Goal: Task Accomplishment & Management: Use online tool/utility

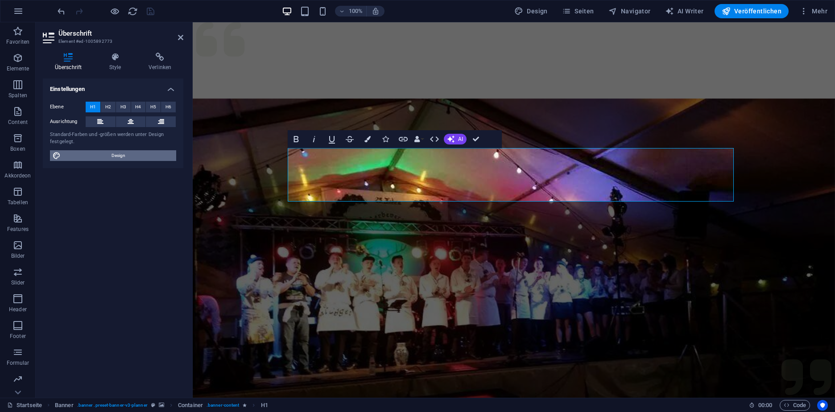
click at [104, 157] on span "Design" at bounding box center [118, 155] width 110 height 11
select select "px"
select select "300"
select select "px"
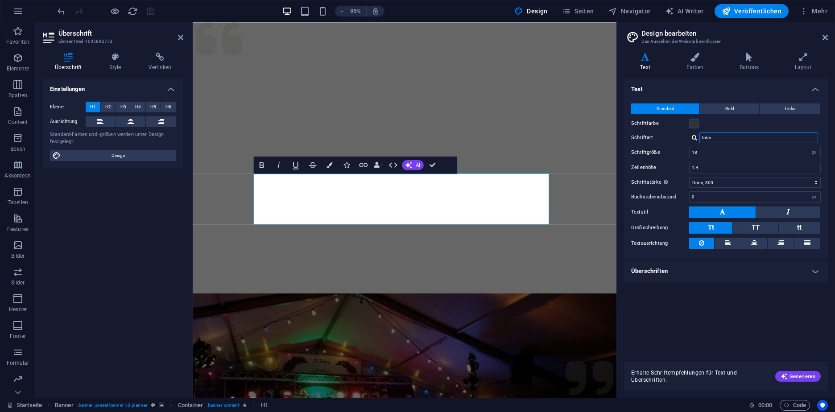
click at [775, 134] on input "Inter" at bounding box center [758, 137] width 119 height 11
click at [756, 140] on input "Inter" at bounding box center [758, 137] width 119 height 11
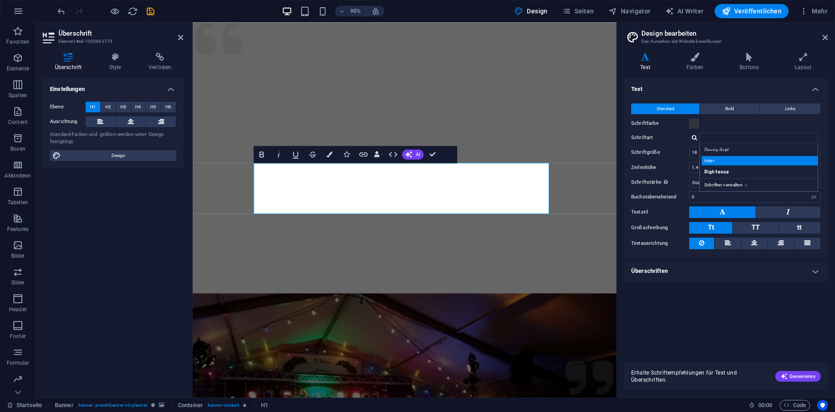
click at [720, 159] on div "Inter" at bounding box center [761, 160] width 118 height 9
type input "Inter"
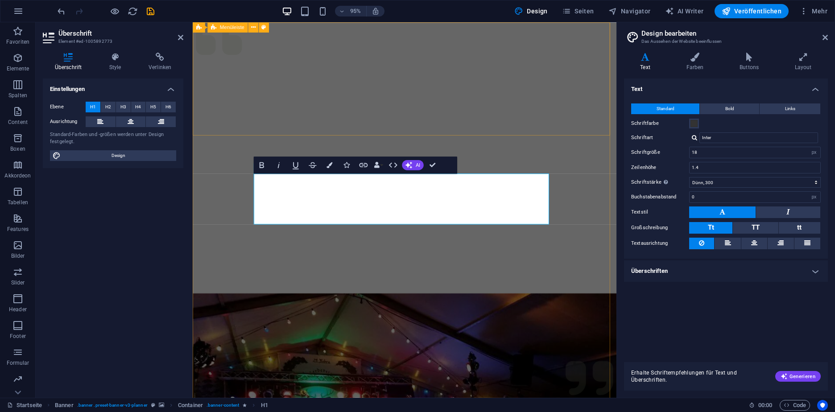
click at [590, 199] on figure at bounding box center [416, 222] width 446 height 401
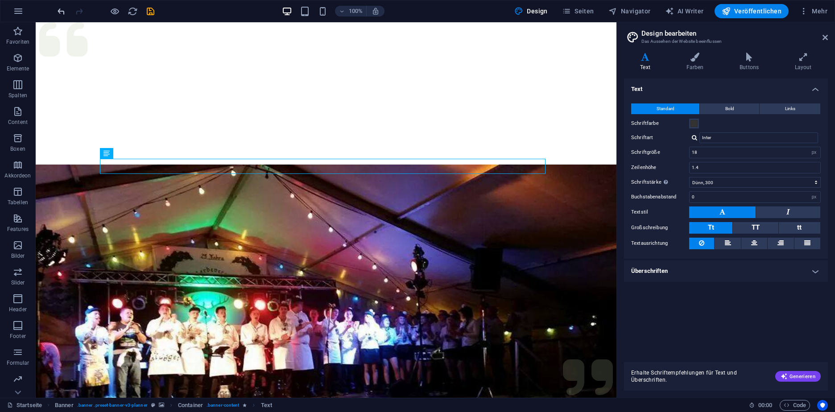
click at [60, 8] on icon "undo" at bounding box center [61, 11] width 10 height 10
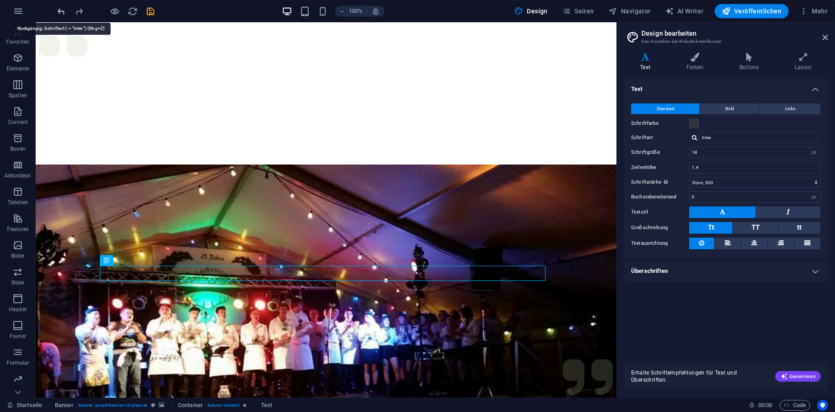
click at [59, 15] on icon "undo" at bounding box center [61, 11] width 10 height 10
type input "Inter"
click at [59, 15] on icon "undo" at bounding box center [61, 11] width 10 height 10
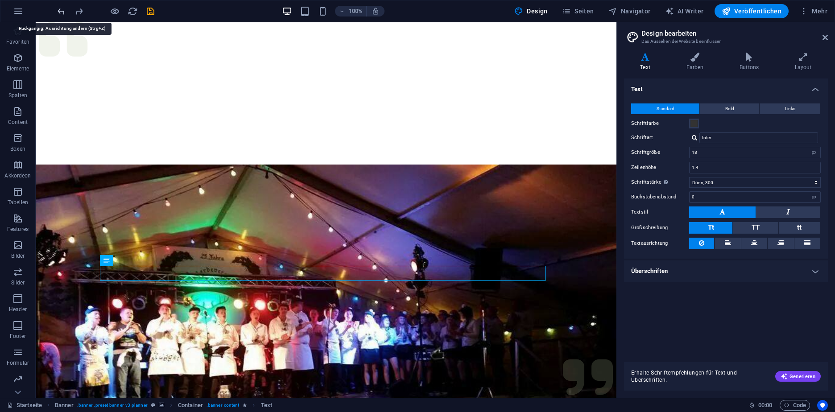
click at [59, 15] on icon "undo" at bounding box center [61, 11] width 10 height 10
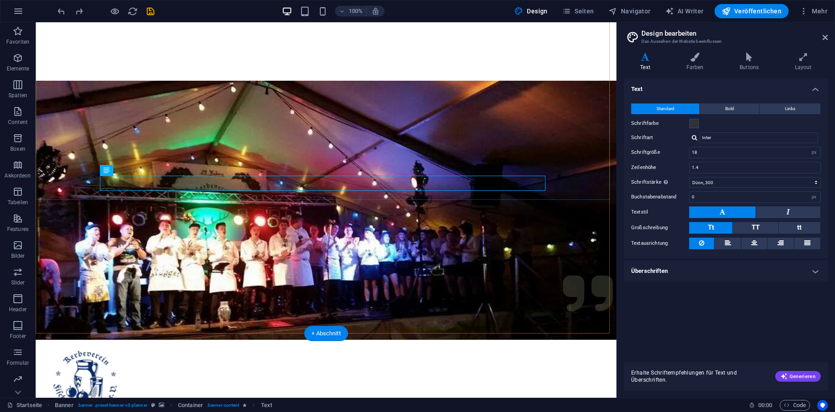
scroll to position [93, 0]
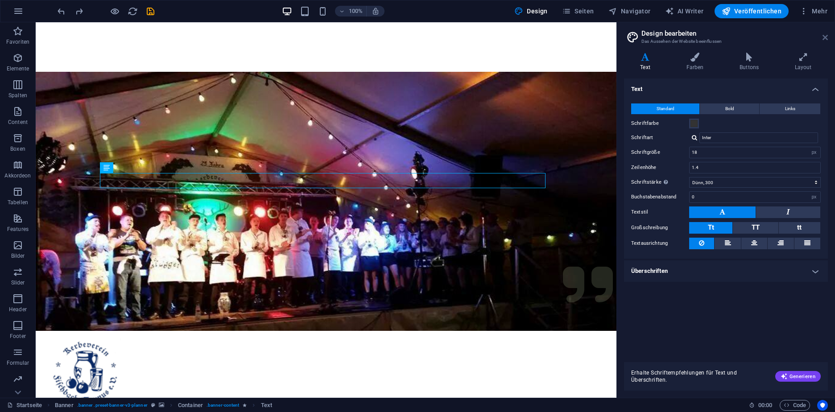
click at [827, 36] on icon at bounding box center [824, 37] width 5 height 7
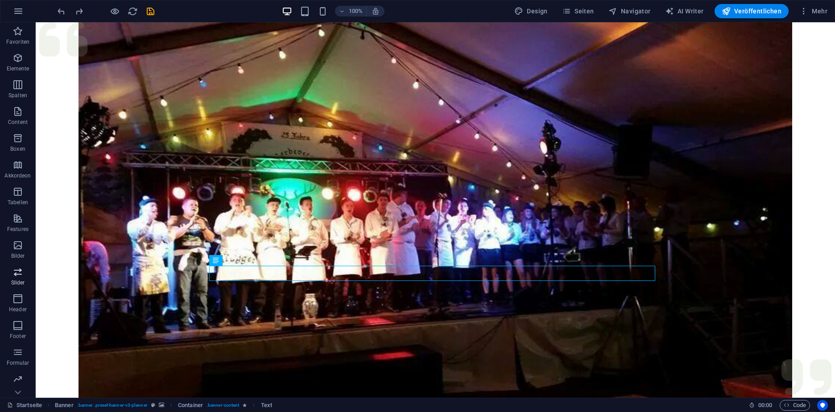
scroll to position [26, 0]
click at [20, 274] on icon "button" at bounding box center [17, 273] width 11 height 11
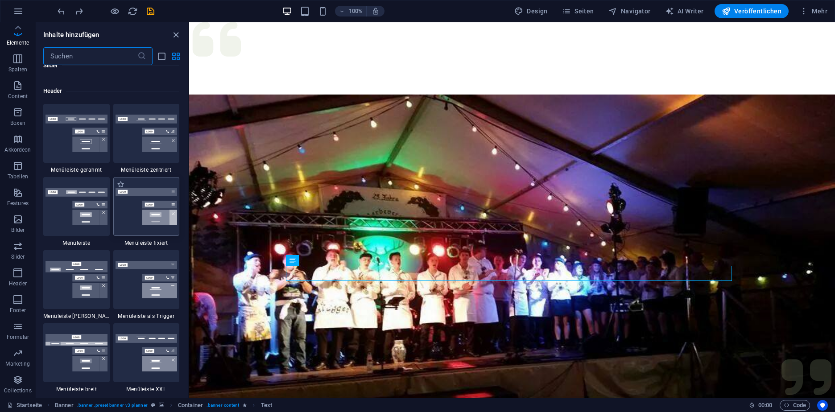
scroll to position [5370, 0]
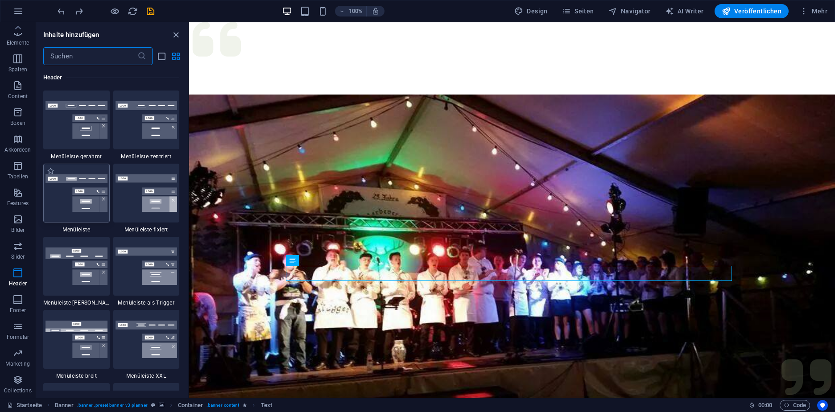
click at [75, 195] on img at bounding box center [76, 192] width 62 height 37
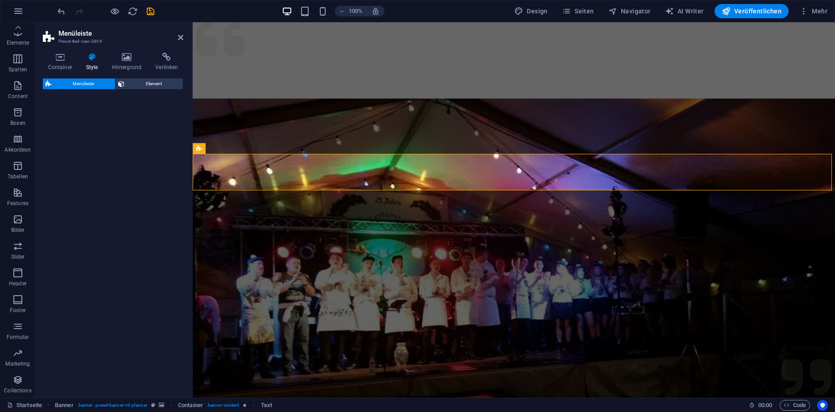
select select "rem"
select select "preset-menu-v2-default"
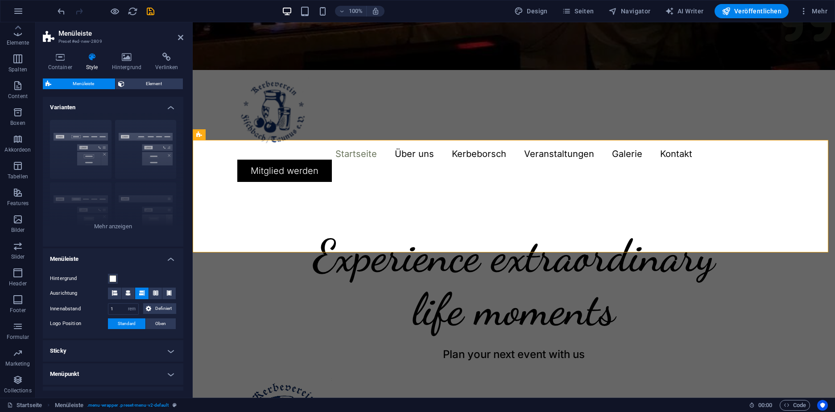
scroll to position [354, 0]
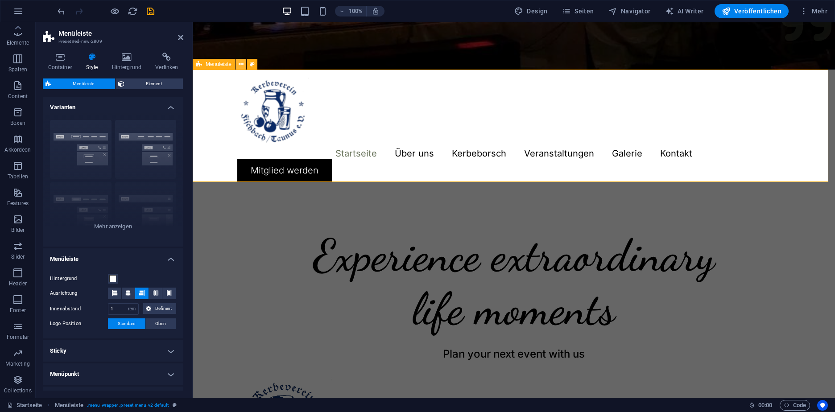
click at [242, 59] on button at bounding box center [240, 64] width 11 height 11
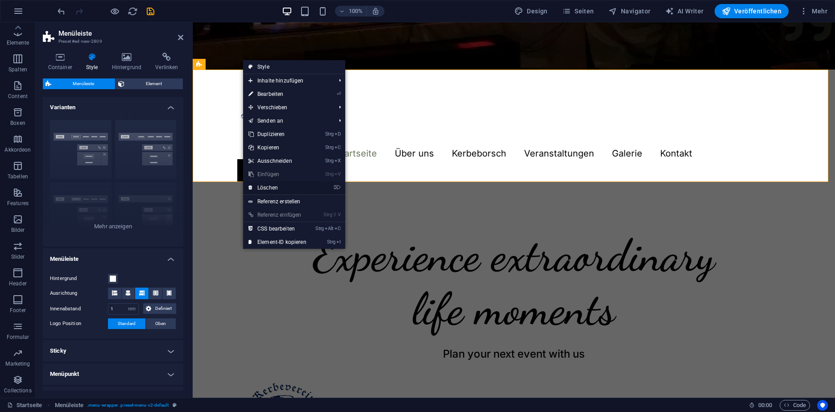
click at [266, 188] on link "⌦ Löschen" at bounding box center [277, 187] width 69 height 13
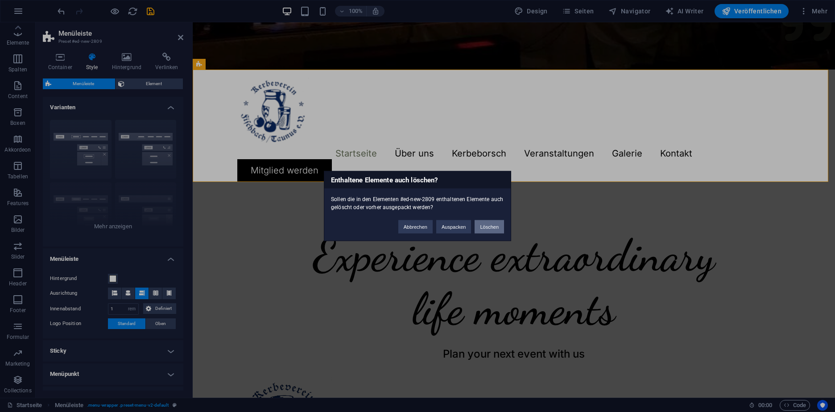
click at [493, 225] on button "Löschen" at bounding box center [489, 226] width 29 height 13
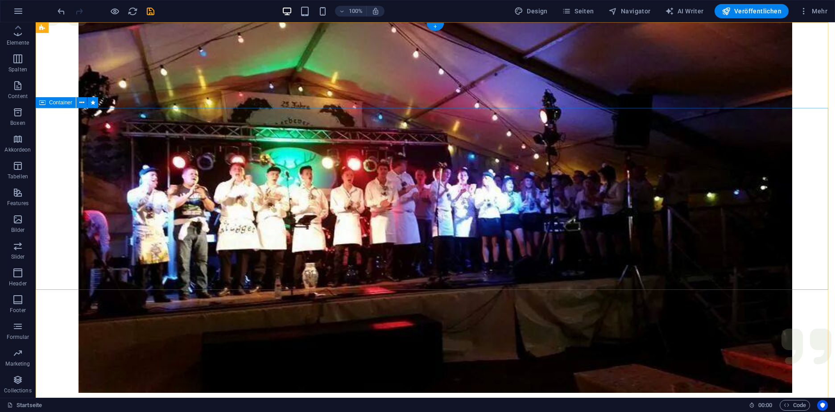
scroll to position [0, 0]
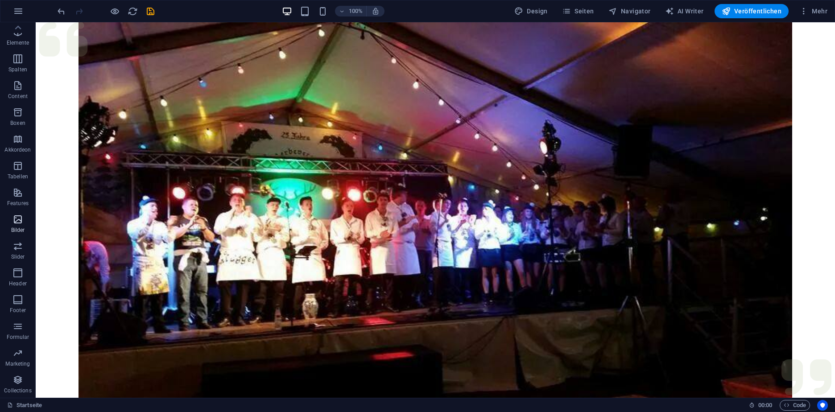
click at [17, 229] on p "Bilder" at bounding box center [18, 230] width 14 height 7
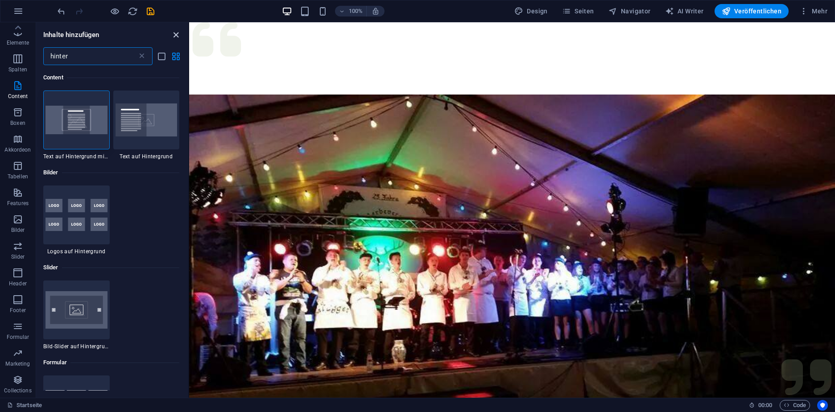
type input "hinter"
click at [177, 35] on icon "close panel" at bounding box center [176, 35] width 10 height 10
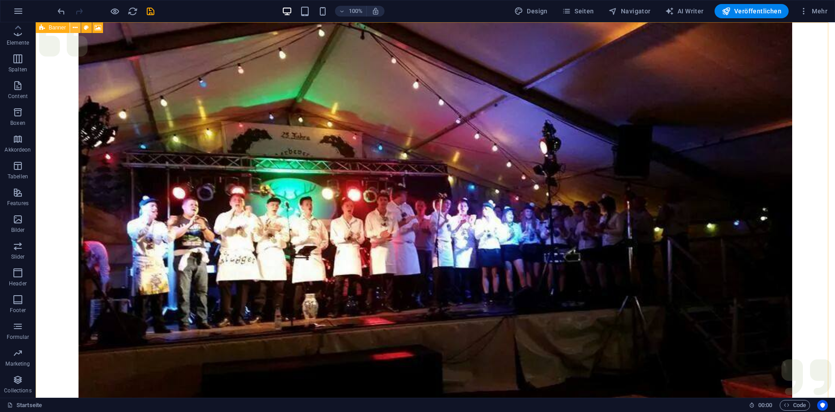
click at [73, 27] on icon at bounding box center [75, 27] width 5 height 9
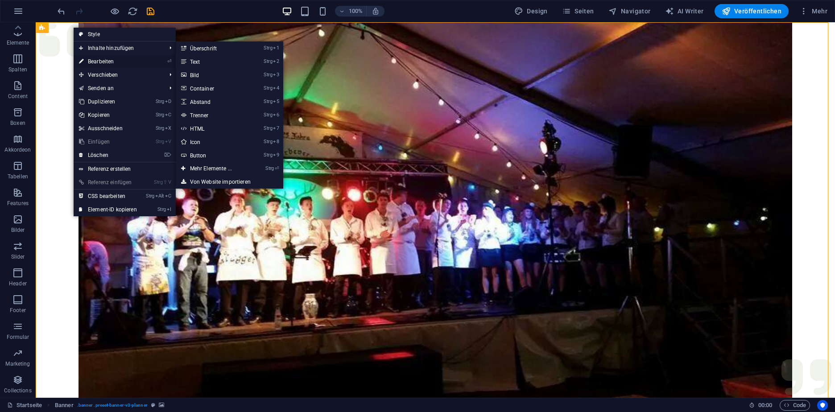
click at [107, 60] on link "⏎ Bearbeiten" at bounding box center [108, 61] width 69 height 13
select select "%"
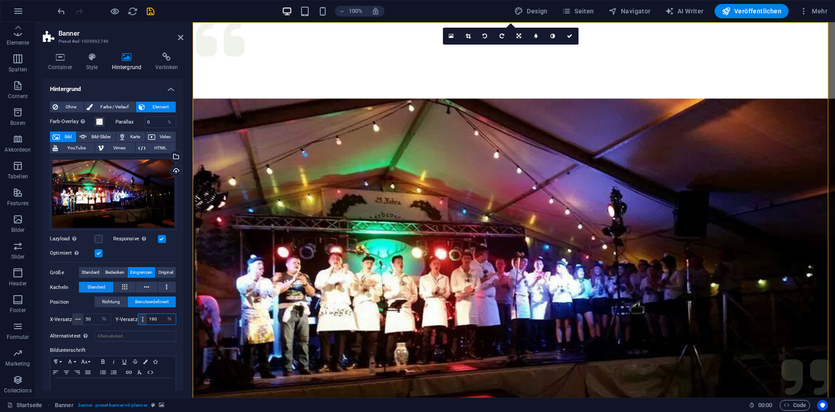
click at [157, 319] on input "190" at bounding box center [161, 319] width 29 height 11
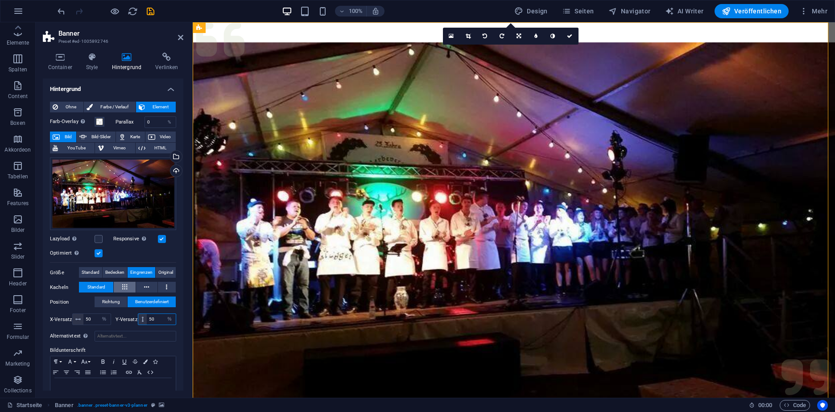
type input "5"
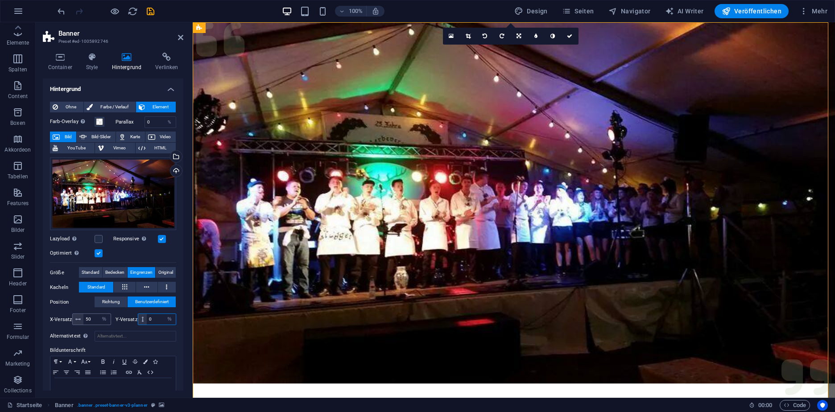
type input "0"
click at [92, 317] on input "50" at bounding box center [96, 319] width 27 height 11
type input "0"
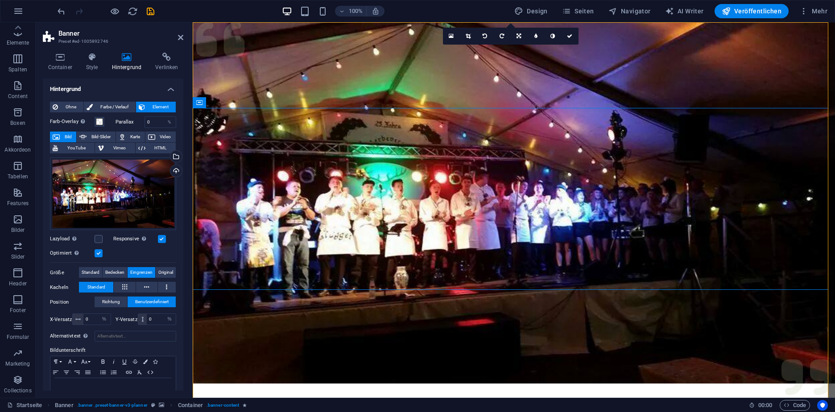
click at [150, 12] on icon "save" at bounding box center [150, 11] width 10 height 10
checkbox input "false"
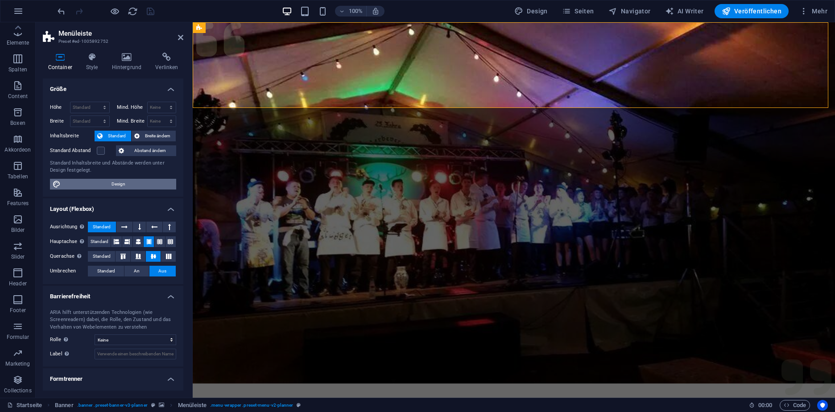
click at [143, 184] on span "Design" at bounding box center [118, 184] width 110 height 11
select select "rem"
select select "ease-in-out"
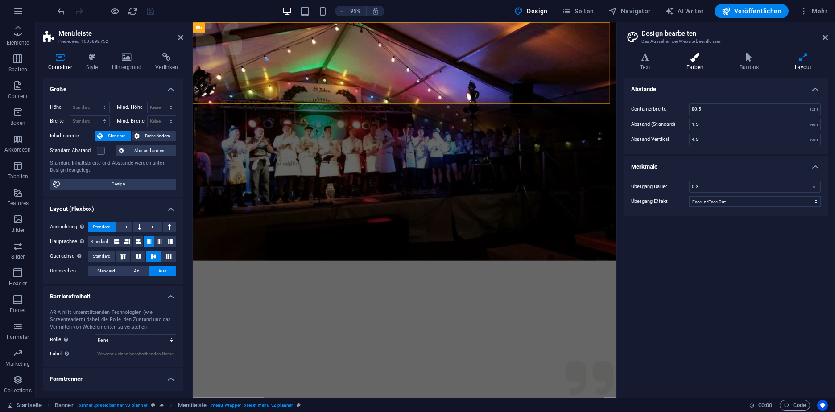
click at [699, 67] on h4 "Farben" at bounding box center [697, 62] width 54 height 19
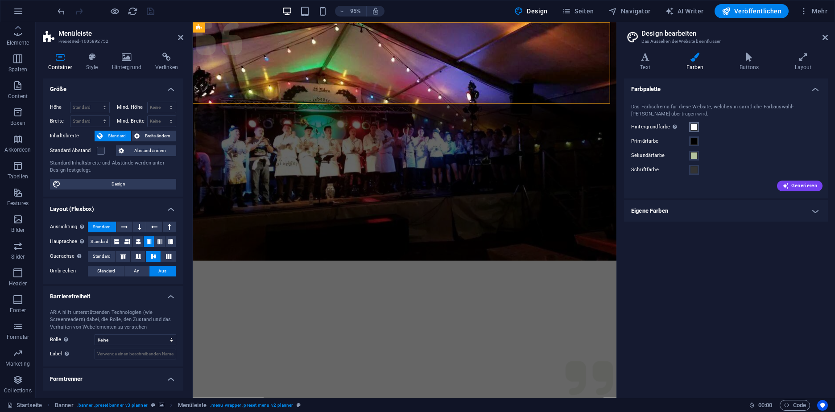
click at [696, 128] on span at bounding box center [693, 127] width 7 height 7
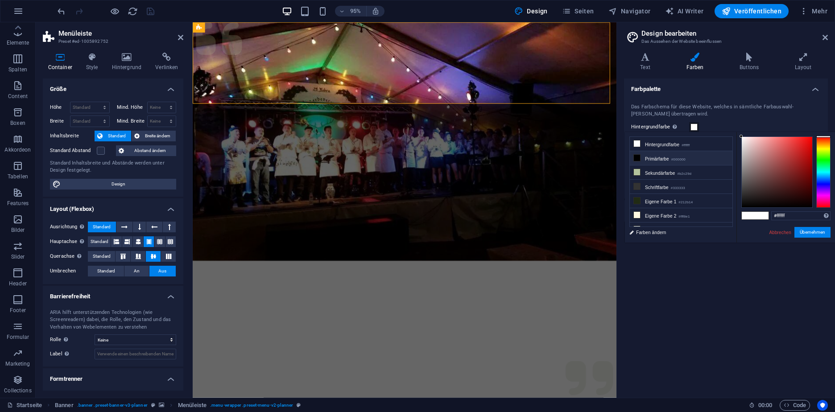
click at [690, 162] on li "Primärfarbe #000000" at bounding box center [681, 158] width 103 height 14
click at [689, 173] on small "#b2c29d" at bounding box center [684, 174] width 14 height 6
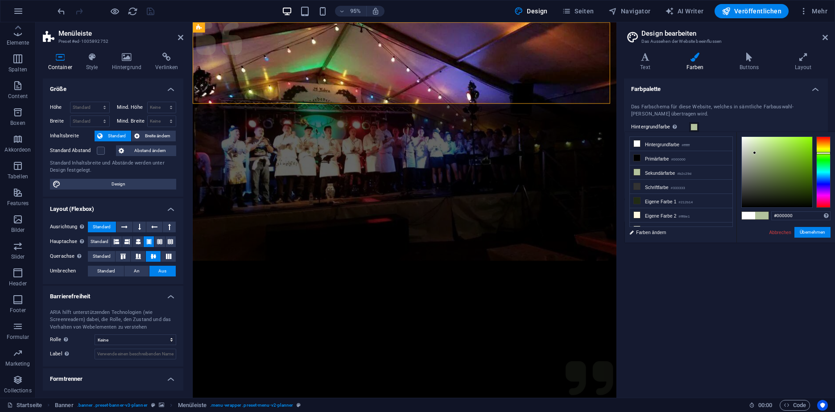
type input "#b2c29d"
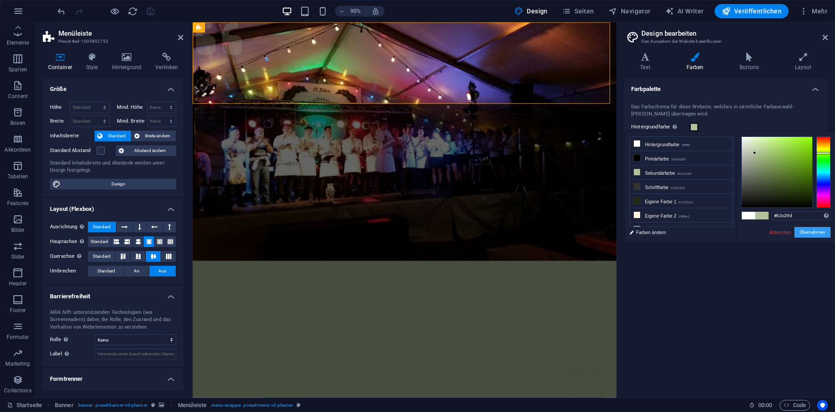
click at [805, 229] on button "Übernehmen" at bounding box center [812, 232] width 36 height 11
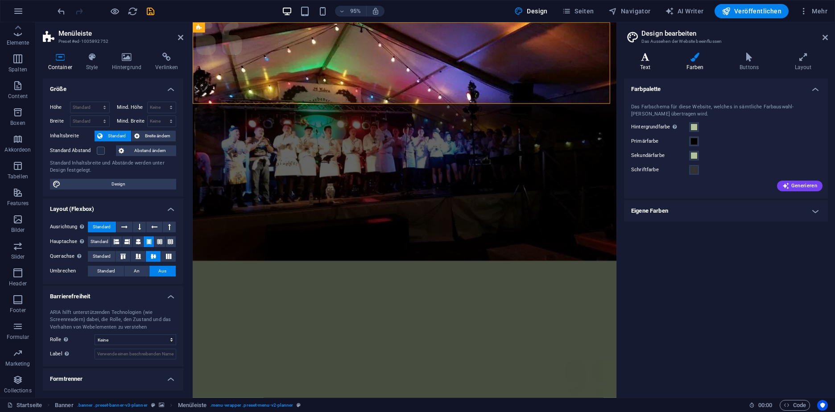
click at [643, 67] on h4 "Text" at bounding box center [647, 62] width 46 height 19
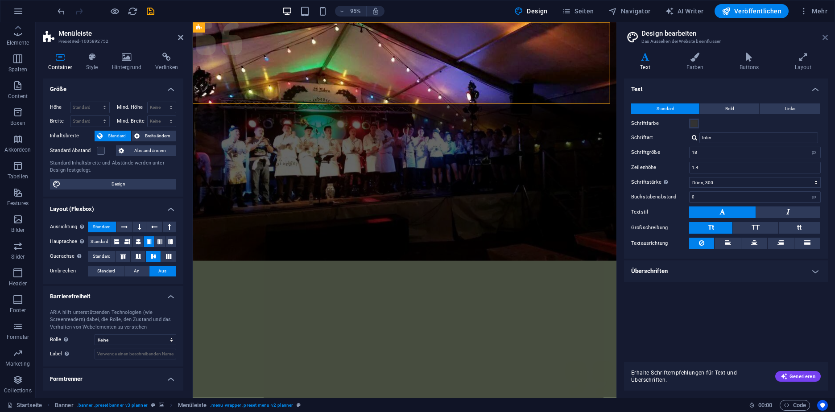
click at [823, 37] on icon at bounding box center [824, 37] width 5 height 7
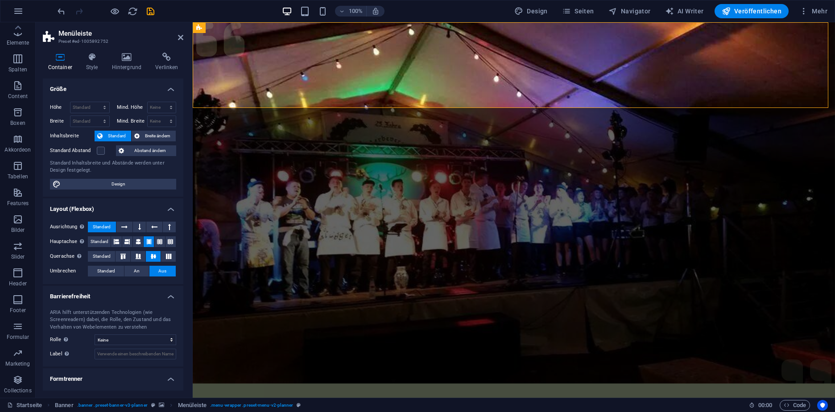
click at [155, 7] on icon "save" at bounding box center [150, 11] width 10 height 10
checkbox input "false"
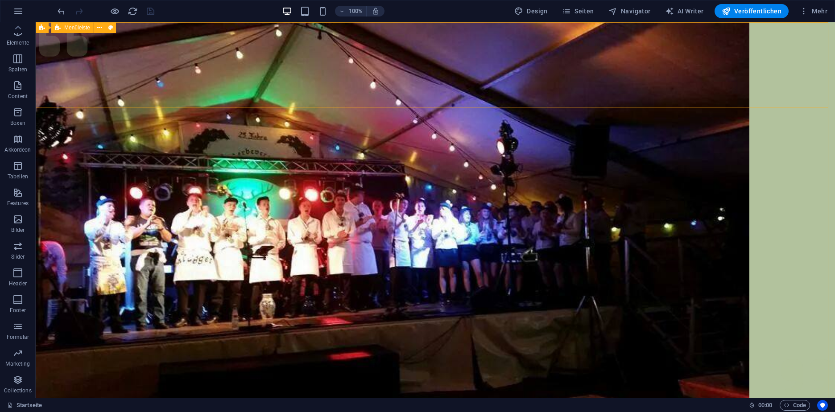
click at [74, 29] on span "Menüleiste" at bounding box center [77, 27] width 26 height 5
click at [100, 28] on icon at bounding box center [99, 27] width 5 height 9
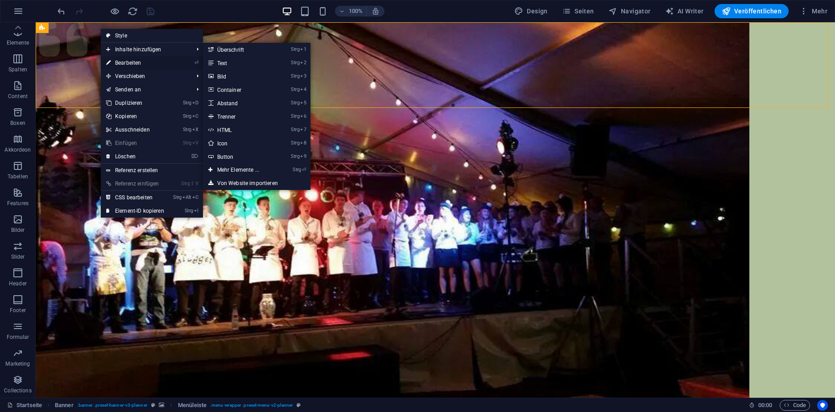
click at [150, 63] on link "⏎ Bearbeiten" at bounding box center [135, 62] width 69 height 13
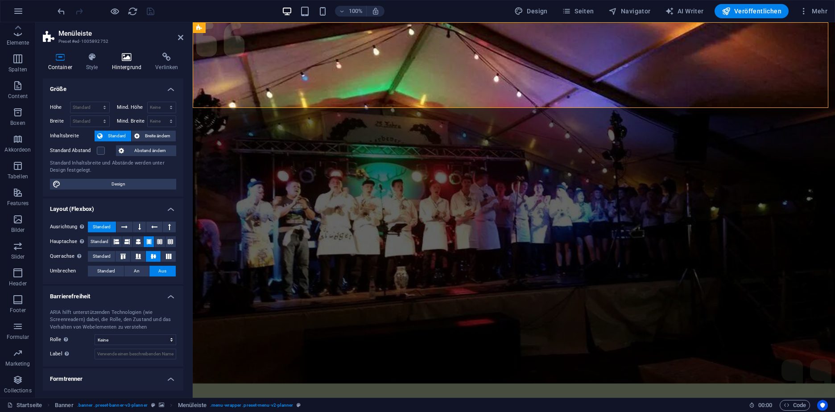
click at [132, 61] on icon at bounding box center [127, 57] width 40 height 9
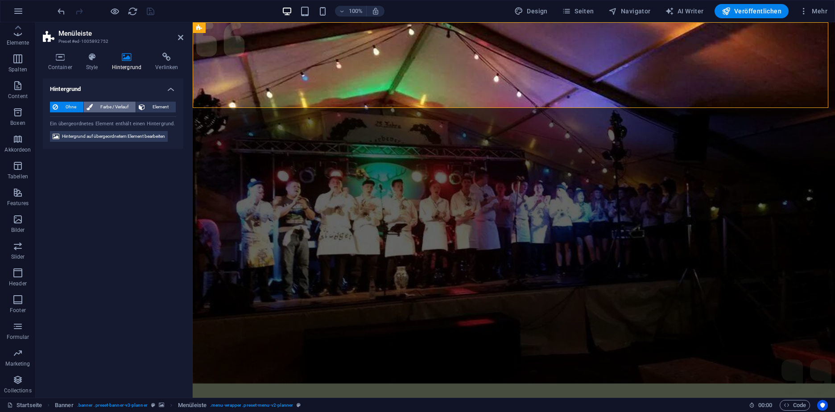
click at [101, 111] on span "Farbe / Verlauf" at bounding box center [113, 107] width 37 height 11
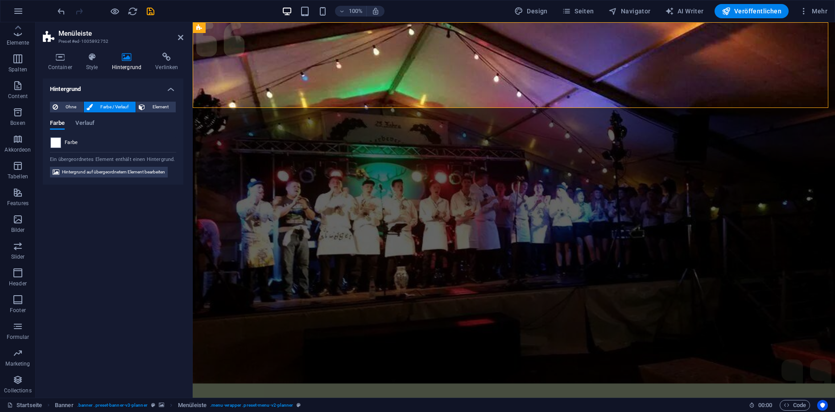
click at [92, 118] on div "Farbe Verlauf Farbe" at bounding box center [113, 131] width 126 height 36
click at [87, 123] on span "Verlauf" at bounding box center [84, 124] width 19 height 12
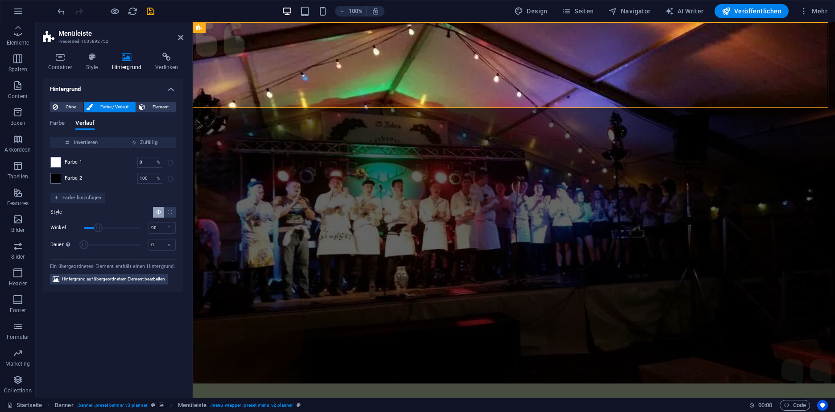
click at [64, 130] on div "Farbe Verlauf" at bounding box center [113, 128] width 126 height 17
click at [61, 126] on span "Farbe" at bounding box center [57, 124] width 15 height 12
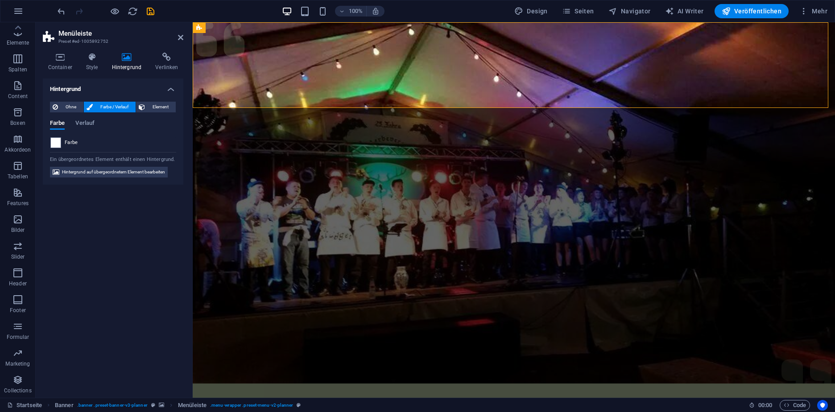
click at [71, 124] on div "Farbe Verlauf" at bounding box center [113, 128] width 126 height 17
click at [82, 124] on span "Verlauf" at bounding box center [84, 124] width 19 height 12
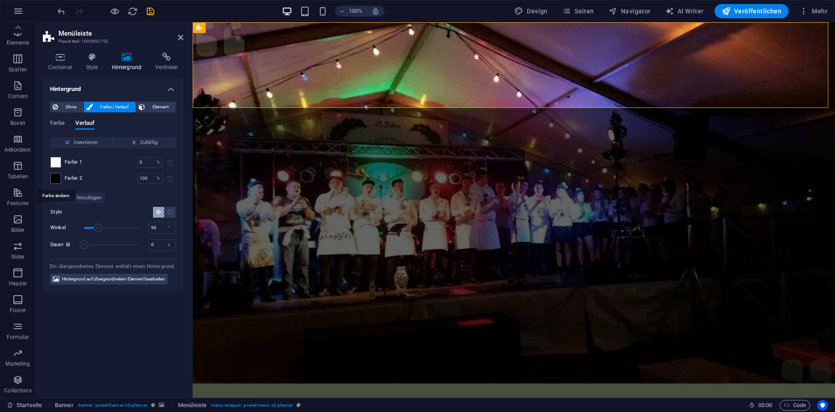
click at [54, 179] on span at bounding box center [56, 178] width 10 height 10
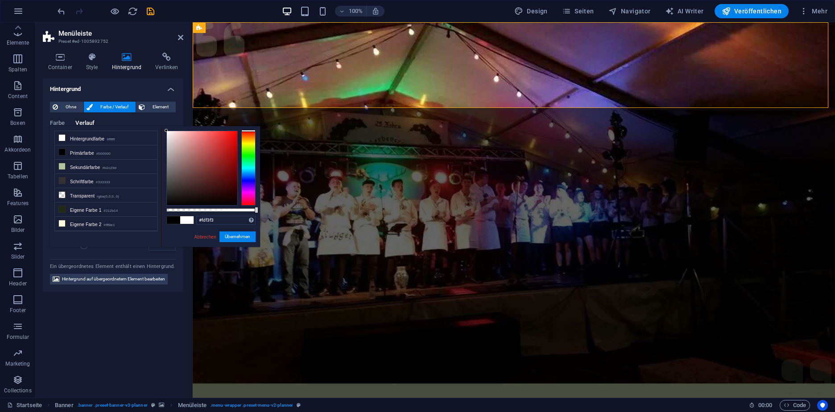
drag, startPoint x: 166, startPoint y: 130, endPoint x: 158, endPoint y: 126, distance: 8.8
click at [160, 128] on div "less Hintergrundfarbe #ffffff Primärfarbe #000000 Sekundärfarbe #b2c29d Schrift…" at bounding box center [155, 186] width 210 height 121
type input "#ffffff"
click at [231, 239] on button "Übernehmen" at bounding box center [237, 236] width 36 height 11
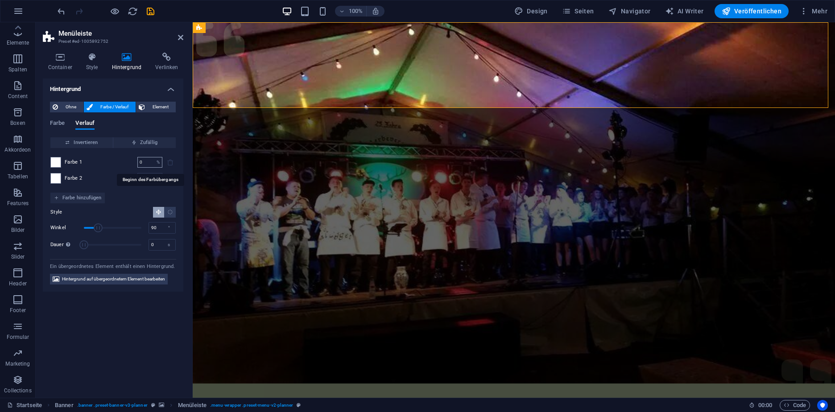
click at [146, 163] on input "0" at bounding box center [145, 162] width 16 height 11
click at [149, 182] on input "100" at bounding box center [145, 178] width 16 height 11
type input "10"
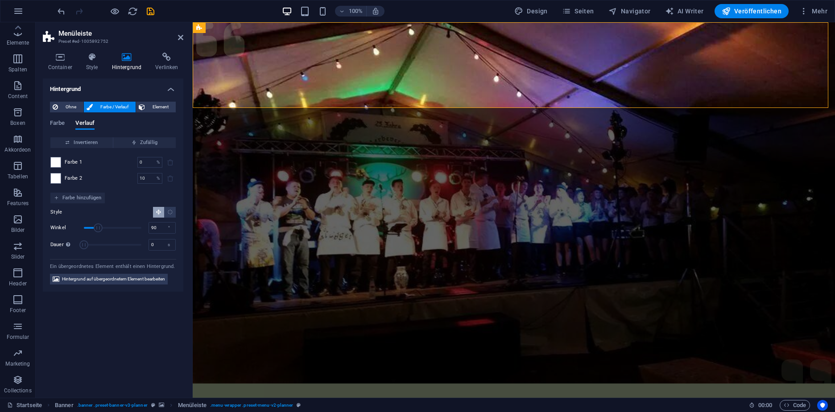
click at [124, 318] on div "Hintergrund Ohne Farbe / Verlauf Element Hintergrund über volle Breite strecken…" at bounding box center [113, 234] width 140 height 312
click at [144, 160] on input "0" at bounding box center [145, 162] width 16 height 11
type input "10"
click at [138, 322] on div "Hintergrund Ohne Farbe / Verlauf Element Hintergrund über volle Breite strecken…" at bounding box center [113, 234] width 140 height 312
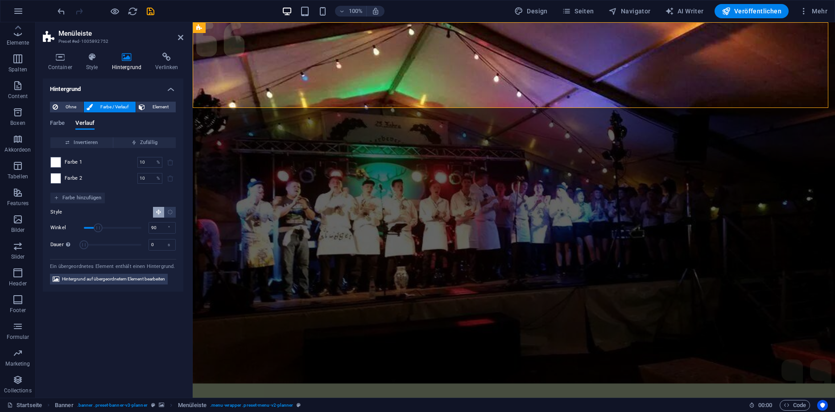
click at [59, 173] on span at bounding box center [56, 178] width 10 height 10
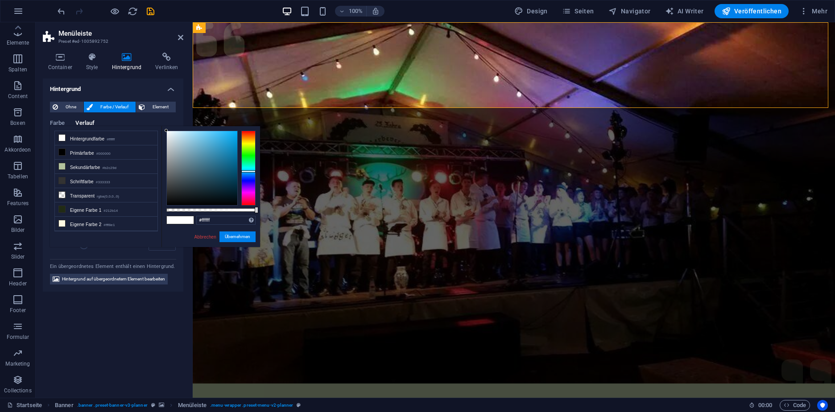
click at [246, 171] on div at bounding box center [248, 168] width 14 height 75
click at [250, 173] on div at bounding box center [248, 168] width 14 height 75
type input "#68aded"
drag, startPoint x: 238, startPoint y: 136, endPoint x: 206, endPoint y: 136, distance: 31.7
click at [206, 136] on div at bounding box center [202, 168] width 70 height 74
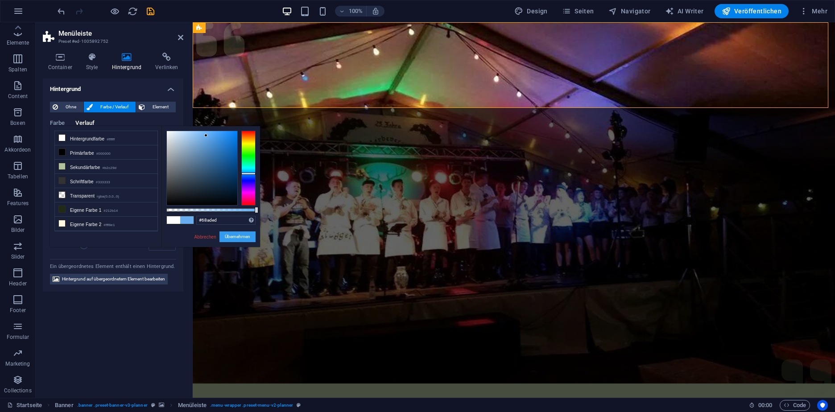
click at [229, 237] on button "Übernehmen" at bounding box center [237, 236] width 36 height 11
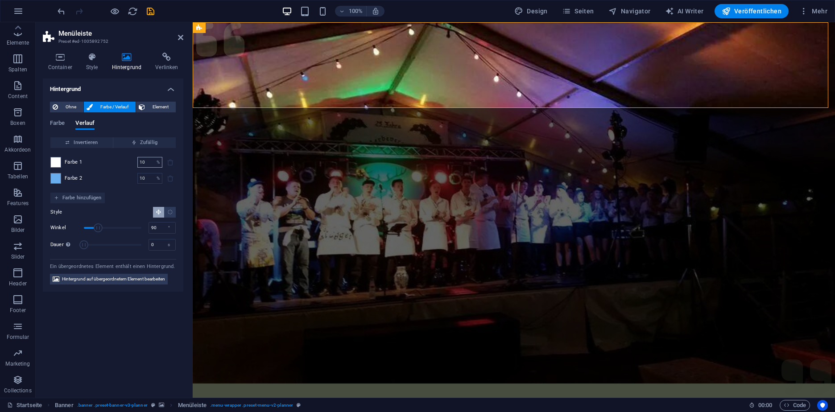
click at [150, 163] on input "10" at bounding box center [145, 162] width 16 height 11
type input "10"
type input "100"
click at [147, 165] on input "10" at bounding box center [145, 162] width 16 height 11
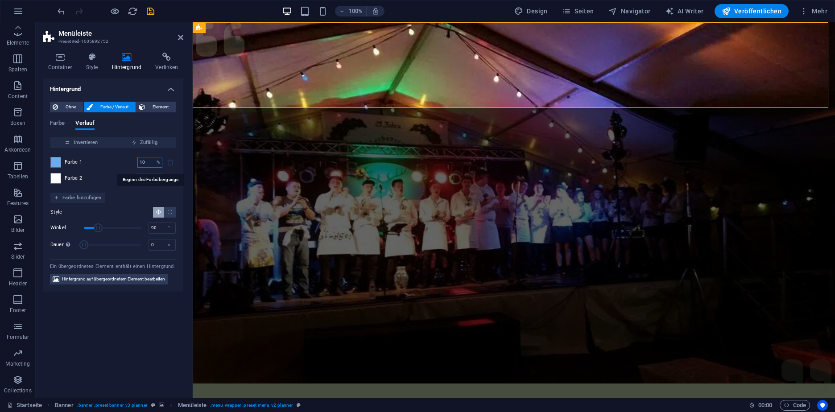
click at [147, 165] on input "10" at bounding box center [145, 162] width 16 height 11
type input "0"
click at [136, 338] on div "Hintergrund Ohne Farbe / Verlauf Element Hintergrund über volle Breite strecken…" at bounding box center [113, 234] width 140 height 312
click at [144, 180] on input "100" at bounding box center [145, 178] width 16 height 11
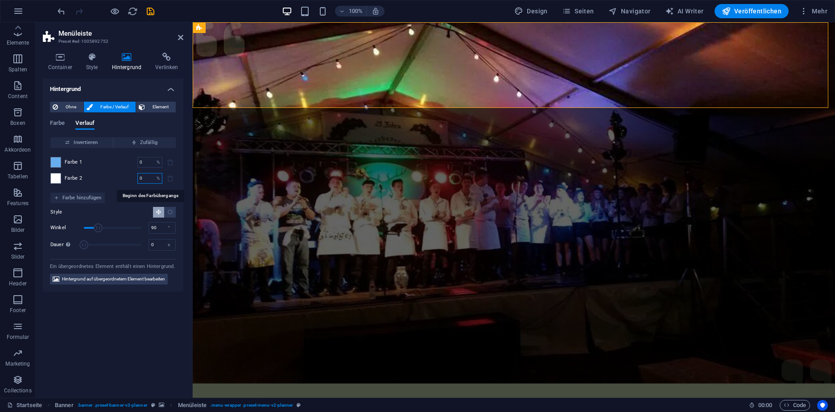
type input "0"
click at [142, 297] on div "Hintergrund Ohne Farbe / Verlauf Element Hintergrund über volle Breite strecken…" at bounding box center [113, 234] width 140 height 312
click at [94, 143] on span "Invertieren" at bounding box center [81, 142] width 55 height 11
click at [92, 142] on span "Invertieren" at bounding box center [81, 142] width 55 height 11
click at [53, 123] on span "Farbe" at bounding box center [57, 124] width 15 height 12
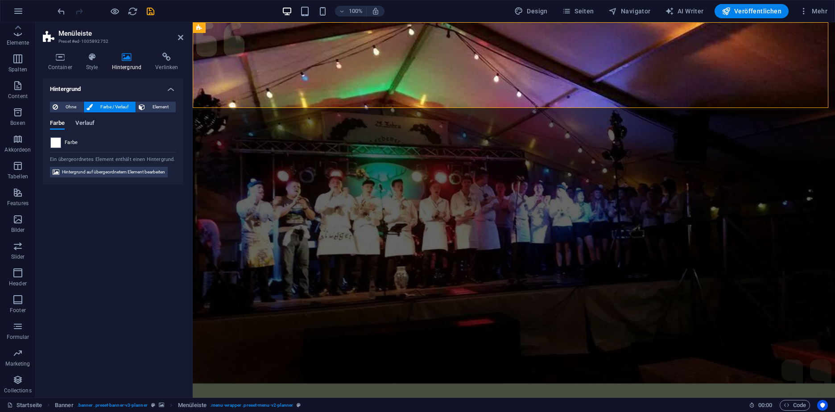
click at [86, 120] on span "Verlauf" at bounding box center [84, 124] width 19 height 12
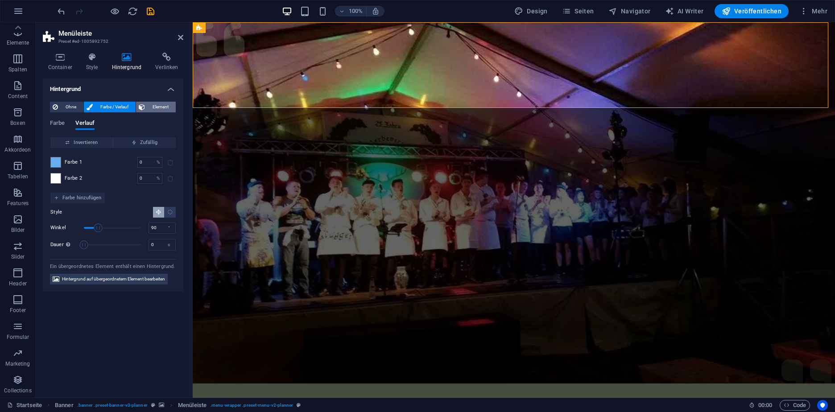
click at [159, 105] on span "Element" at bounding box center [160, 107] width 25 height 11
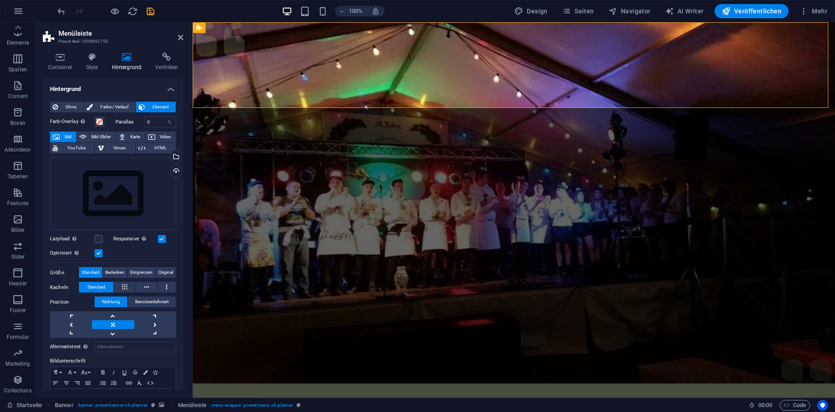
click at [121, 265] on div "Ziehe Dateien zum Hochladen hierher oder klicke hier, um aus Dateien oder koste…" at bounding box center [113, 246] width 126 height 185
click at [118, 268] on span "Bedecken" at bounding box center [114, 272] width 19 height 11
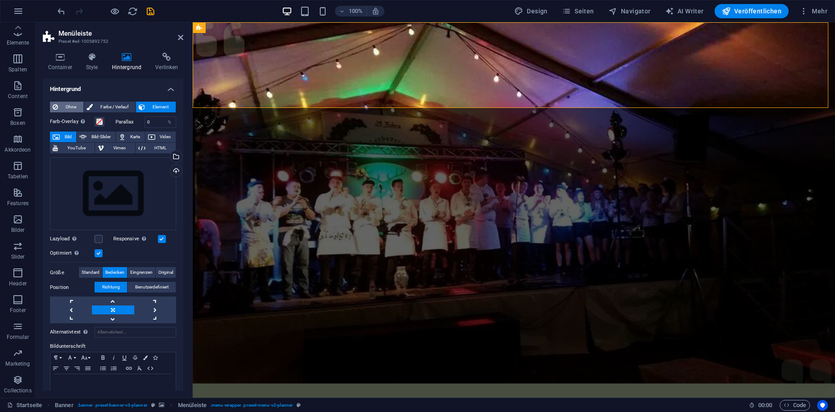
click at [73, 103] on span "Ohne" at bounding box center [71, 107] width 20 height 11
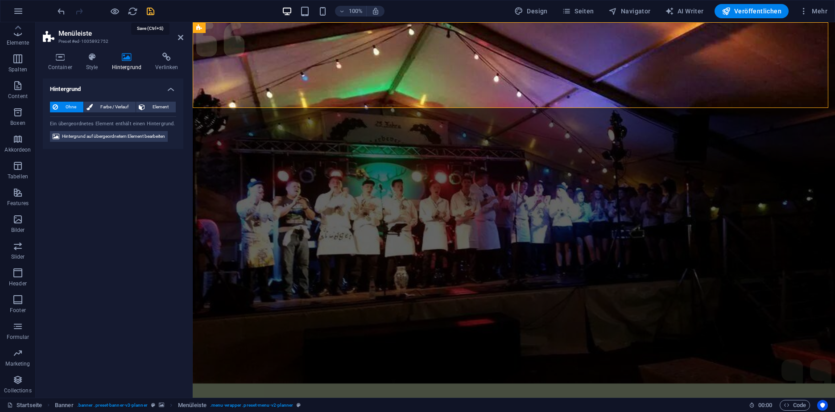
click at [151, 8] on icon "save" at bounding box center [150, 11] width 10 height 10
checkbox input "false"
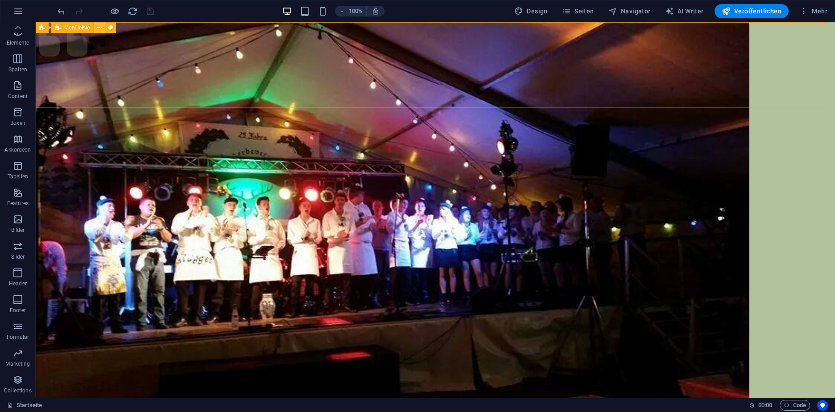
click at [101, 28] on icon at bounding box center [99, 27] width 5 height 9
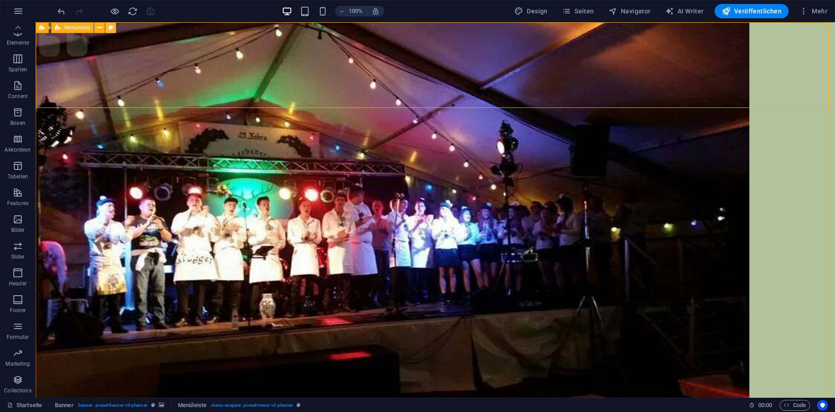
click at [110, 29] on icon at bounding box center [110, 27] width 5 height 9
select select "rem"
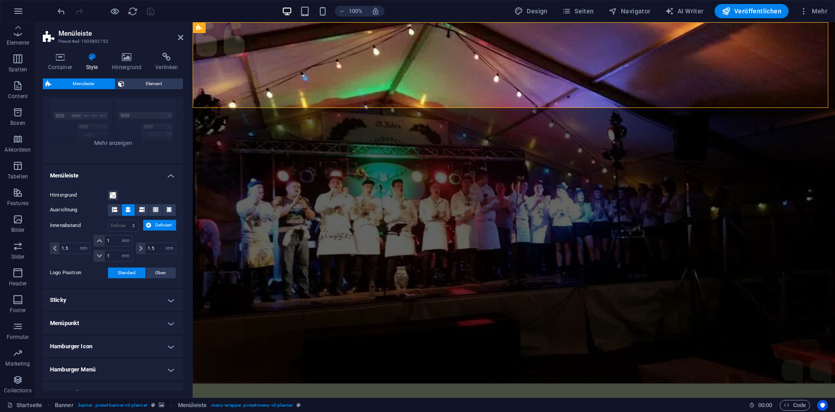
scroll to position [132, 0]
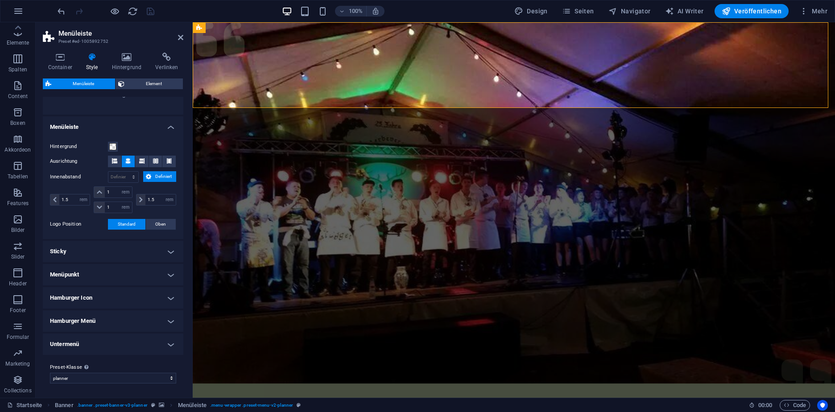
click at [136, 292] on h4 "Hamburger Icon" at bounding box center [113, 297] width 140 height 21
click at [144, 294] on h4 "Hamburger Icon" at bounding box center [113, 295] width 140 height 16
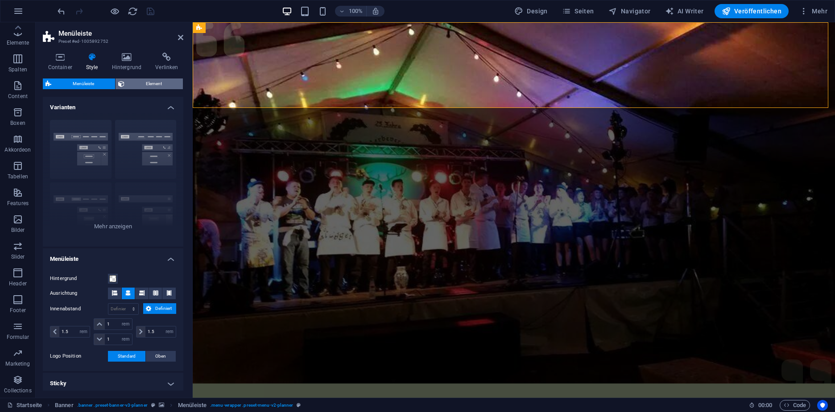
click at [159, 84] on span "Element" at bounding box center [153, 83] width 53 height 11
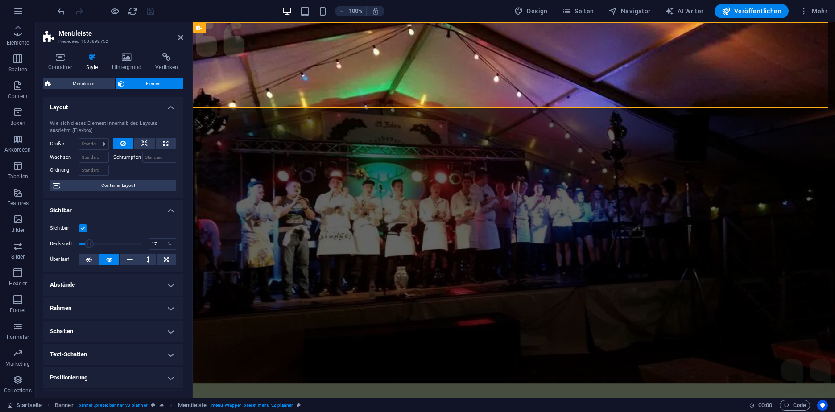
drag, startPoint x: 138, startPoint y: 242, endPoint x: 86, endPoint y: 242, distance: 51.7
click at [87, 242] on span at bounding box center [89, 243] width 9 height 9
drag, startPoint x: 86, startPoint y: 243, endPoint x: 165, endPoint y: 247, distance: 78.6
click at [163, 249] on div "Deckkraft: 100 %" at bounding box center [113, 243] width 126 height 13
click at [128, 259] on icon at bounding box center [130, 259] width 6 height 11
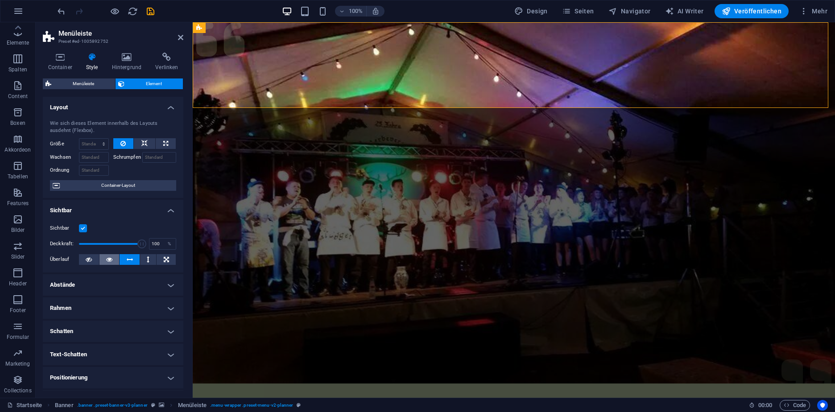
click at [108, 255] on icon at bounding box center [109, 259] width 6 height 11
click at [100, 285] on h4 "Abstände" at bounding box center [113, 284] width 140 height 21
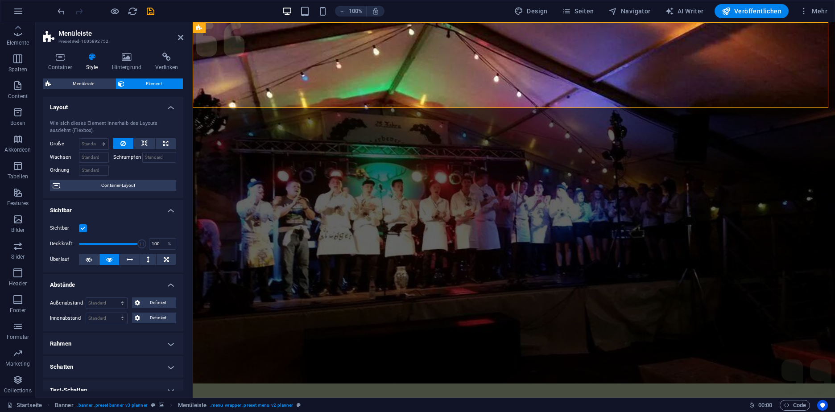
click at [103, 285] on h4 "Abstände" at bounding box center [113, 282] width 140 height 16
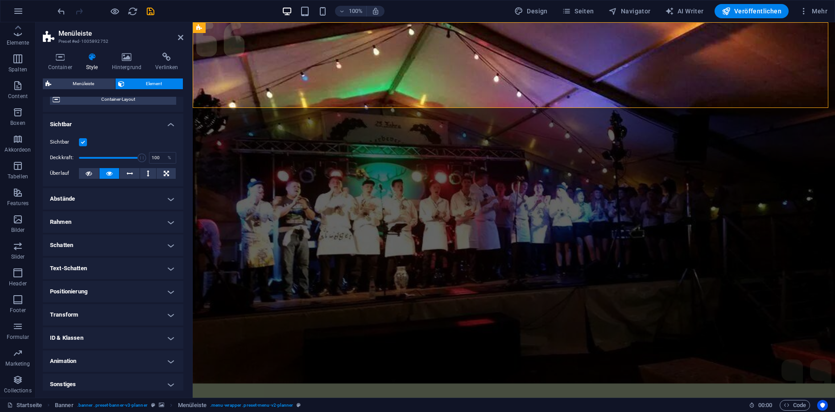
scroll to position [91, 0]
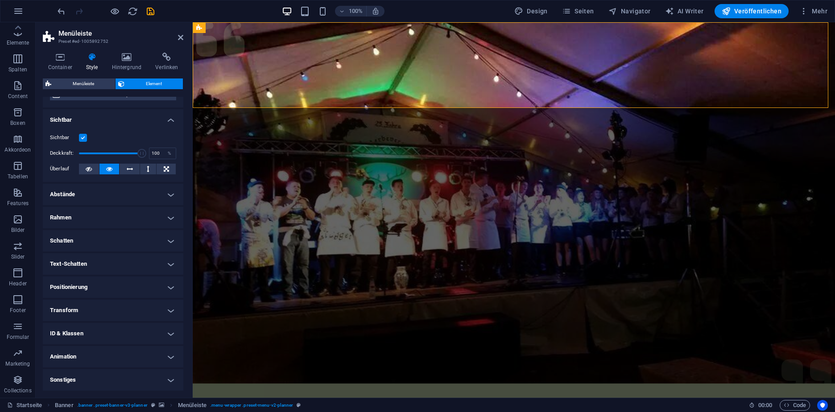
click at [111, 380] on h4 "Sonstiges" at bounding box center [113, 379] width 140 height 21
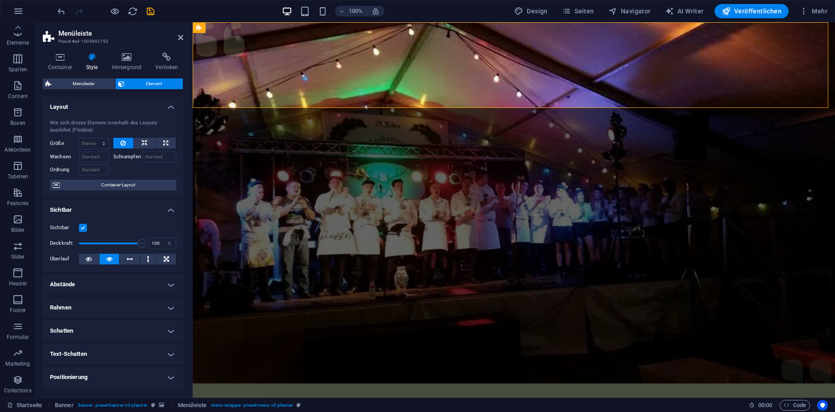
scroll to position [0, 0]
click at [129, 59] on icon at bounding box center [127, 57] width 40 height 9
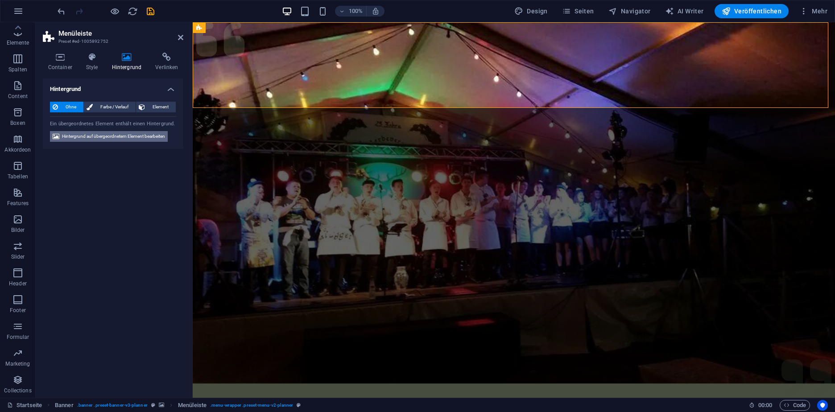
click at [124, 140] on span "Hintergrund auf übergeordnetem Element bearbeiten" at bounding box center [113, 136] width 103 height 11
select select "%"
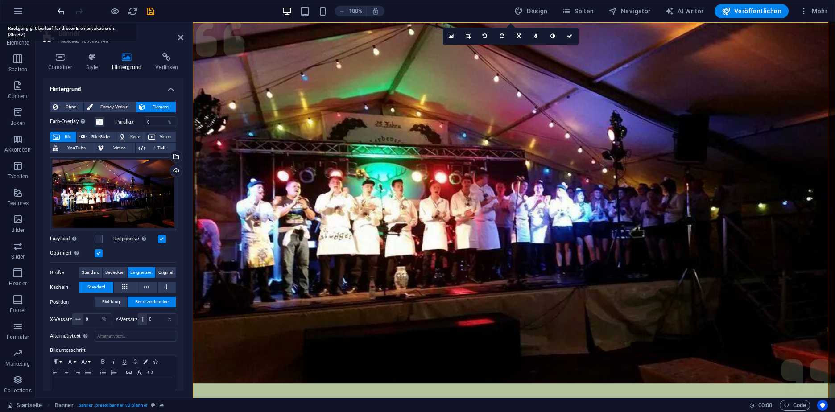
click at [62, 12] on icon "undo" at bounding box center [61, 11] width 10 height 10
click at [62, 11] on icon "undo" at bounding box center [61, 11] width 10 height 10
click at [183, 37] on icon at bounding box center [180, 37] width 5 height 7
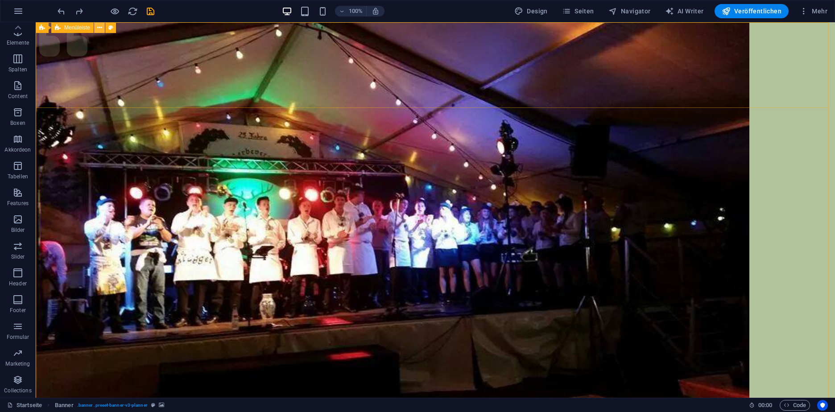
click at [103, 30] on button at bounding box center [99, 27] width 11 height 11
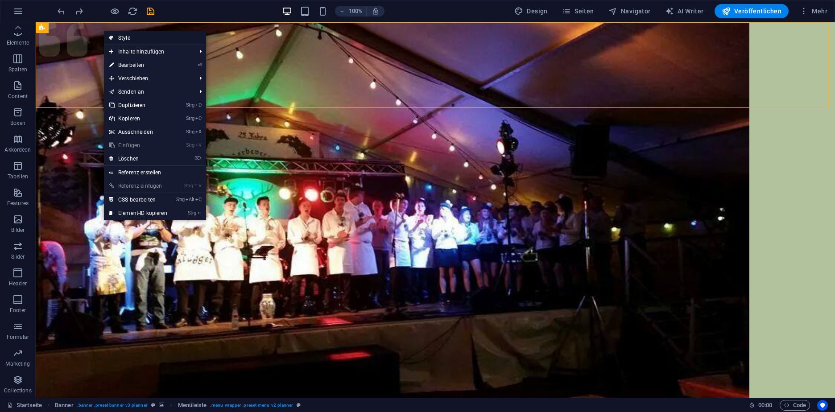
click at [125, 37] on link "Style" at bounding box center [155, 37] width 102 height 13
select select "rem"
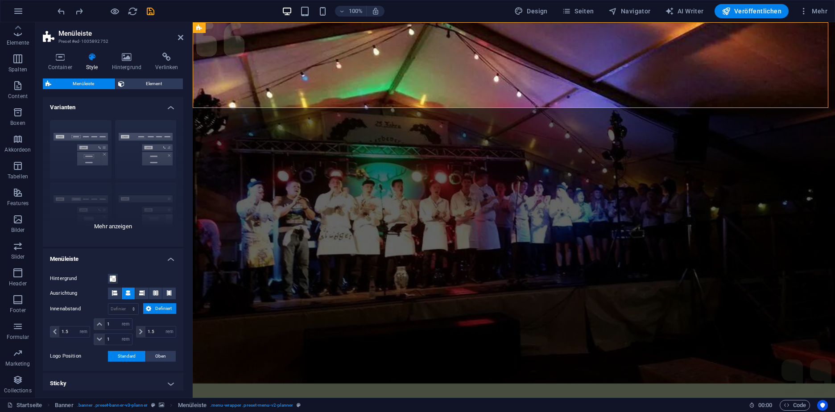
click at [129, 153] on div "Rahmen Mittig Standard Fixiert Loki Trigger Breit XXL" at bounding box center [113, 180] width 140 height 134
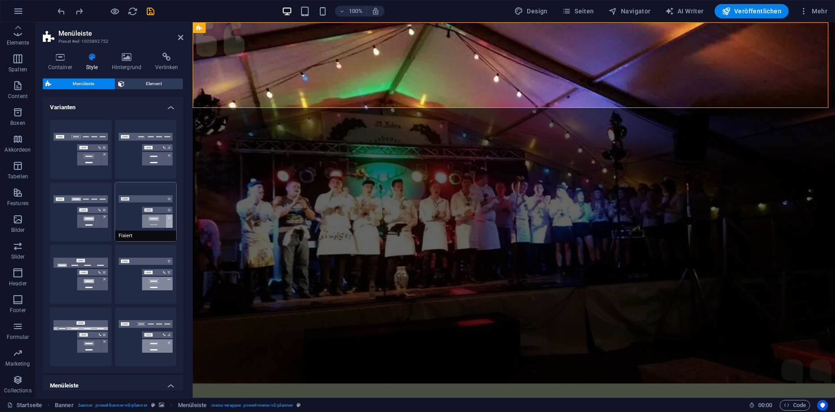
click at [138, 220] on button "Fixiert" at bounding box center [146, 211] width 62 height 59
select select "rem"
click at [82, 209] on button "Standard" at bounding box center [81, 211] width 62 height 59
click at [143, 158] on button "Mittig" at bounding box center [146, 149] width 62 height 59
click at [71, 153] on button "Rahmen" at bounding box center [81, 149] width 62 height 59
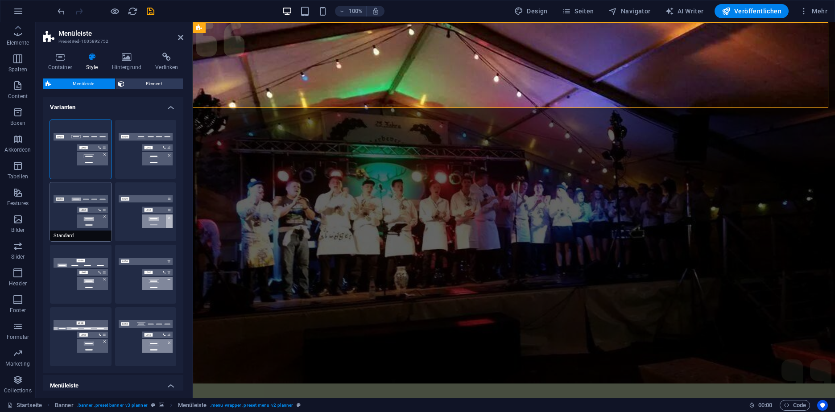
click at [69, 227] on button "Standard" at bounding box center [81, 211] width 62 height 59
click at [152, 213] on button "Fixiert" at bounding box center [146, 211] width 62 height 59
click at [86, 206] on button "Standard" at bounding box center [81, 211] width 62 height 59
click at [130, 50] on div "Container Style Hintergrund Verlinken Größe Höhe Standard px rem % vh vw Mind. …" at bounding box center [113, 221] width 155 height 352
click at [126, 60] on icon at bounding box center [127, 57] width 40 height 9
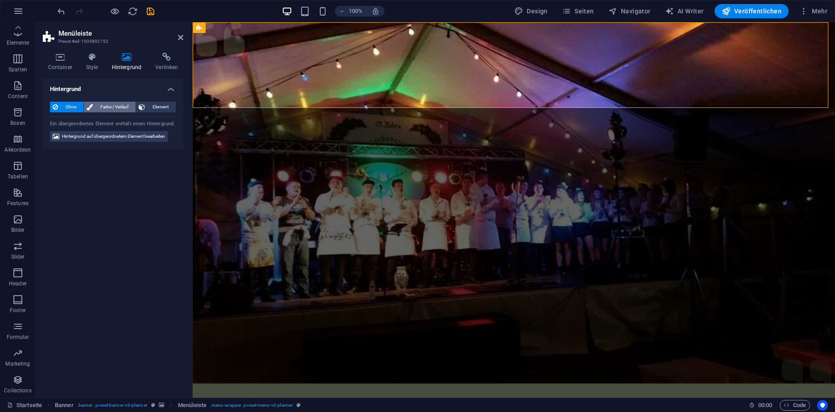
click at [103, 107] on span "Farbe / Verlauf" at bounding box center [113, 107] width 37 height 11
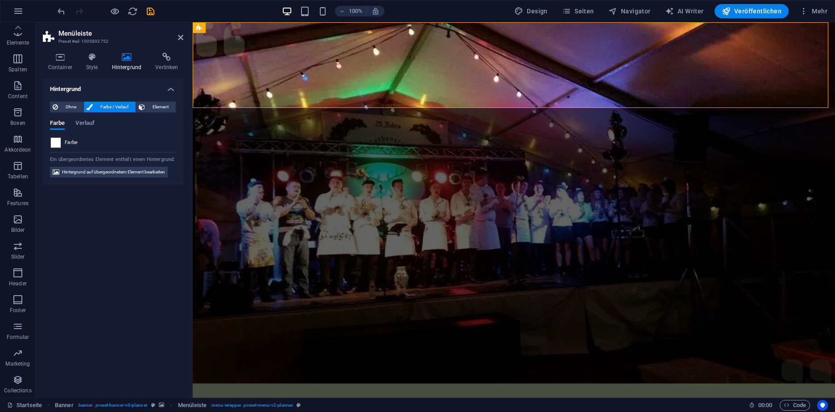
click at [59, 140] on span at bounding box center [56, 143] width 10 height 10
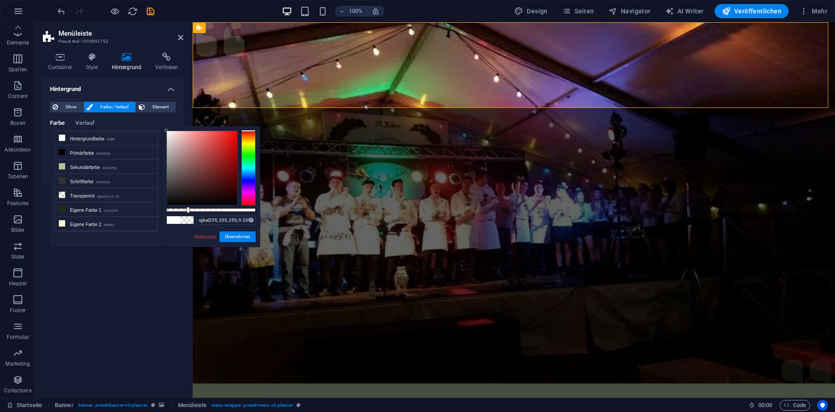
drag, startPoint x: 256, startPoint y: 209, endPoint x: 187, endPoint y: 207, distance: 68.7
click at [187, 207] on div at bounding box center [188, 210] width 4 height 6
type input "rgba(255, 255, 255, 0.01)"
drag, startPoint x: 187, startPoint y: 207, endPoint x: 167, endPoint y: 205, distance: 20.2
click at [167, 205] on div at bounding box center [210, 168] width 89 height 75
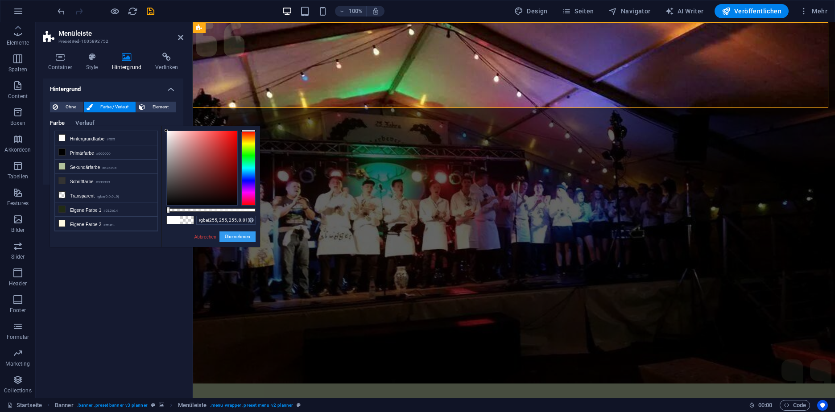
click at [249, 238] on button "Übernehmen" at bounding box center [237, 236] width 36 height 11
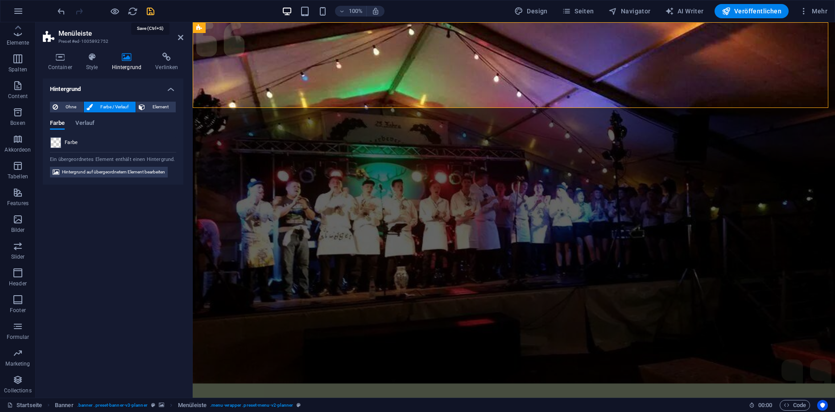
click at [151, 8] on icon "save" at bounding box center [150, 11] width 10 height 10
checkbox input "false"
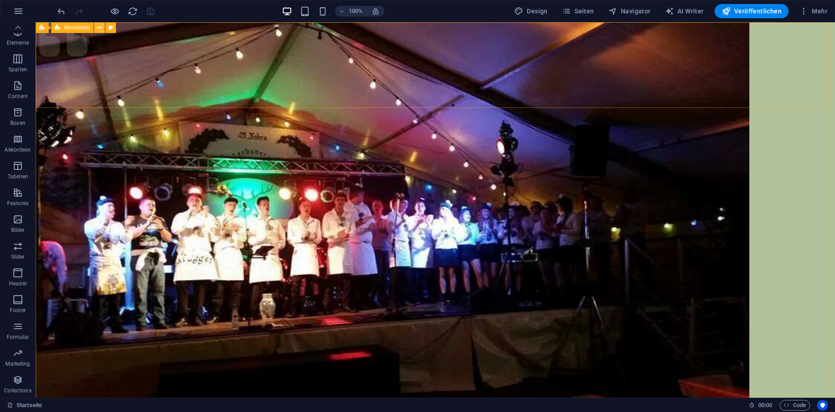
click at [98, 31] on icon at bounding box center [99, 27] width 5 height 9
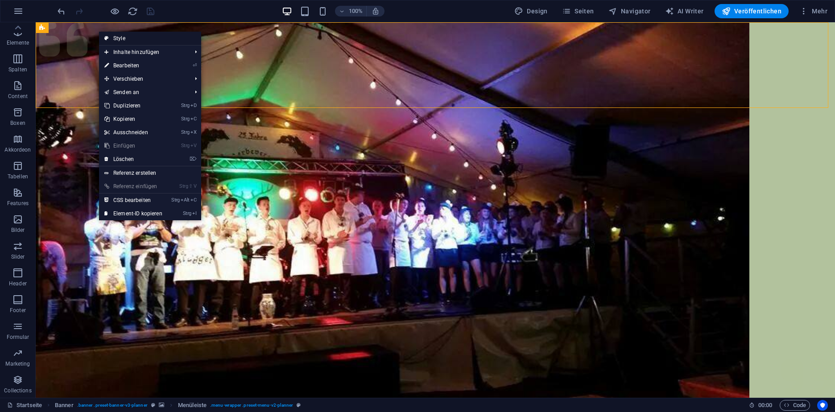
click at [116, 33] on link "Style" at bounding box center [150, 38] width 102 height 13
select select "rem"
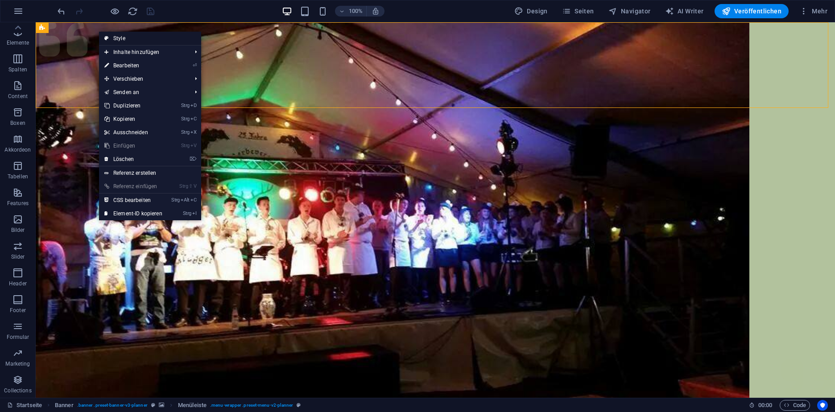
select select "rem"
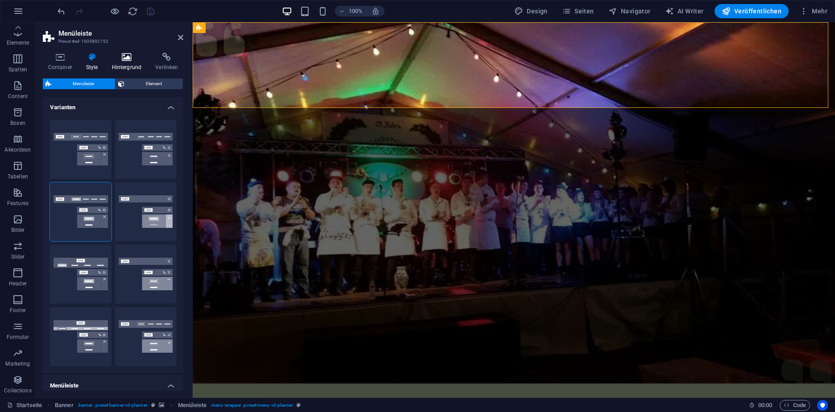
click at [124, 63] on h4 "Hintergrund" at bounding box center [129, 62] width 44 height 19
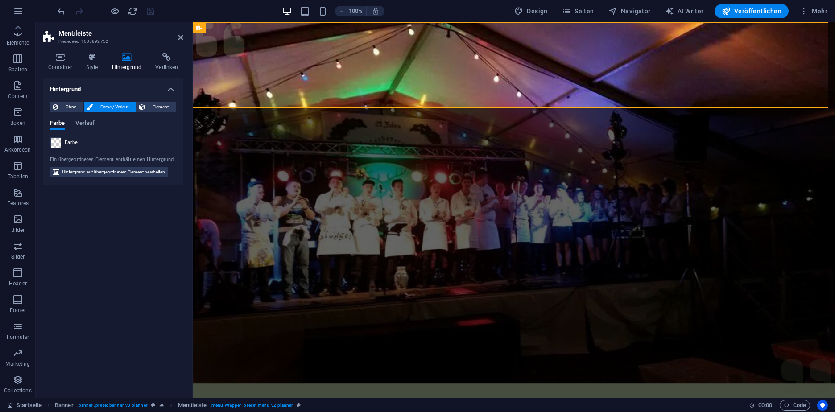
click at [56, 145] on span at bounding box center [56, 143] width 10 height 10
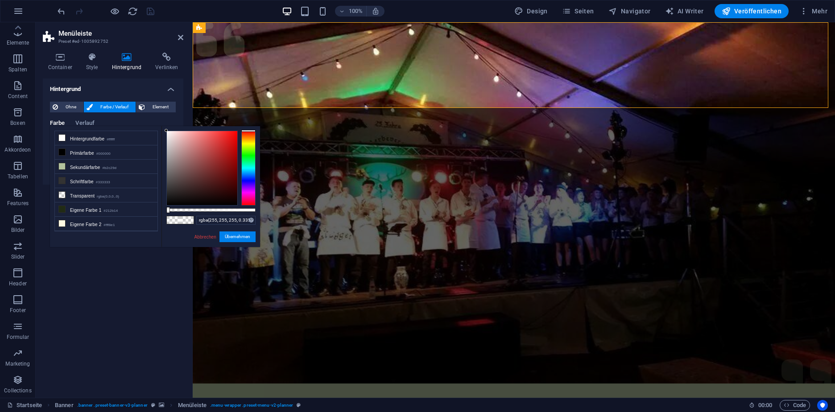
click at [196, 210] on div at bounding box center [210, 210] width 89 height 4
type input "rgba(255, 255, 255, 0.53)"
drag, startPoint x: 200, startPoint y: 210, endPoint x: 214, endPoint y: 209, distance: 13.4
click at [214, 209] on div at bounding box center [213, 210] width 4 height 6
click at [237, 240] on button "Übernehmen" at bounding box center [237, 236] width 36 height 11
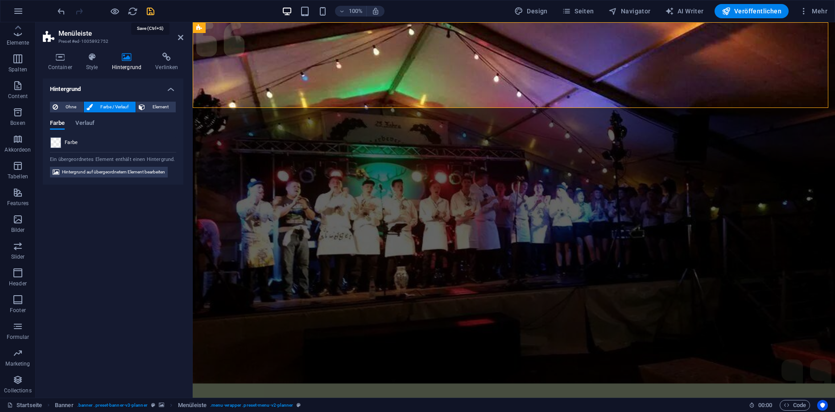
click at [150, 11] on icon "save" at bounding box center [150, 11] width 10 height 10
checkbox input "false"
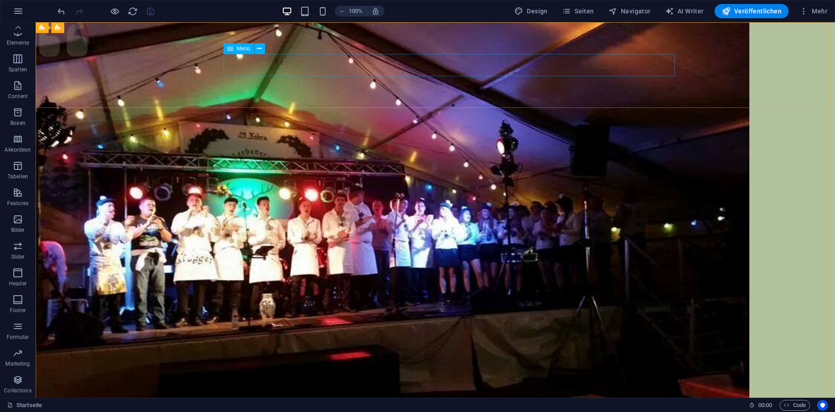
click at [245, 50] on span "Menü" at bounding box center [243, 48] width 13 height 5
click at [261, 47] on icon at bounding box center [259, 48] width 5 height 9
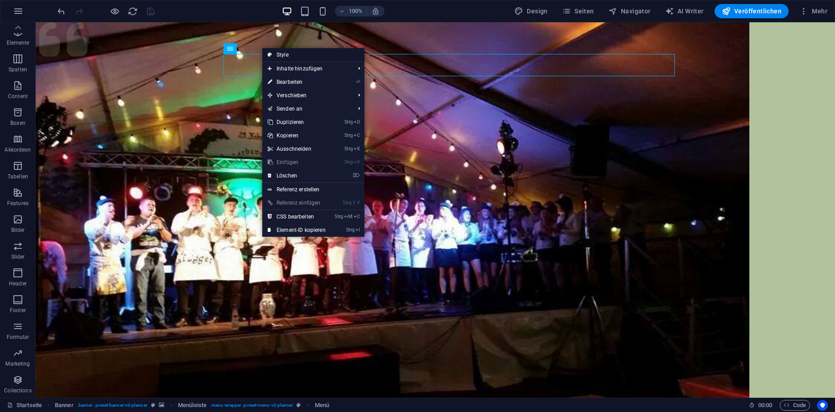
click at [285, 55] on link "Style" at bounding box center [313, 54] width 102 height 13
select select "rem"
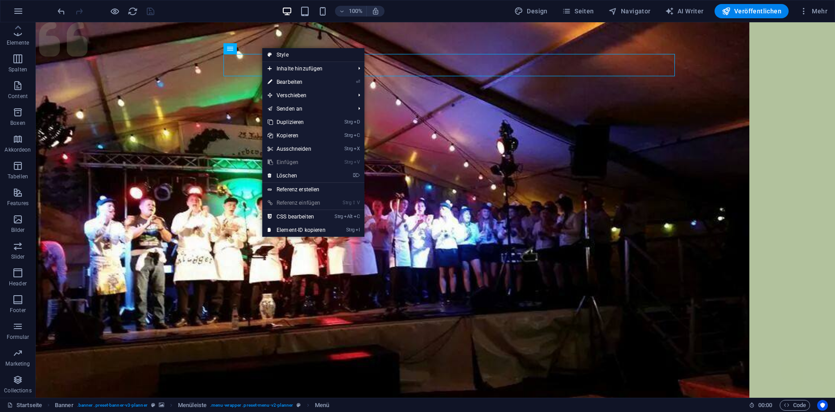
select select "rem"
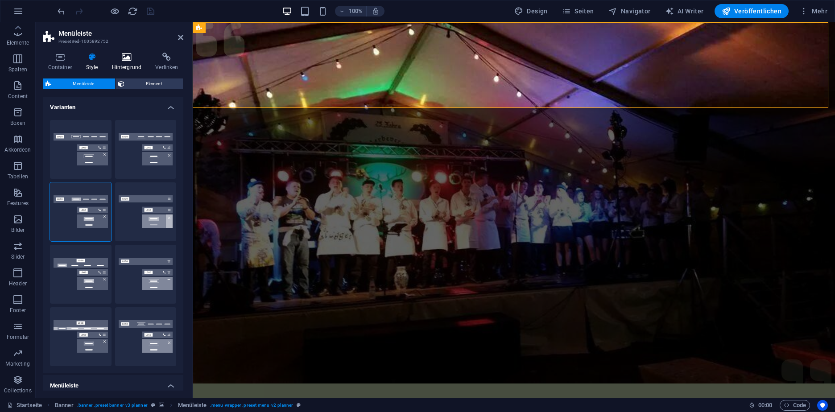
click at [123, 61] on icon at bounding box center [127, 57] width 40 height 9
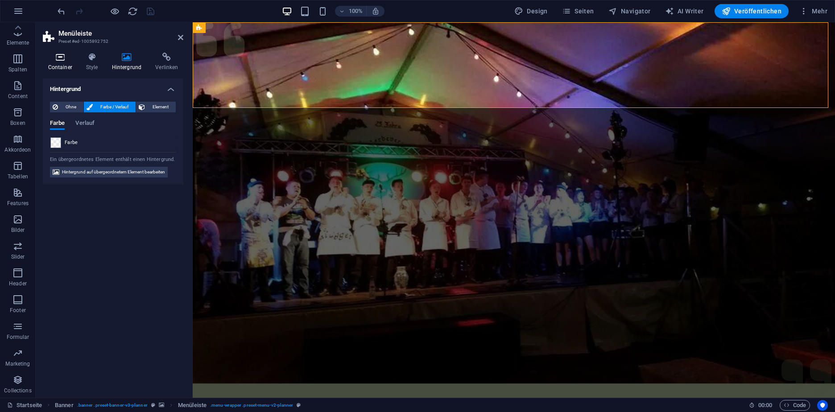
click at [60, 56] on icon at bounding box center [60, 57] width 34 height 9
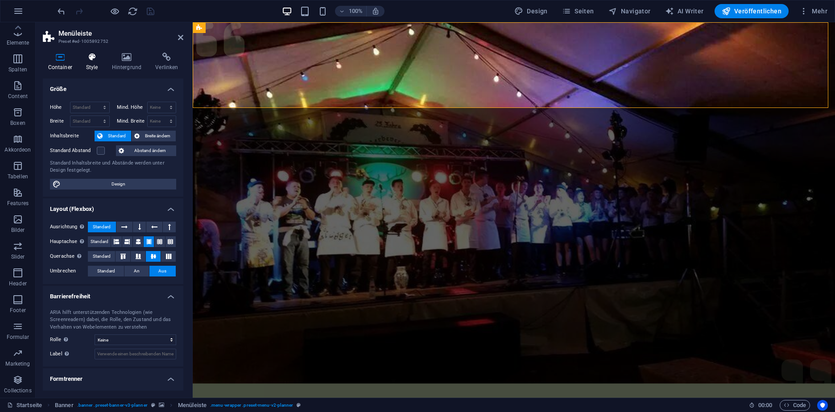
click at [92, 59] on icon at bounding box center [92, 57] width 22 height 9
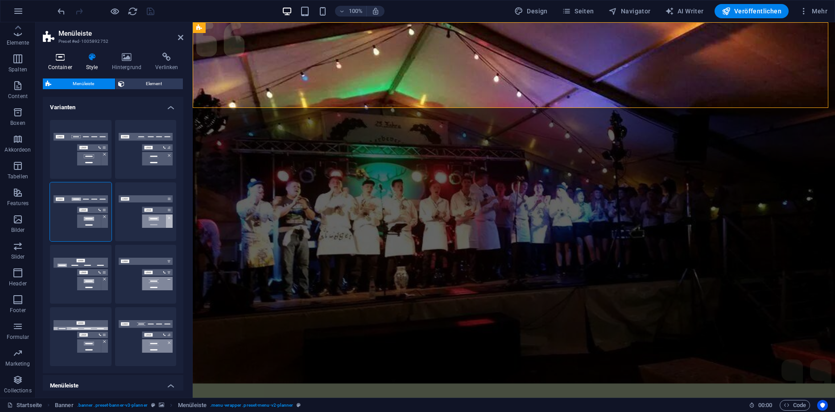
click at [67, 61] on icon at bounding box center [60, 57] width 34 height 9
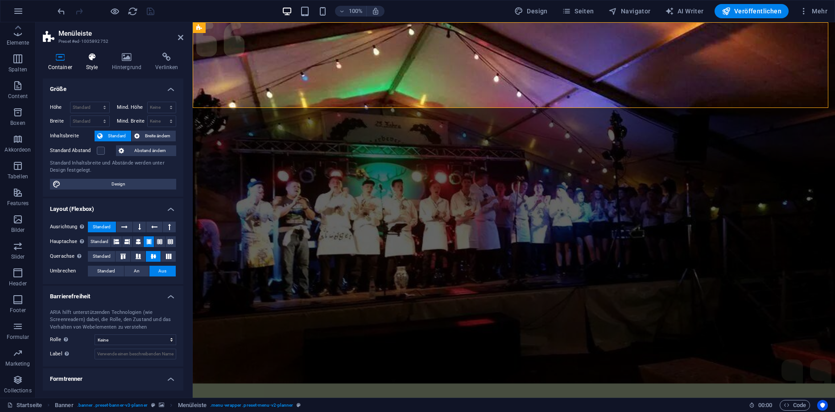
click at [89, 61] on icon at bounding box center [92, 57] width 22 height 9
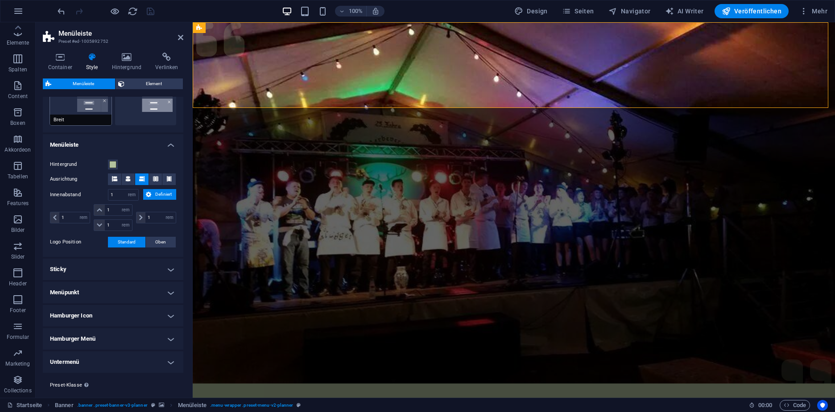
scroll to position [259, 0]
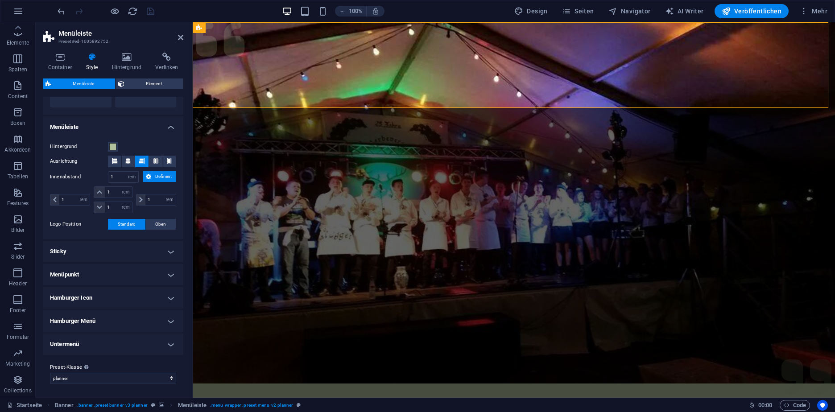
click at [120, 345] on h4 "Untermenü" at bounding box center [113, 344] width 140 height 21
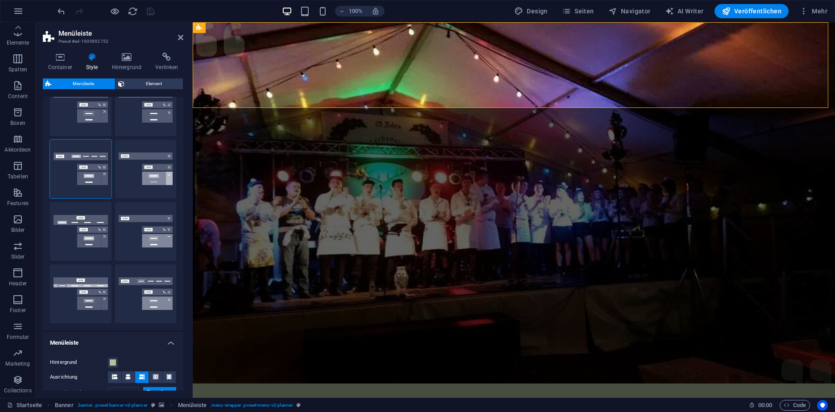
scroll to position [0, 0]
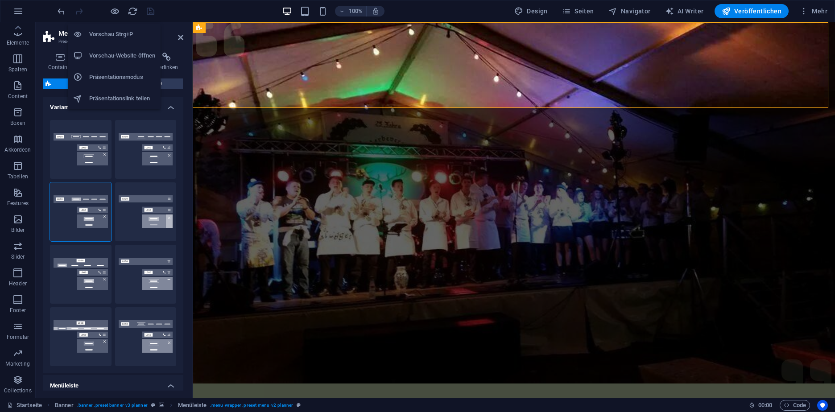
click at [112, 29] on h6 "Vorschau Strg+P" at bounding box center [122, 34] width 66 height 11
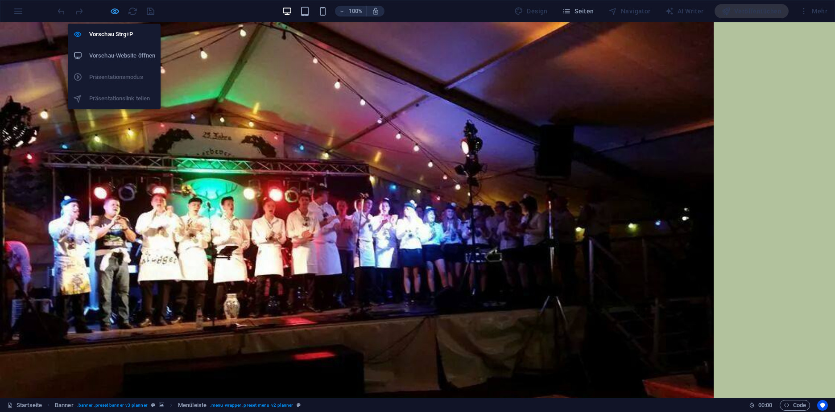
click at [114, 11] on icon "button" at bounding box center [115, 11] width 10 height 10
select select "rem"
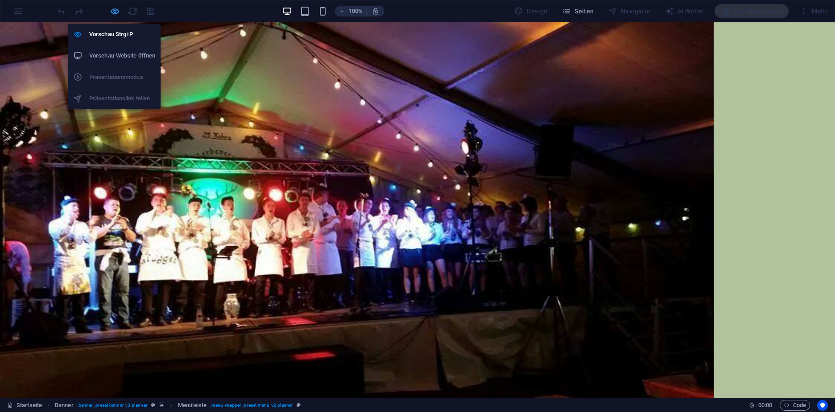
select select "rem"
select select "px"
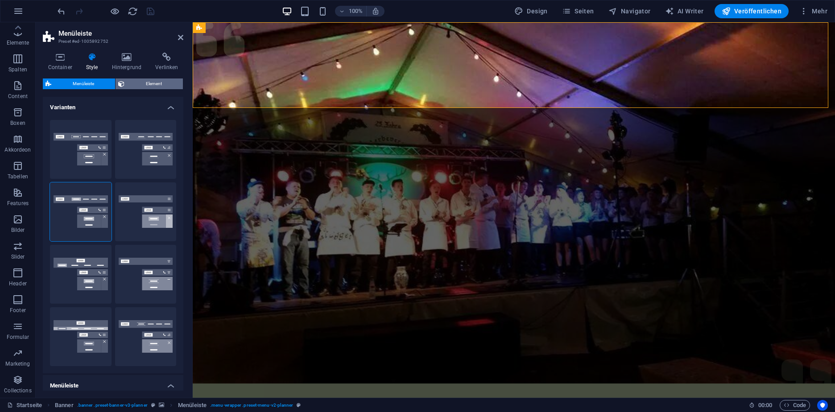
click at [149, 83] on span "Element" at bounding box center [153, 83] width 53 height 11
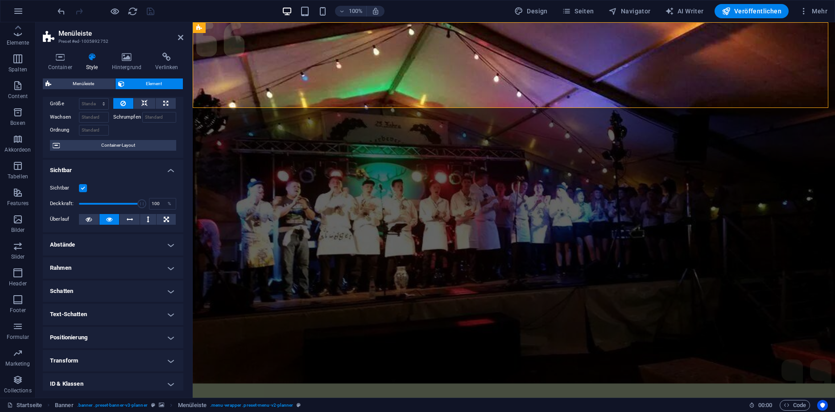
scroll to position [41, 0]
drag, startPoint x: 139, startPoint y: 203, endPoint x: 99, endPoint y: 197, distance: 40.2
click at [99, 197] on span at bounding box center [110, 203] width 63 height 13
drag, startPoint x: 102, startPoint y: 198, endPoint x: 165, endPoint y: 201, distance: 63.4
click at [165, 201] on div "Deckkraft: 100 %" at bounding box center [113, 203] width 126 height 13
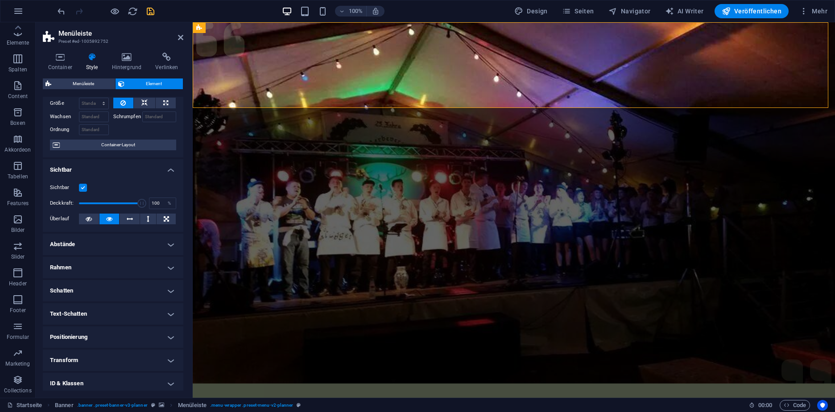
scroll to position [0, 0]
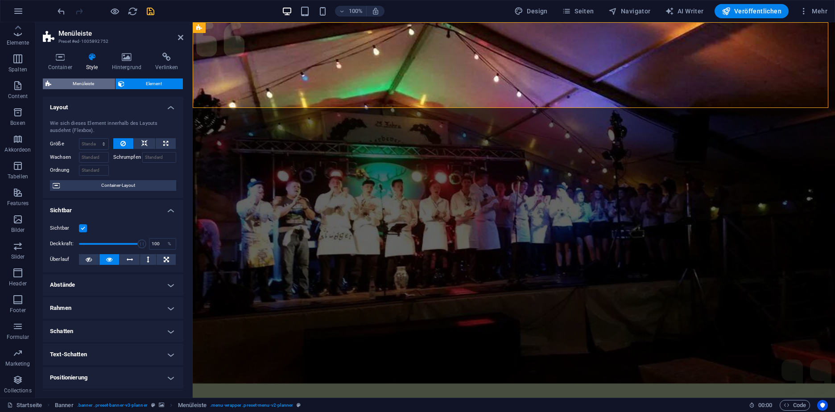
click at [99, 87] on span "Menüleiste" at bounding box center [83, 83] width 58 height 11
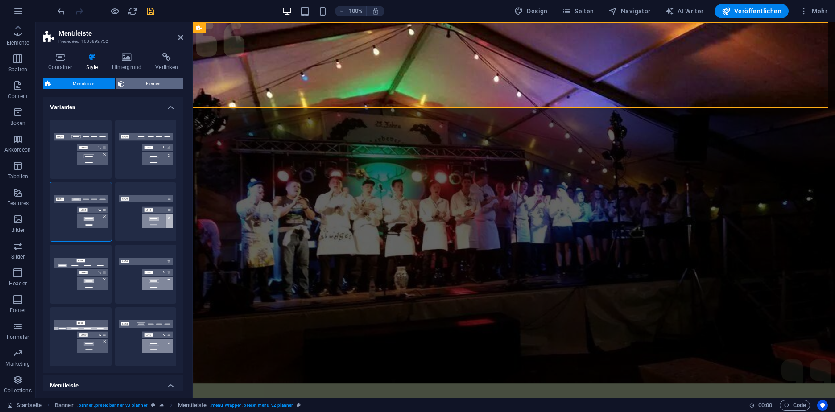
click at [136, 85] on span "Element" at bounding box center [153, 83] width 53 height 11
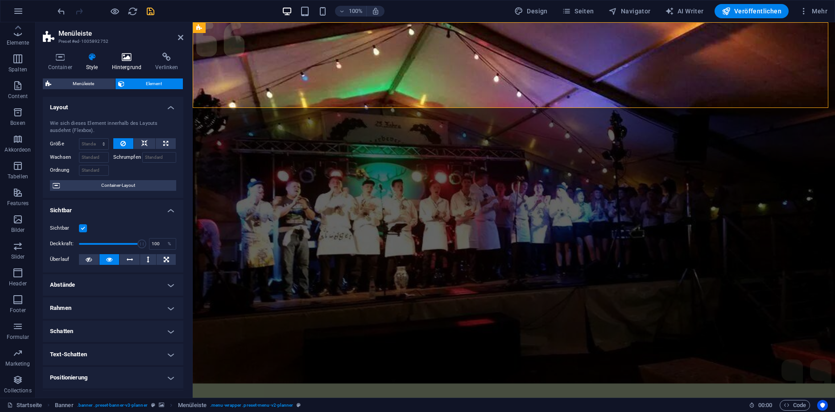
click at [128, 57] on icon at bounding box center [127, 57] width 40 height 9
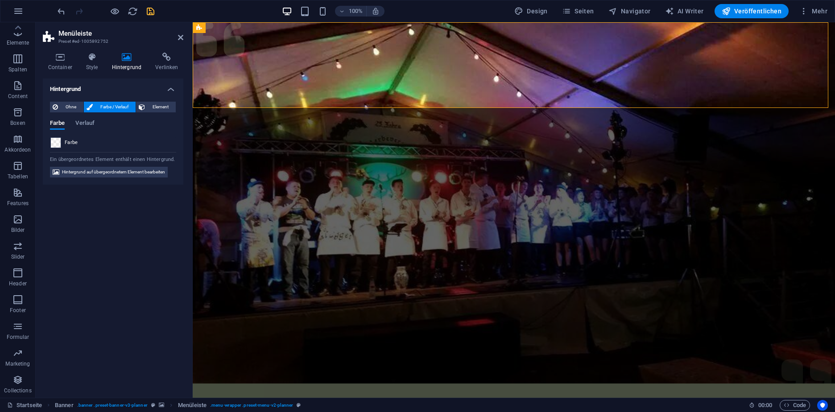
click at [56, 141] on span at bounding box center [56, 143] width 10 height 10
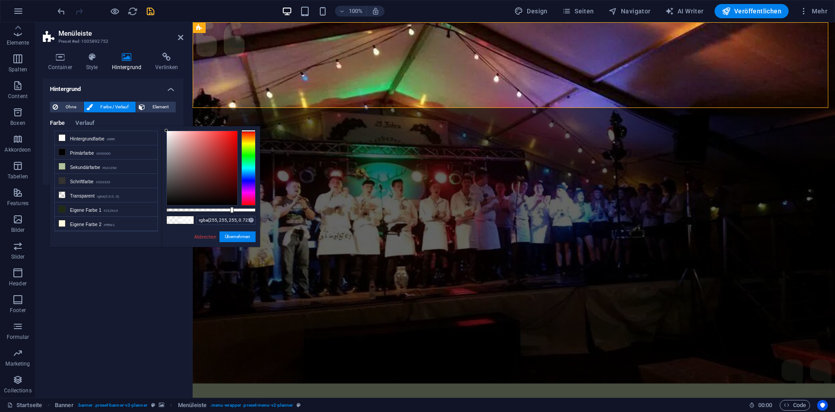
drag, startPoint x: 215, startPoint y: 209, endPoint x: 231, endPoint y: 209, distance: 16.1
click at [231, 209] on div at bounding box center [232, 210] width 4 height 6
click at [231, 239] on button "Übernehmen" at bounding box center [237, 236] width 36 height 11
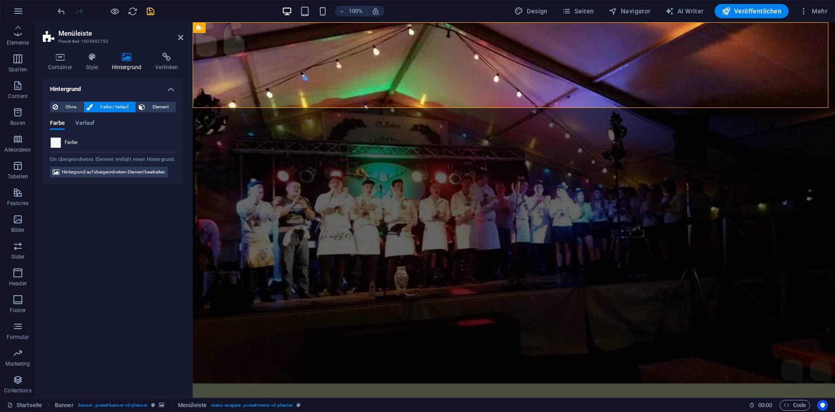
click at [115, 106] on span "Farbe / Verlauf" at bounding box center [113, 107] width 37 height 11
click at [57, 138] on span at bounding box center [56, 143] width 10 height 10
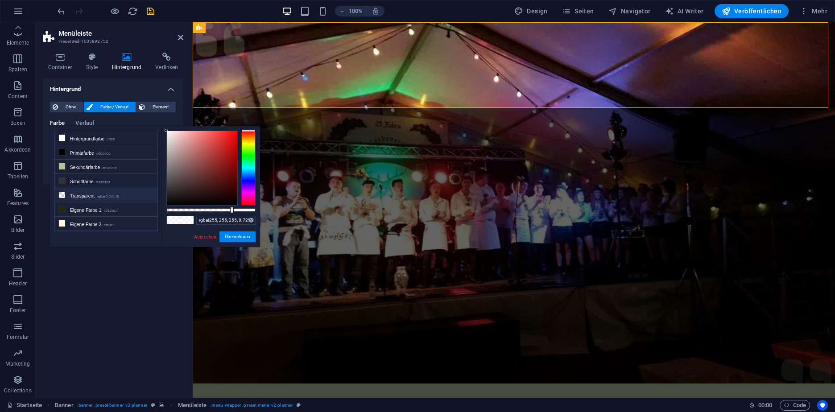
click at [103, 194] on small "rgba(0,0,0,.0)" at bounding box center [108, 197] width 22 height 6
drag, startPoint x: 169, startPoint y: 211, endPoint x: 218, endPoint y: 211, distance: 49.5
click at [218, 211] on div at bounding box center [217, 210] width 4 height 6
type input "rgba(0, 0, 0, 0)"
drag, startPoint x: 218, startPoint y: 211, endPoint x: 139, endPoint y: 211, distance: 79.4
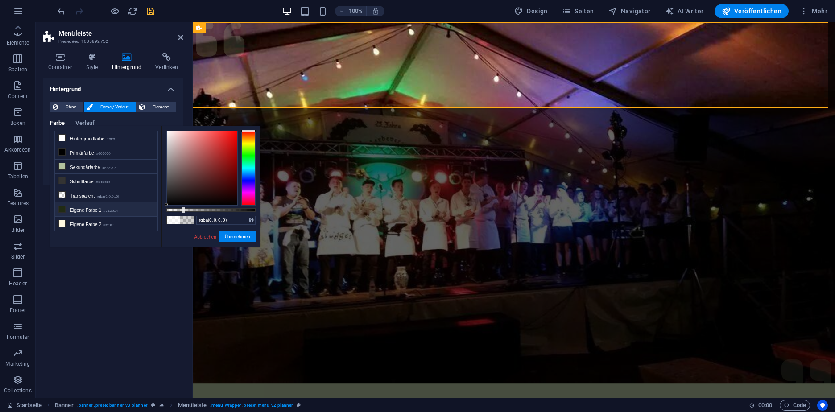
click at [139, 211] on div "less Hintergrundfarbe #ffffff Primärfarbe #000000 Sekundärfarbe #b2c29d Schrift…" at bounding box center [155, 186] width 210 height 121
click at [244, 237] on button "Übernehmen" at bounding box center [237, 236] width 36 height 11
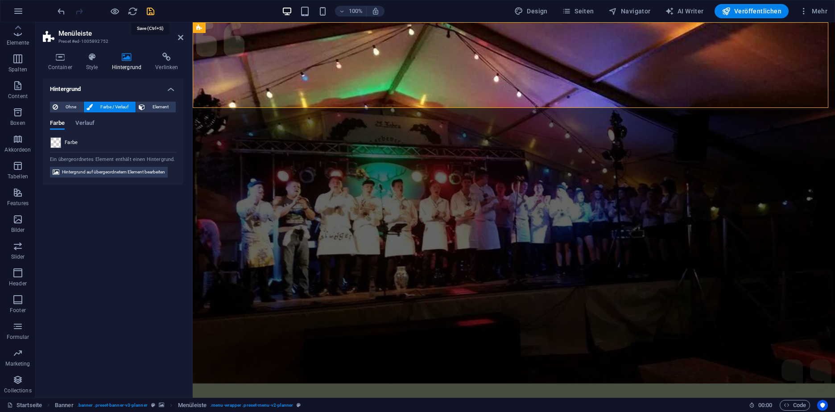
click at [151, 9] on icon "save" at bounding box center [150, 11] width 10 height 10
checkbox input "false"
click at [121, 168] on span "Hintergrund auf übergeordnetem Element bearbeiten" at bounding box center [113, 172] width 103 height 11
select select "%"
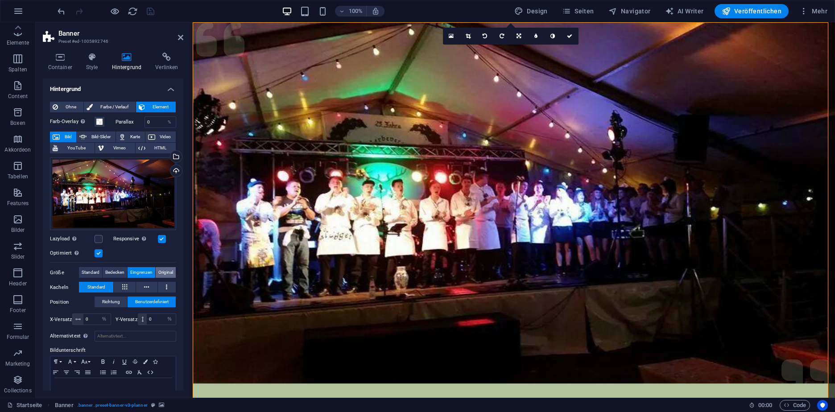
click at [168, 274] on span "Original" at bounding box center [165, 272] width 15 height 11
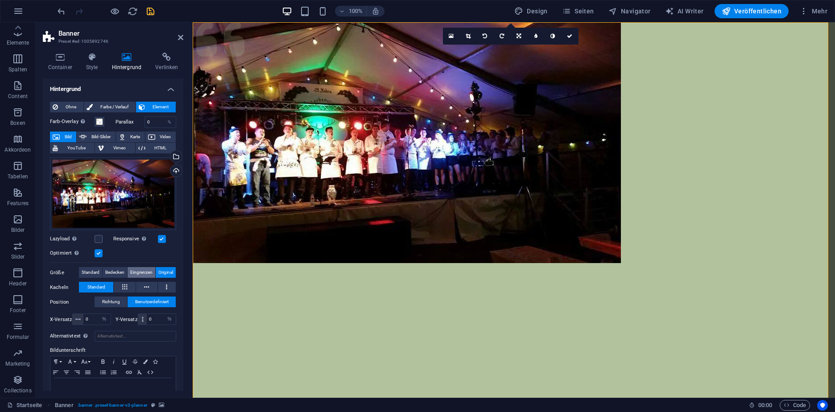
click at [144, 270] on span "Eingrenzen" at bounding box center [141, 272] width 22 height 11
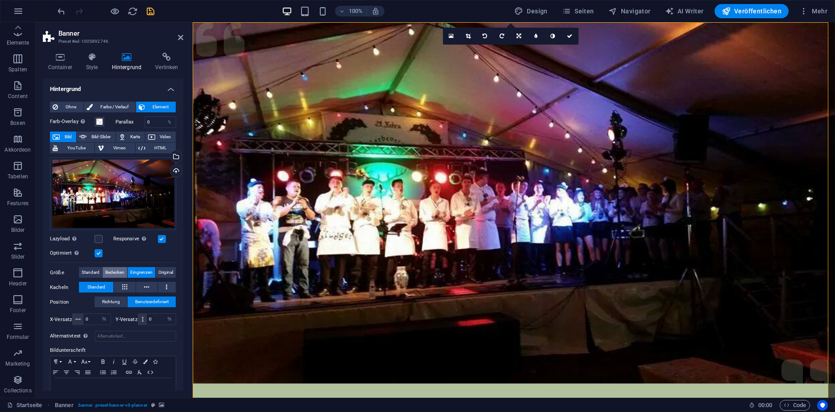
click at [116, 267] on span "Bedecken" at bounding box center [114, 272] width 19 height 11
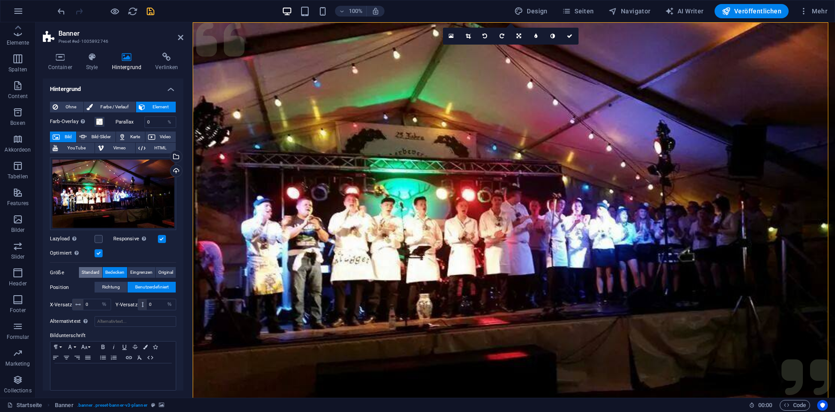
click at [87, 268] on span "Standard" at bounding box center [91, 272] width 18 height 11
click at [83, 268] on span "Standard" at bounding box center [91, 272] width 18 height 11
click at [106, 269] on span "Bedecken" at bounding box center [114, 272] width 19 height 11
click at [84, 273] on span "Standard" at bounding box center [91, 272] width 18 height 11
click at [101, 123] on span at bounding box center [99, 121] width 7 height 7
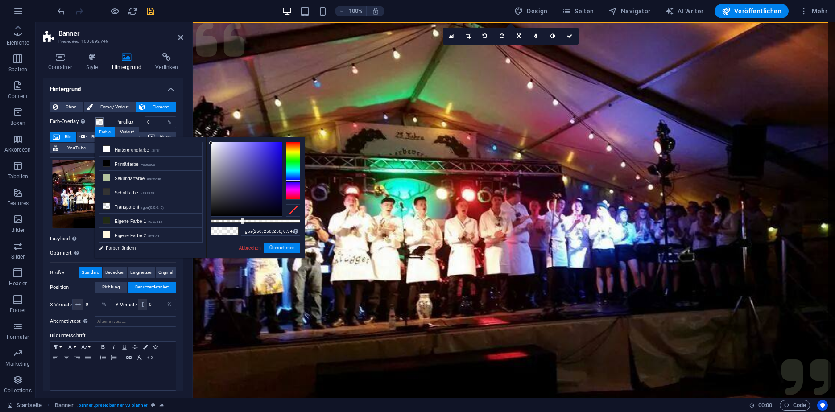
drag, startPoint x: 254, startPoint y: 220, endPoint x: 242, endPoint y: 220, distance: 12.0
click at [242, 220] on div at bounding box center [243, 221] width 4 height 6
drag, startPoint x: 269, startPoint y: 186, endPoint x: 282, endPoint y: 173, distance: 18.0
click at [282, 173] on div at bounding box center [246, 179] width 70 height 74
drag, startPoint x: 242, startPoint y: 219, endPoint x: 213, endPoint y: 217, distance: 29.5
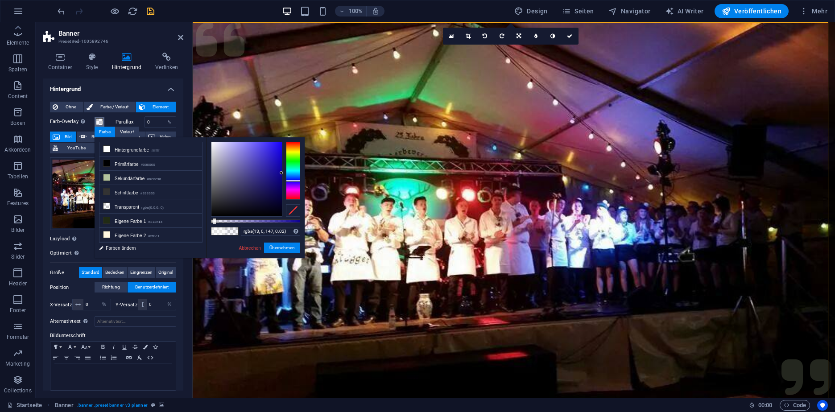
click at [213, 217] on div "rgba(13, 0, 147, 0.02) Unterstützte Formate: #0852ed rgb(8, 82, 237) rgba(8, 82…" at bounding box center [255, 262] width 99 height 250
click at [165, 147] on li "Hintergrundfarbe #ffffff" at bounding box center [150, 149] width 103 height 14
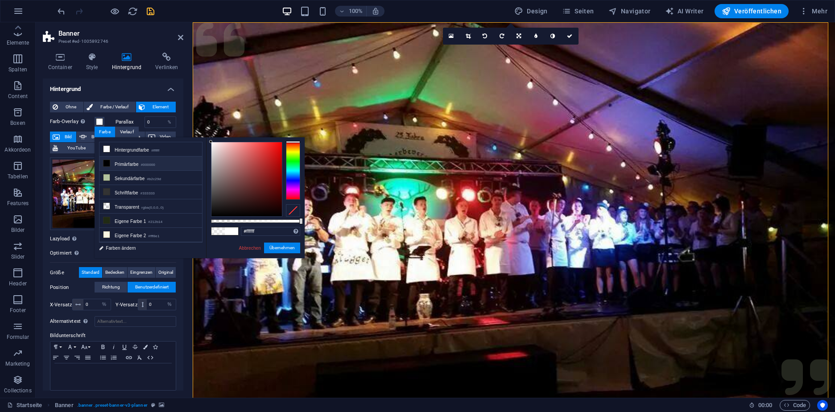
click at [162, 162] on li "Primärfarbe #000000" at bounding box center [150, 164] width 103 height 14
click at [169, 149] on li "Hintergrundfarbe #ffffff" at bounding box center [150, 149] width 103 height 14
type input "rgba(255, 255, 255, 0.22)"
drag, startPoint x: 252, startPoint y: 221, endPoint x: 231, endPoint y: 220, distance: 21.0
click at [231, 220] on div at bounding box center [255, 221] width 89 height 4
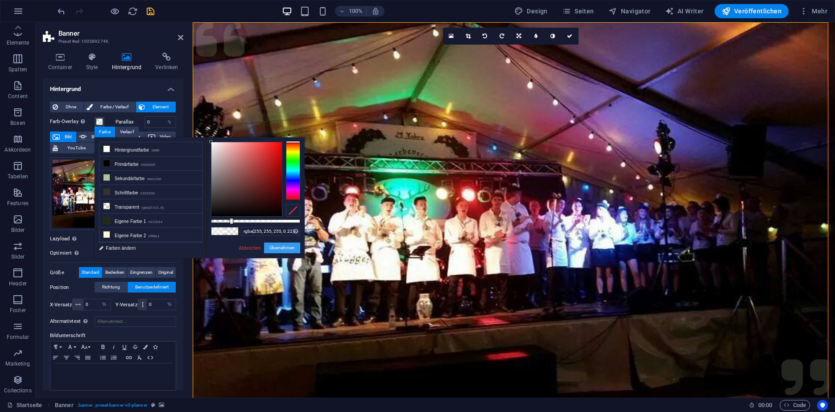
click at [276, 253] on button "Übernehmen" at bounding box center [282, 248] width 36 height 11
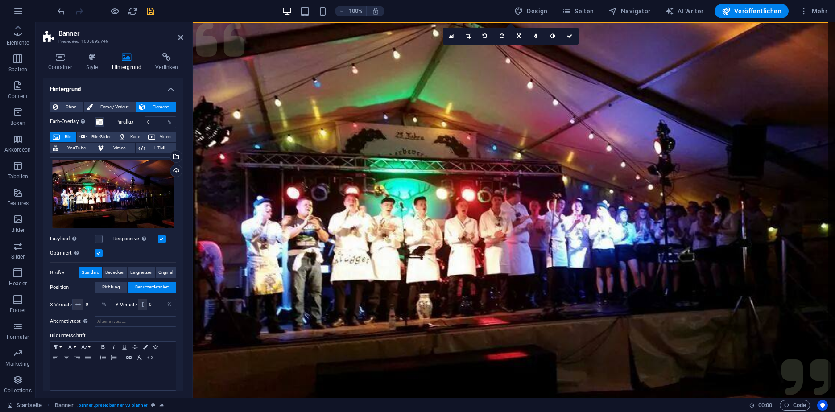
click at [144, 12] on div at bounding box center [106, 11] width 100 height 14
click at [116, 8] on icon "button" at bounding box center [115, 11] width 10 height 10
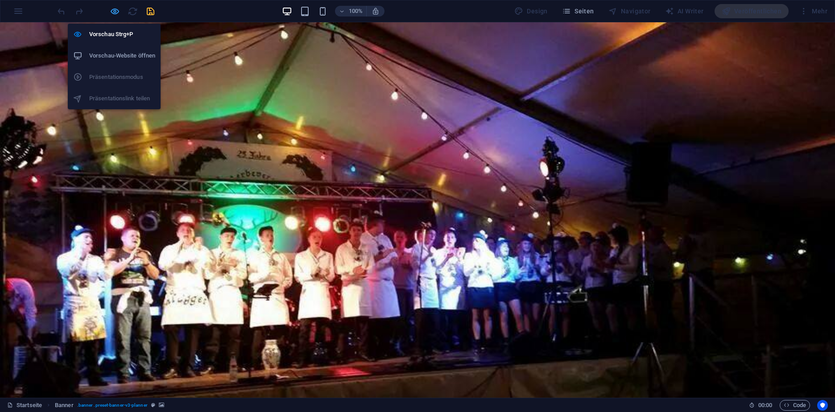
click at [113, 11] on icon "button" at bounding box center [115, 11] width 10 height 10
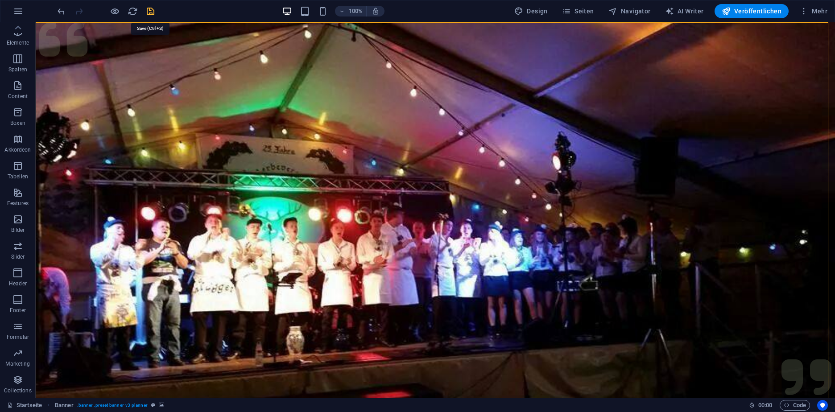
click at [149, 12] on icon "save" at bounding box center [150, 11] width 10 height 10
checkbox input "false"
click at [99, 28] on icon at bounding box center [99, 27] width 5 height 9
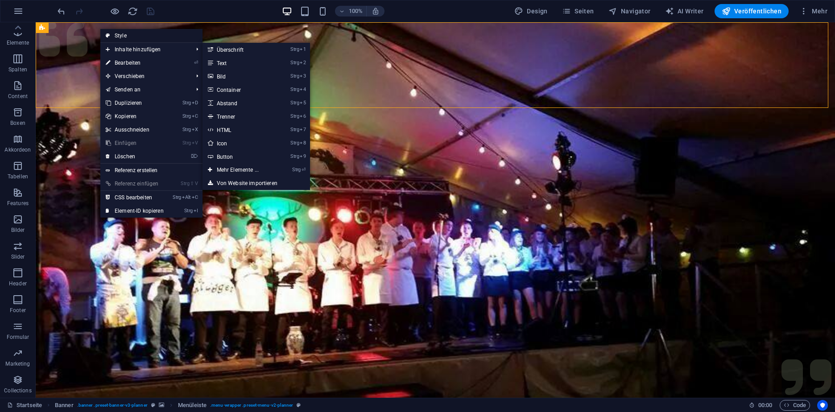
click at [130, 35] on link "Style" at bounding box center [151, 35] width 102 height 13
select select "rem"
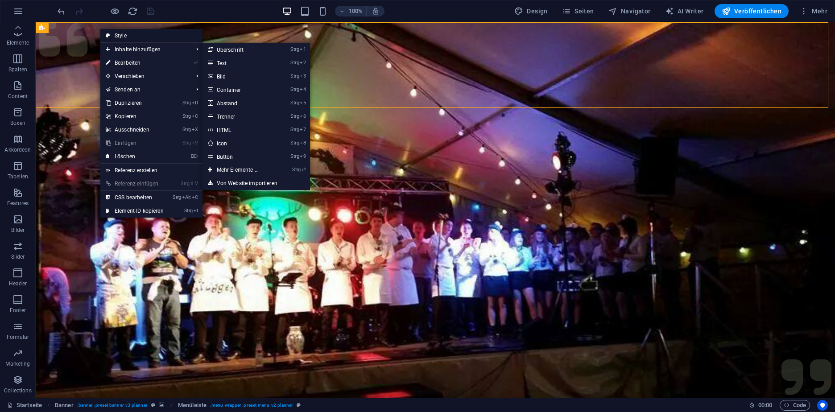
select select "rem"
select select "px"
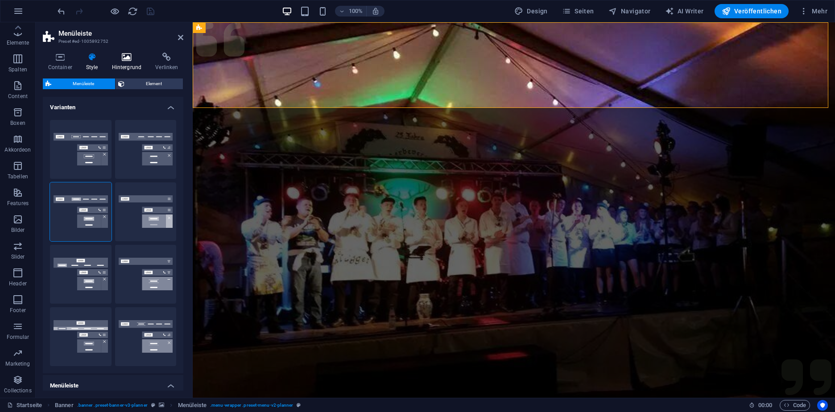
click at [127, 62] on h4 "Hintergrund" at bounding box center [129, 62] width 44 height 19
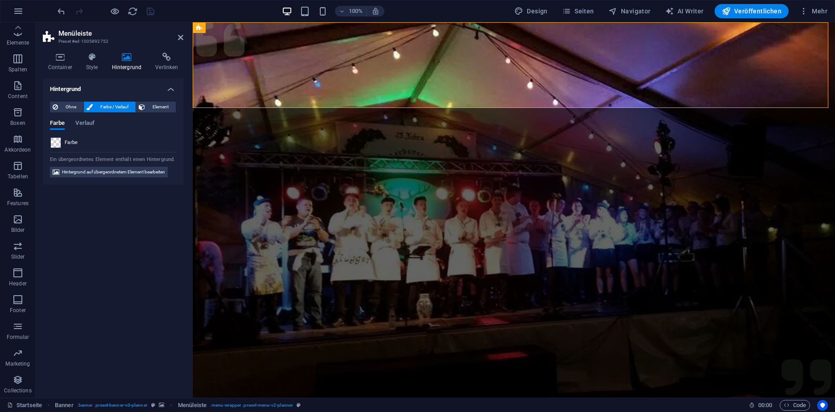
click at [59, 143] on span at bounding box center [56, 143] width 10 height 10
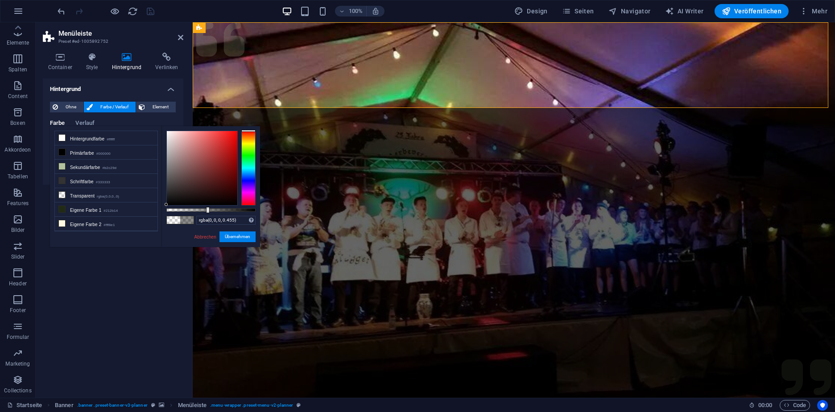
drag, startPoint x: 167, startPoint y: 211, endPoint x: 207, endPoint y: 210, distance: 39.7
click at [207, 210] on div at bounding box center [208, 210] width 4 height 6
drag, startPoint x: 207, startPoint y: 210, endPoint x: 219, endPoint y: 209, distance: 12.5
click at [219, 210] on div at bounding box center [220, 210] width 4 height 6
drag, startPoint x: 193, startPoint y: 147, endPoint x: 158, endPoint y: 112, distance: 49.2
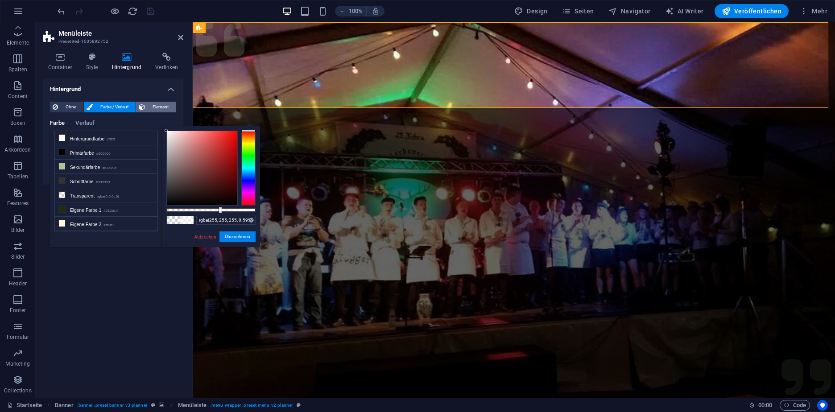
click at [156, 110] on body "Kerbeverein Fischbach e.V. Startseite Favoriten Elemente Spalten Content Boxen …" at bounding box center [417, 206] width 835 height 412
drag, startPoint x: 220, startPoint y: 209, endPoint x: 197, endPoint y: 207, distance: 22.8
click at [197, 207] on div at bounding box center [198, 210] width 4 height 6
type input "rgba(255, 255, 255, 0.195)"
drag, startPoint x: 197, startPoint y: 207, endPoint x: 184, endPoint y: 207, distance: 13.4
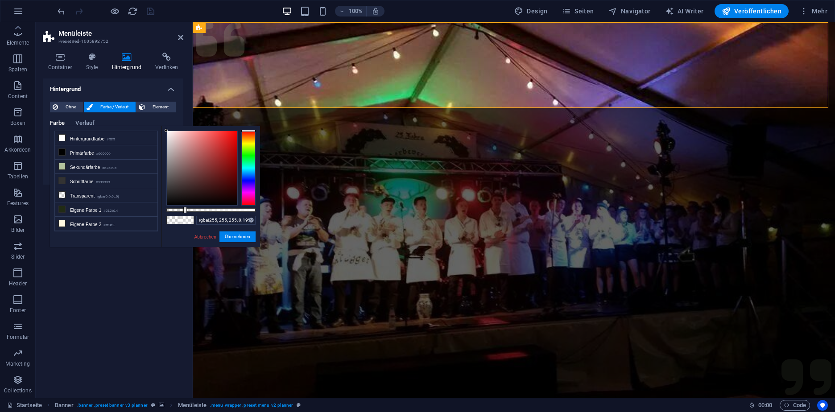
click at [184, 207] on div at bounding box center [185, 210] width 4 height 6
click at [236, 236] on button "Übernehmen" at bounding box center [237, 236] width 36 height 11
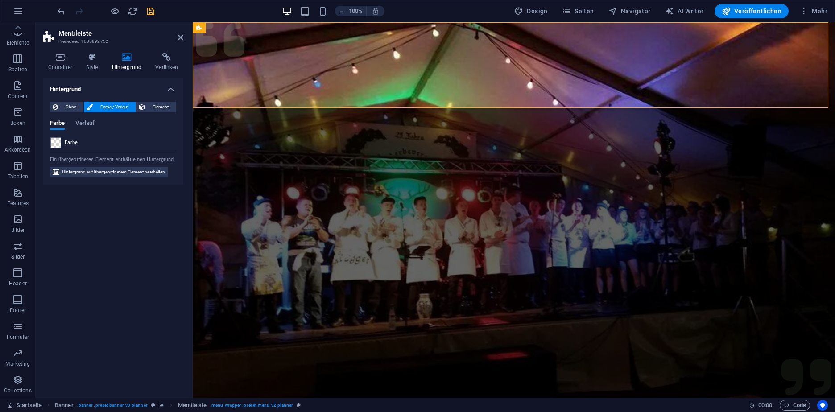
click at [146, 12] on icon "save" at bounding box center [150, 11] width 10 height 10
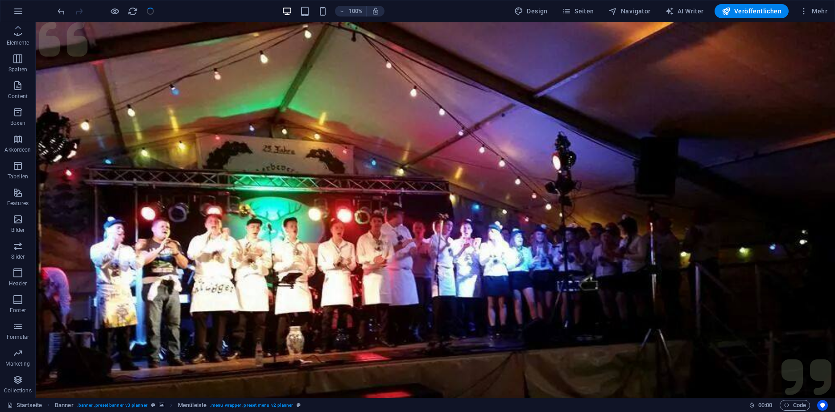
checkbox input "false"
click at [102, 25] on icon at bounding box center [99, 27] width 5 height 9
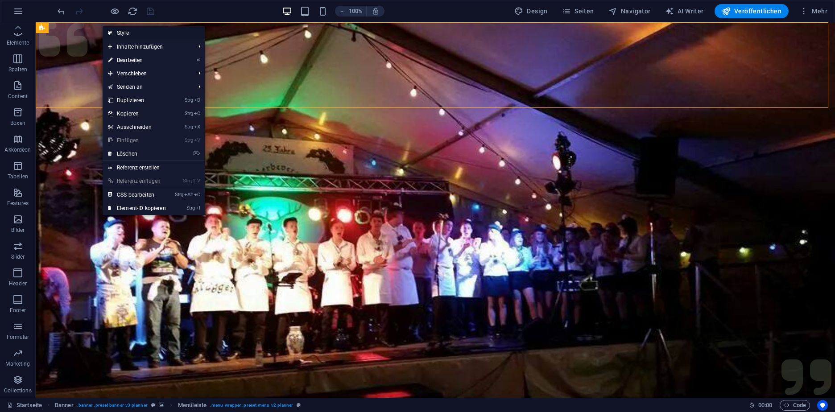
click at [118, 28] on link "Style" at bounding box center [154, 32] width 102 height 13
select select "rem"
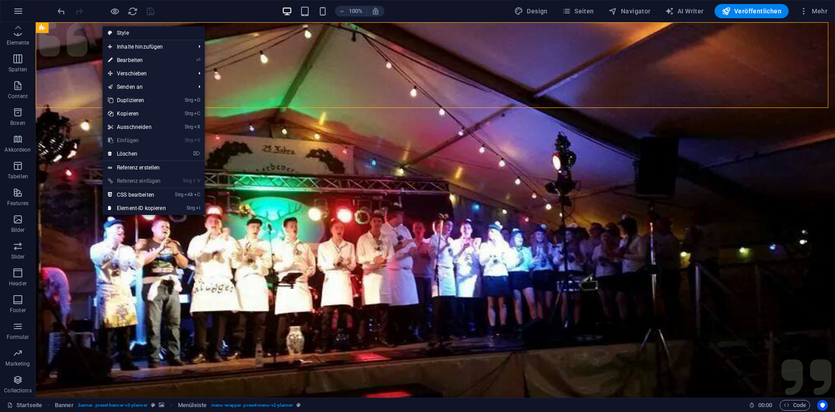
select select "rem"
select select "px"
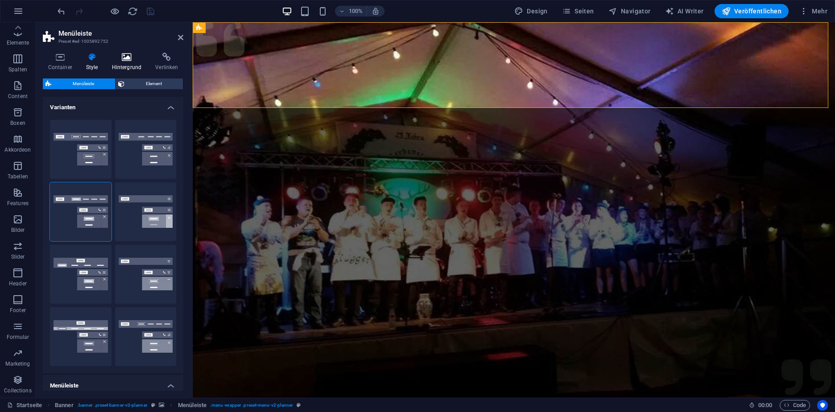
click at [133, 58] on icon at bounding box center [127, 57] width 40 height 9
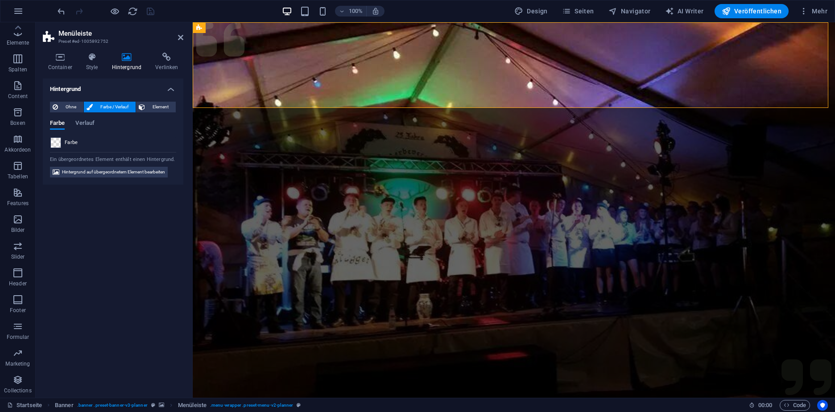
click at [57, 141] on span at bounding box center [56, 143] width 10 height 10
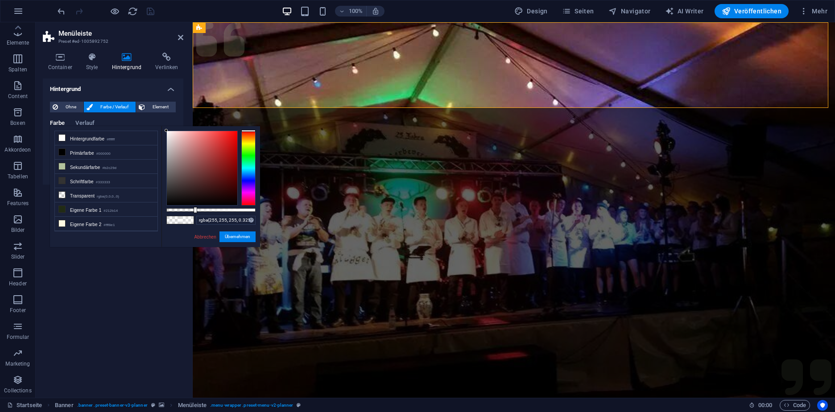
drag, startPoint x: 185, startPoint y: 210, endPoint x: 196, endPoint y: 211, distance: 11.6
click at [196, 210] on div at bounding box center [196, 210] width 4 height 6
drag, startPoint x: 200, startPoint y: 211, endPoint x: 211, endPoint y: 213, distance: 10.9
click at [204, 212] on div at bounding box center [203, 210] width 4 height 6
type input "rgba(255, 255, 255, 0.5)"
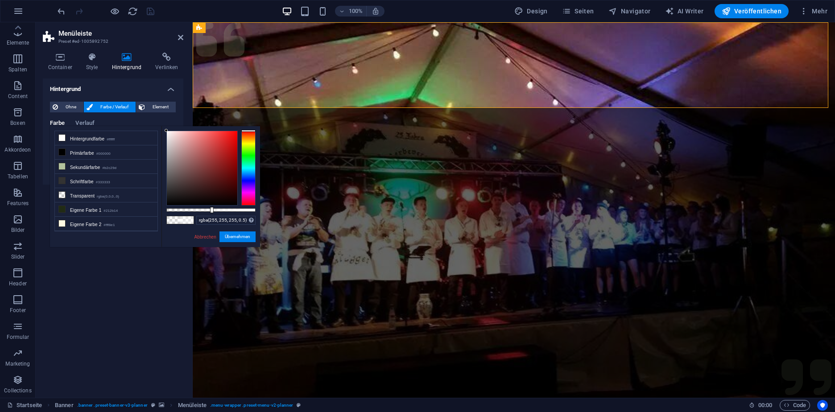
drag, startPoint x: 211, startPoint y: 213, endPoint x: 218, endPoint y: 214, distance: 6.7
click at [218, 214] on div "rgba(255, 255, 255, 0.5) Unterstützte Formate: #0852ed rgb(8, 82, 237) rgba(8, …" at bounding box center [210, 251] width 99 height 250
drag, startPoint x: 218, startPoint y: 214, endPoint x: 225, endPoint y: 214, distance: 7.1
click at [225, 214] on div "rgba(255, 255, 255, 0.5) Unterstützte Formate: #0852ed rgb(8, 82, 237) rgba(8, …" at bounding box center [210, 251] width 99 height 250
click at [236, 234] on button "Übernehmen" at bounding box center [237, 236] width 36 height 11
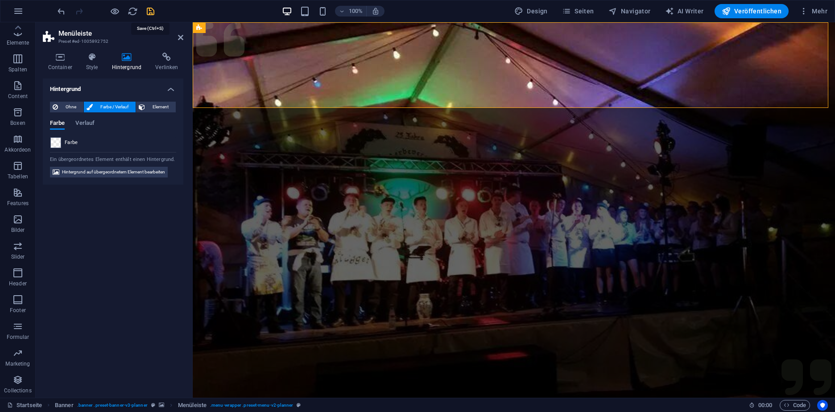
click at [150, 6] on icon "save" at bounding box center [150, 11] width 10 height 10
checkbox input "false"
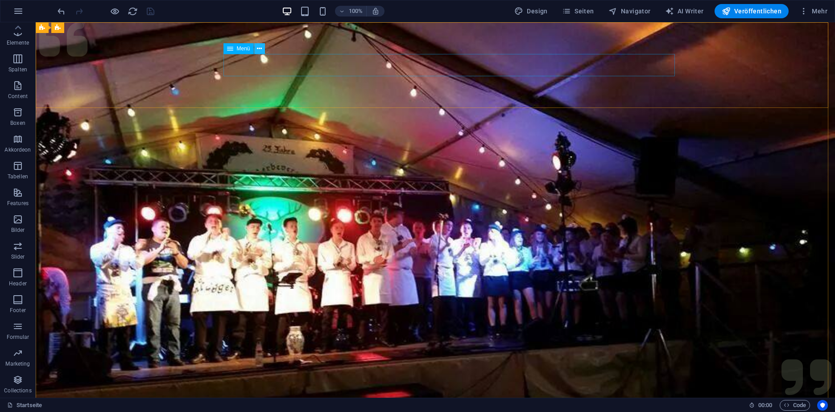
click at [257, 49] on icon at bounding box center [259, 48] width 5 height 9
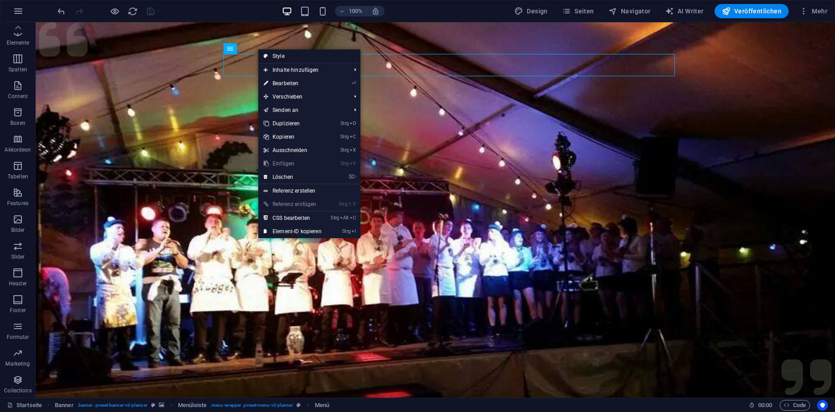
click at [268, 55] on link "Style" at bounding box center [309, 56] width 102 height 13
select select "rem"
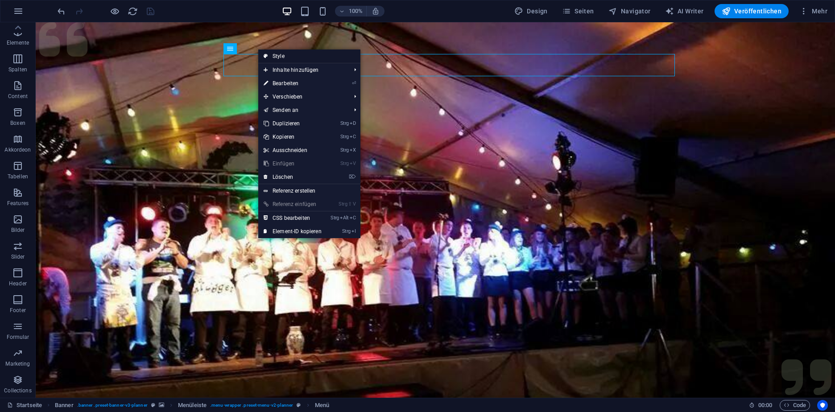
select select "rem"
select select "px"
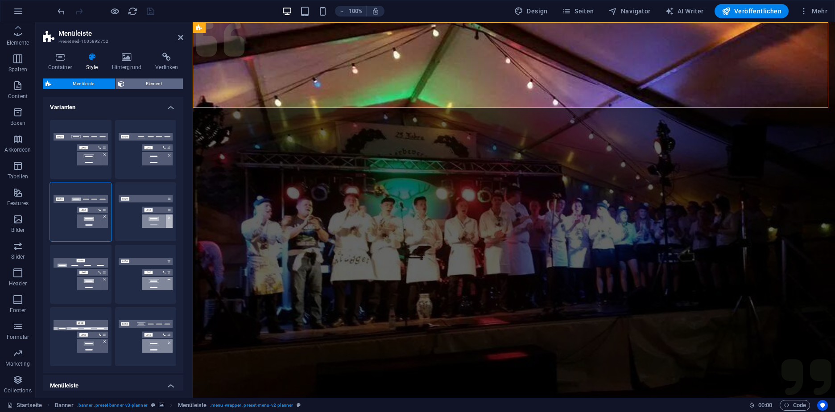
click at [134, 82] on span "Element" at bounding box center [153, 83] width 53 height 11
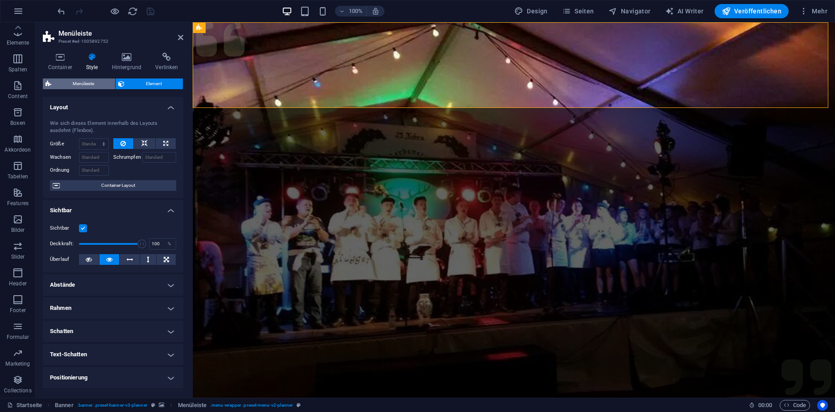
click at [88, 84] on span "Menüleiste" at bounding box center [83, 83] width 58 height 11
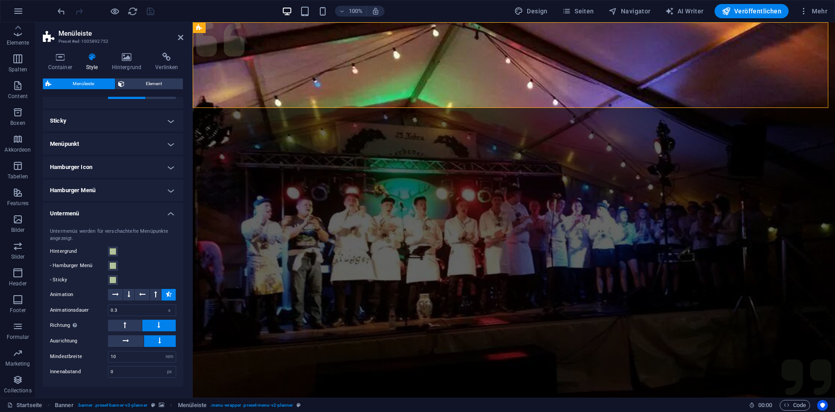
scroll to position [421, 0]
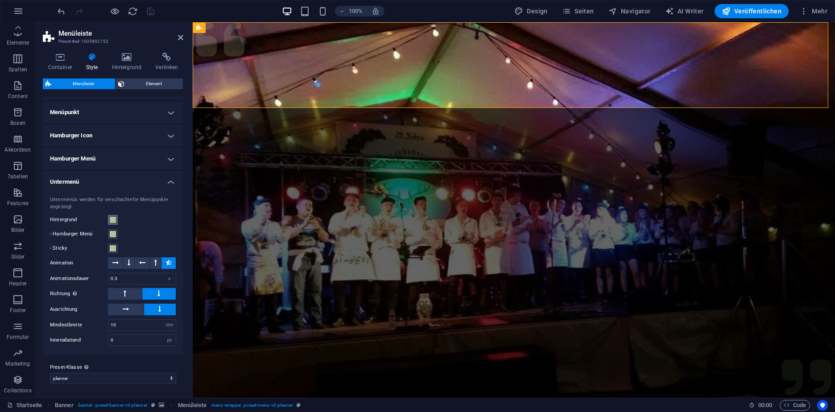
click at [115, 219] on span at bounding box center [112, 219] width 7 height 7
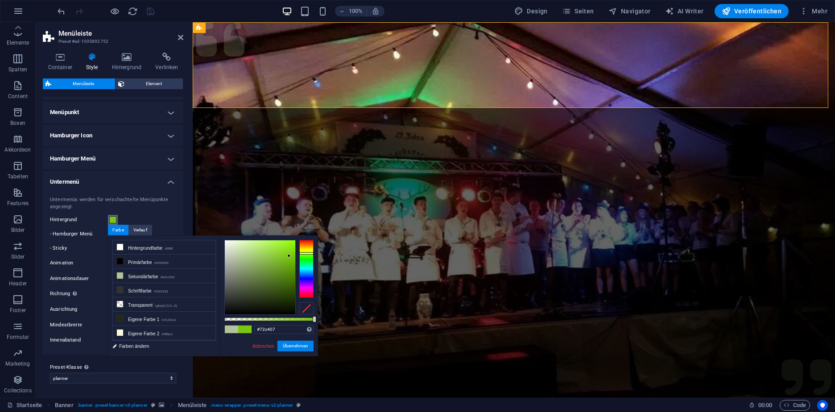
drag, startPoint x: 250, startPoint y: 257, endPoint x: 292, endPoint y: 257, distance: 42.4
click at [292, 257] on div at bounding box center [260, 277] width 70 height 74
drag, startPoint x: 280, startPoint y: 266, endPoint x: 219, endPoint y: 310, distance: 75.1
click at [219, 310] on div "less Hintergrundfarbe #ffffff Primärfarbe #000000 Sekundärfarbe #b2c29d Schrift…" at bounding box center [213, 295] width 210 height 121
type input "#1d2019"
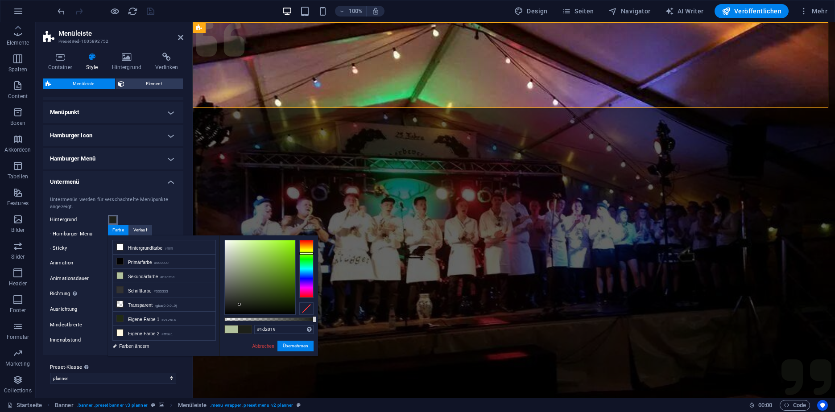
click at [240, 305] on div at bounding box center [260, 277] width 70 height 74
click at [266, 345] on link "Abbrechen" at bounding box center [263, 346] width 24 height 7
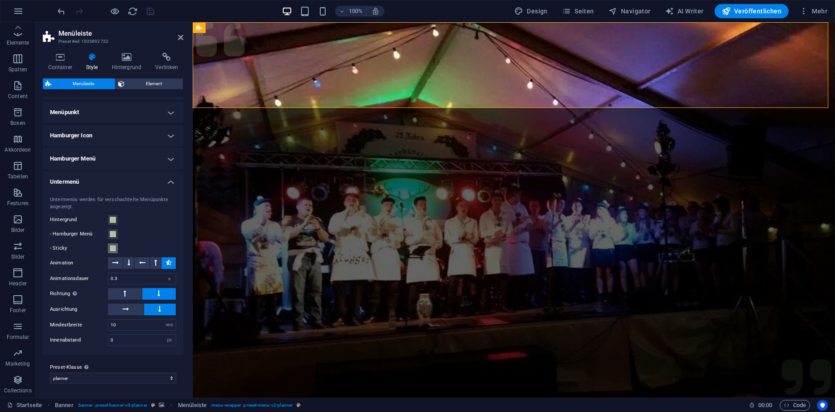
click at [110, 248] on span at bounding box center [112, 248] width 7 height 7
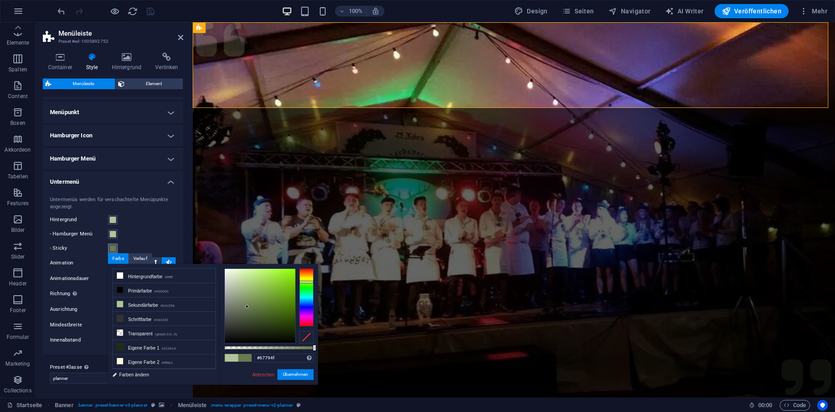
drag, startPoint x: 256, startPoint y: 327, endPoint x: 248, endPoint y: 307, distance: 21.3
click at [248, 307] on div at bounding box center [260, 306] width 70 height 74
drag, startPoint x: 248, startPoint y: 310, endPoint x: 262, endPoint y: 290, distance: 24.0
click at [262, 290] on div at bounding box center [260, 306] width 70 height 74
drag, startPoint x: 263, startPoint y: 294, endPoint x: 293, endPoint y: 286, distance: 30.9
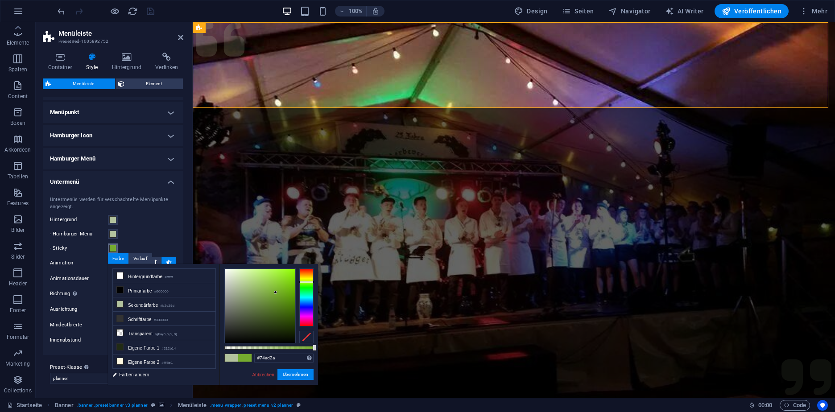
click at [285, 289] on div at bounding box center [260, 306] width 70 height 74
type input "#000000"
drag, startPoint x: 293, startPoint y: 286, endPoint x: 242, endPoint y: 347, distance: 79.4
click at [242, 343] on div at bounding box center [268, 305] width 89 height 75
click at [260, 375] on link "Abbrechen" at bounding box center [263, 374] width 24 height 7
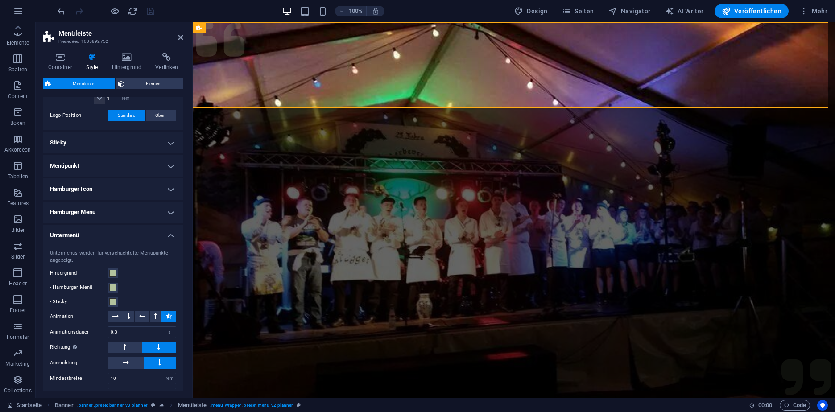
scroll to position [302, 0]
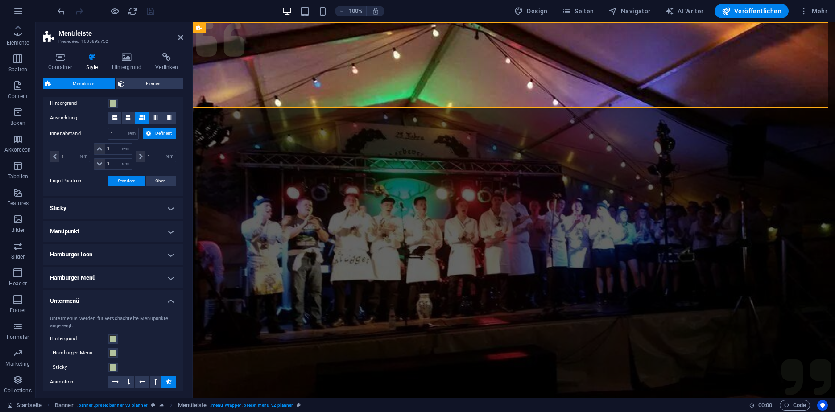
click at [132, 211] on h4 "Sticky" at bounding box center [113, 208] width 140 height 21
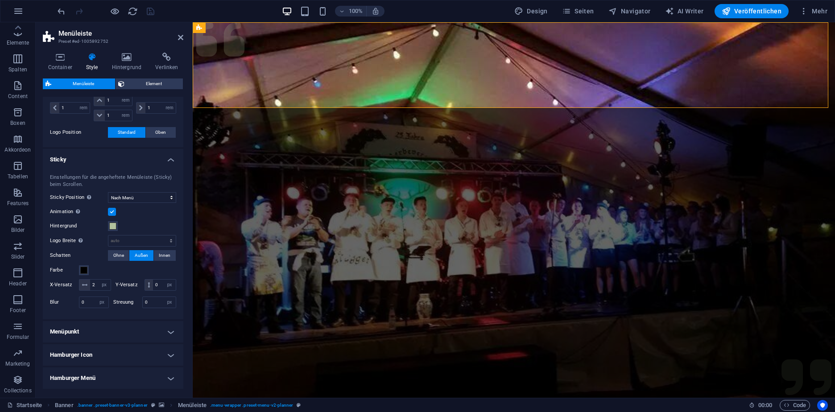
scroll to position [351, 0]
click at [110, 229] on span at bounding box center [112, 225] width 7 height 7
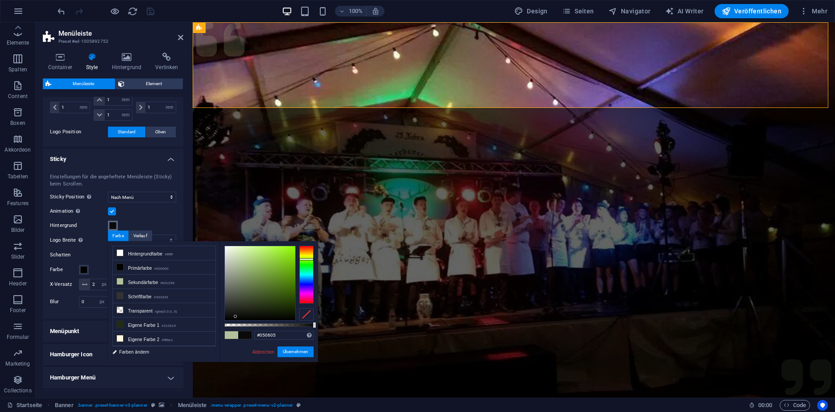
type input "#000000"
drag, startPoint x: 228, startPoint y: 281, endPoint x: 235, endPoint y: 321, distance: 40.3
click at [235, 321] on div "#000000 Unterstützte Formate: #0852ed rgb(8, 82, 237) rgba(8, 82, 237, 90%) hsv…" at bounding box center [268, 366] width 99 height 250
click at [265, 353] on link "Abbrechen" at bounding box center [263, 352] width 24 height 7
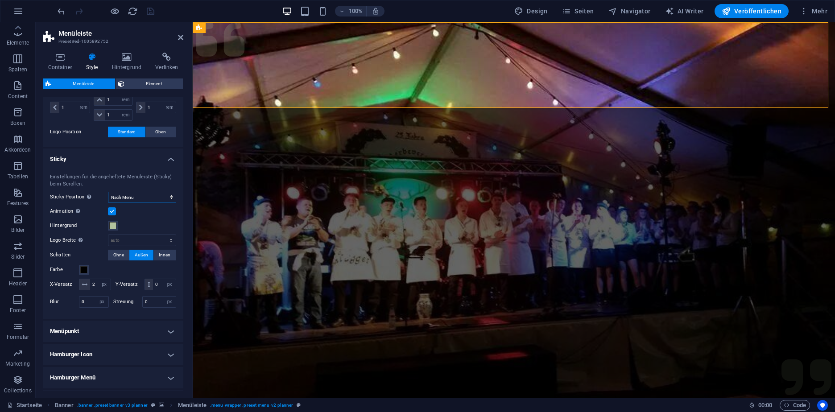
click at [146, 196] on select "Aus Sofort Nach Menü Nach Banner Beim Hochscrollen" at bounding box center [142, 197] width 68 height 11
click at [108, 192] on select "Aus Sofort Nach Menü Nach Banner Beim Hochscrollen" at bounding box center [142, 197] width 68 height 11
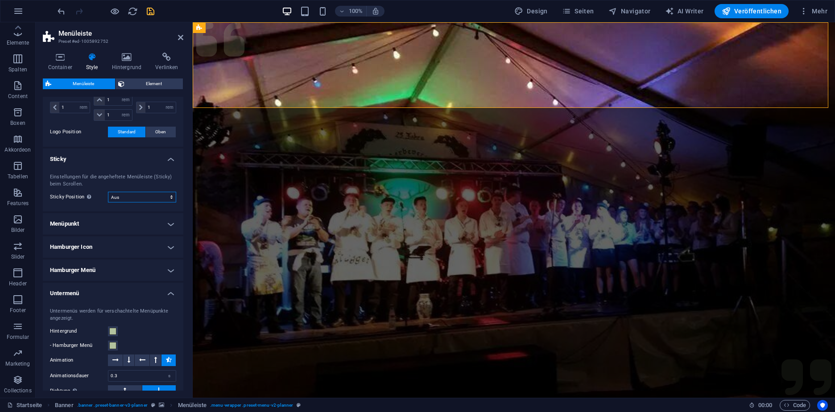
click at [146, 198] on select "Aus Sofort Nach Menü Nach Banner Beim Hochscrollen" at bounding box center [142, 197] width 68 height 11
select select "sticky_menu"
click at [108, 192] on select "Aus Sofort Nach Menü Nach Banner Beim Hochscrollen" at bounding box center [142, 197] width 68 height 11
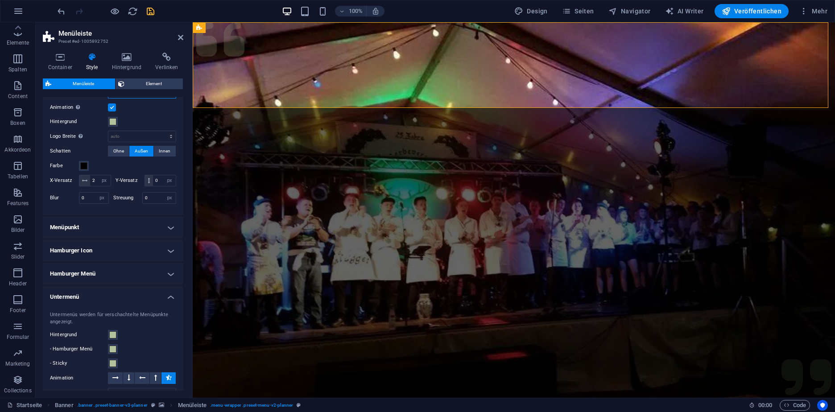
scroll to position [458, 0]
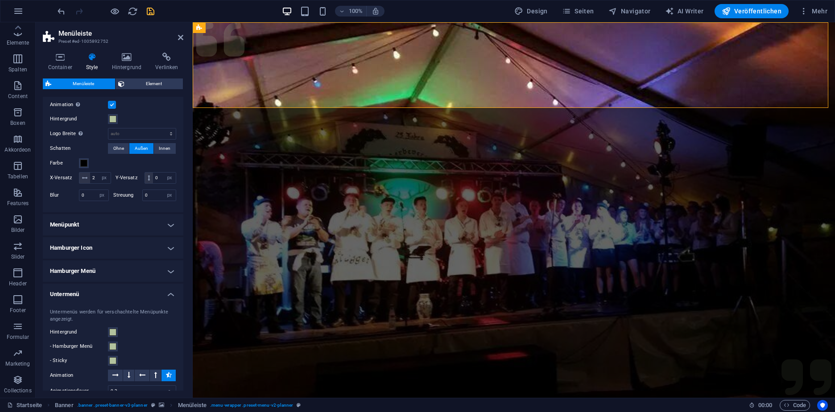
click at [143, 235] on h4 "Menüpunkt" at bounding box center [113, 224] width 140 height 21
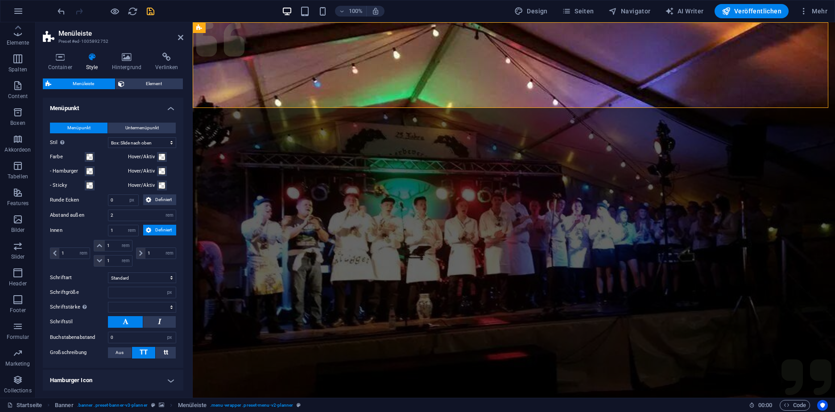
scroll to position [574, 0]
click at [90, 160] on span at bounding box center [89, 156] width 7 height 7
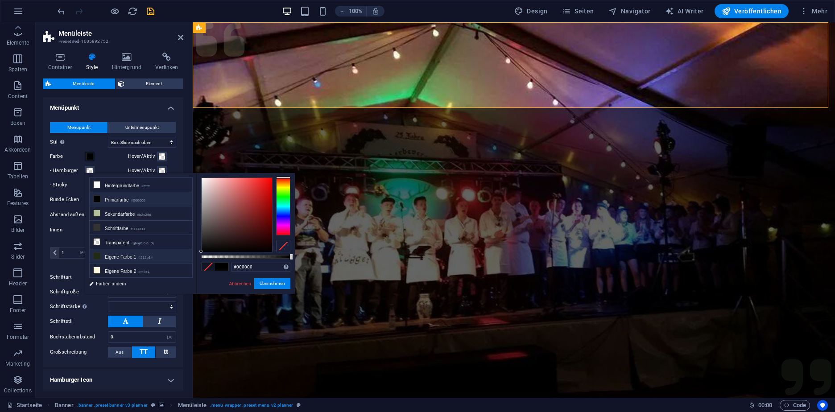
drag, startPoint x: 217, startPoint y: 211, endPoint x: 187, endPoint y: 260, distance: 57.6
click at [187, 260] on div "less Hintergrundfarbe #ffffff Primärfarbe #000000 Sekundärfarbe #b2c29d Schrift…" at bounding box center [190, 233] width 210 height 121
type input "#2a2222"
select select
drag, startPoint x: 205, startPoint y: 242, endPoint x: 216, endPoint y: 238, distance: 11.4
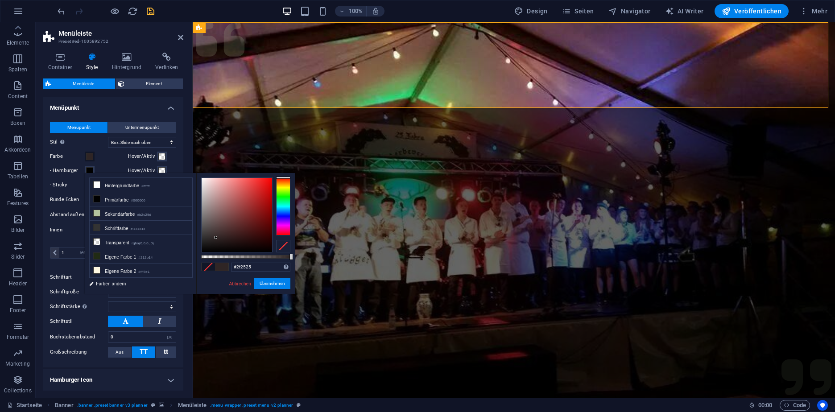
click at [216, 238] on div at bounding box center [237, 215] width 70 height 74
drag, startPoint x: 216, startPoint y: 238, endPoint x: 244, endPoint y: 246, distance: 28.9
click at [217, 239] on div at bounding box center [215, 237] width 3 height 3
type input "#120707"
click at [243, 284] on link "Abbrechen" at bounding box center [240, 284] width 24 height 7
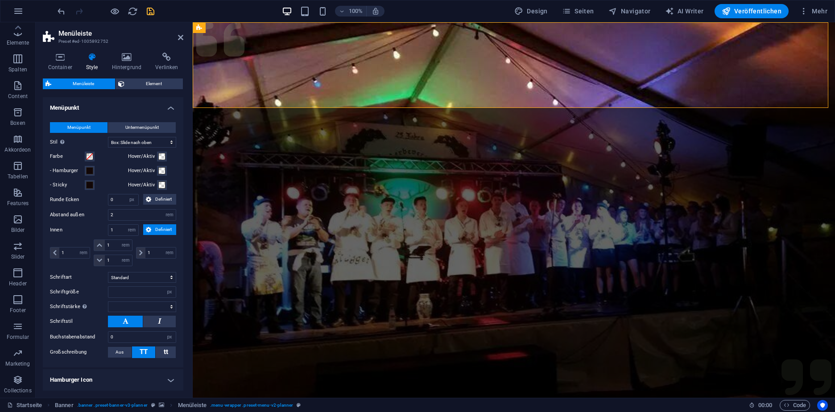
select select
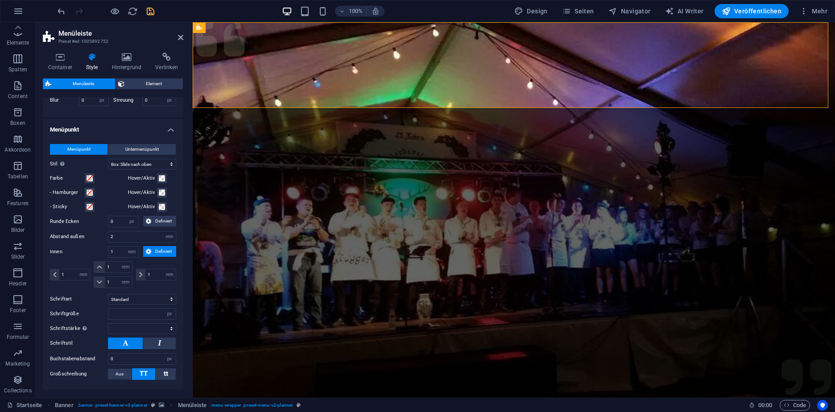
scroll to position [552, 0]
click at [134, 170] on select "Einfach Textfarbe Box: Einblenden Box: Aufschlag senkrecht Box: Aufschlag waage…" at bounding box center [142, 165] width 68 height 11
select select "hover_none"
click at [108, 170] on select "Einfach Textfarbe Box: Einblenden Box: Aufschlag senkrecht Box: Aufschlag waage…" at bounding box center [142, 165] width 68 height 11
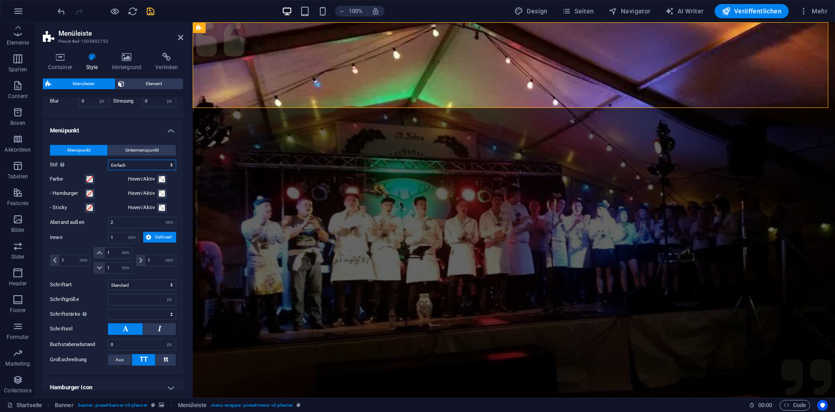
select select
click at [140, 170] on select "Einfach Textfarbe Box: Einblenden Box: Aufschlag senkrecht Box: Aufschlag waage…" at bounding box center [142, 165] width 68 height 11
select select "hover_box_top"
click at [108, 170] on select "Einfach Textfarbe Box: Einblenden Box: Aufschlag senkrecht Box: Aufschlag waage…" at bounding box center [142, 165] width 68 height 11
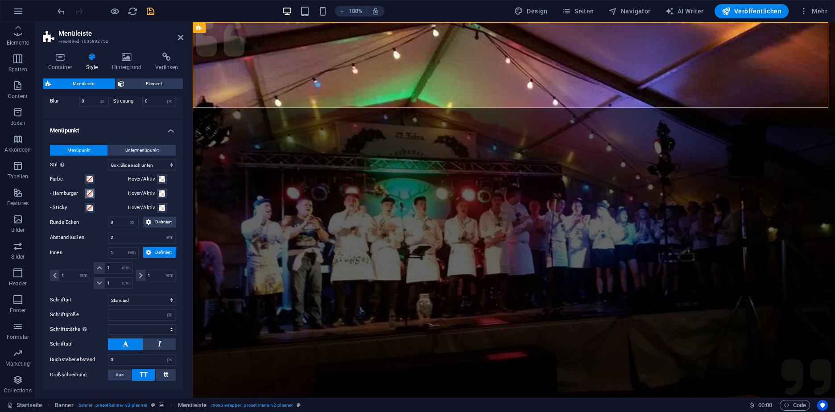
click at [90, 197] on span at bounding box center [89, 193] width 7 height 7
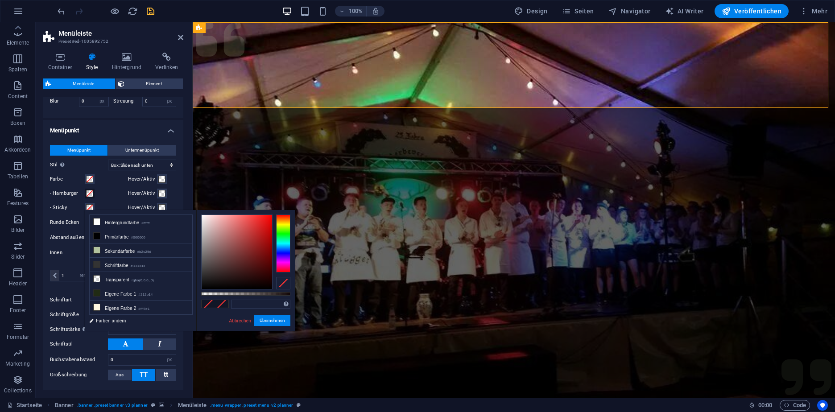
click at [90, 197] on span at bounding box center [89, 193] width 7 height 7
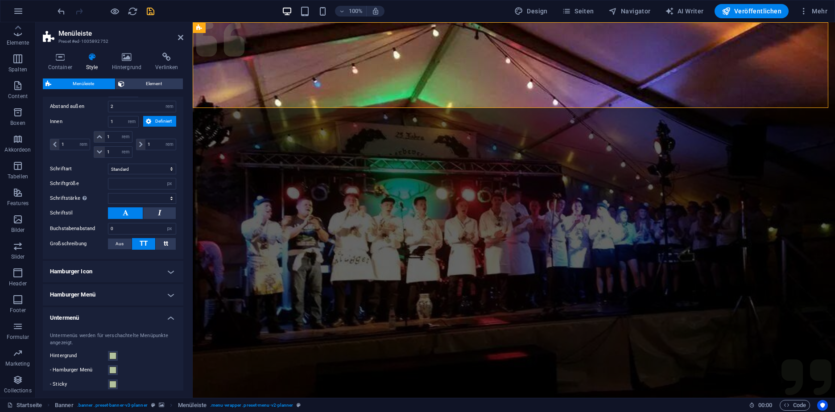
scroll to position [683, 0]
click at [158, 204] on select "Fein, 100 Extra-dünn, 200 Dünn, 300 Normal, 400 Medium, 500 Halb-fett, 600 Fett…" at bounding box center [142, 198] width 68 height 11
select select "400"
click at [108, 204] on select "Fein, 100 Extra-dünn, 200 Dünn, 300 Normal, 400 Medium, 500 Halb-fett, 600 Fett…" at bounding box center [142, 198] width 68 height 11
click at [151, 14] on icon "save" at bounding box center [150, 11] width 10 height 10
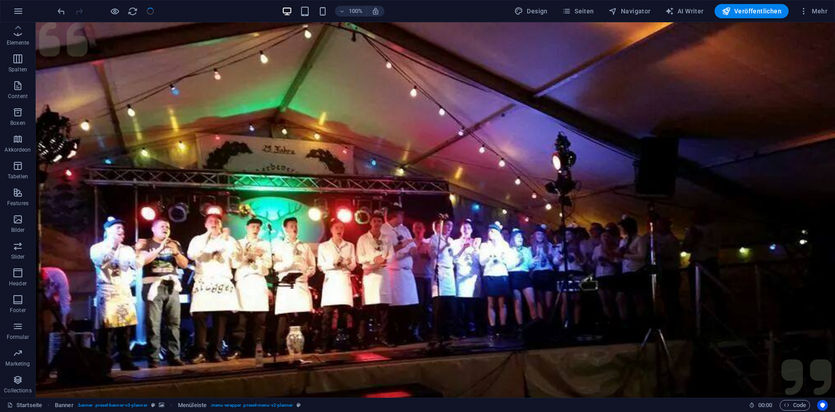
checkbox input "false"
click at [259, 49] on icon at bounding box center [259, 48] width 5 height 9
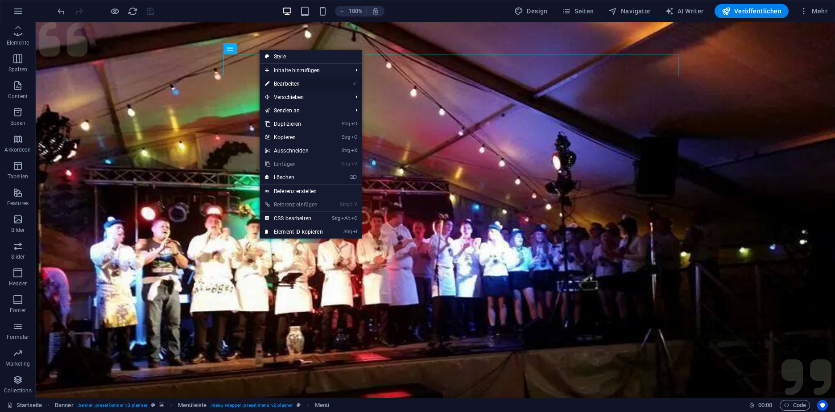
click at [292, 81] on link "⏎ Bearbeiten" at bounding box center [294, 83] width 69 height 13
select select
select select "1"
select select
select select "2"
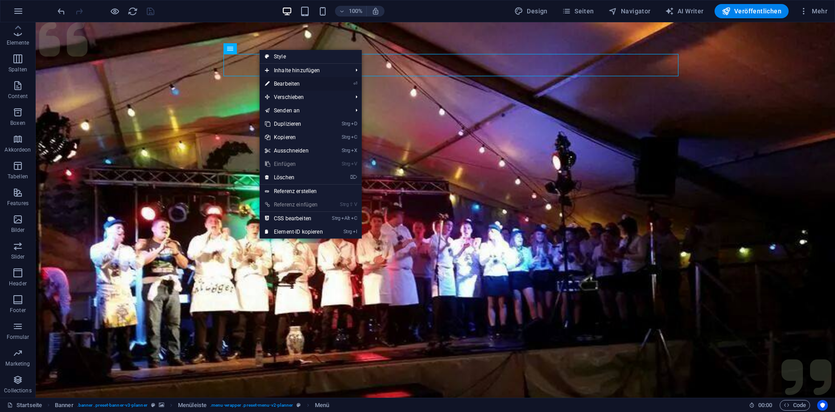
select select
select select "3"
select select
select select "4"
select select
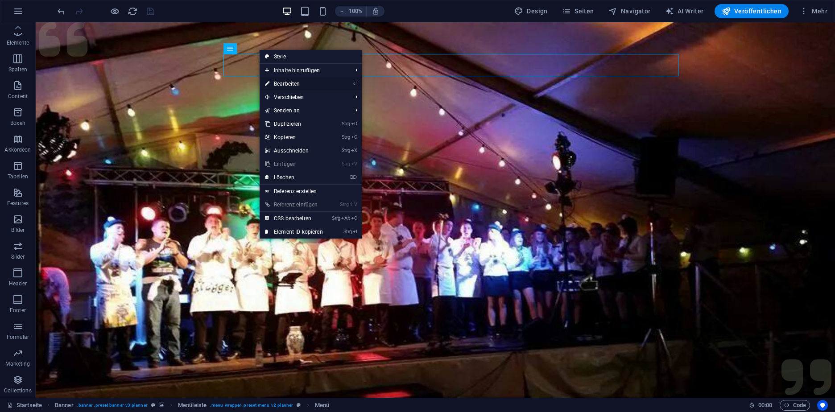
select select "5"
select select
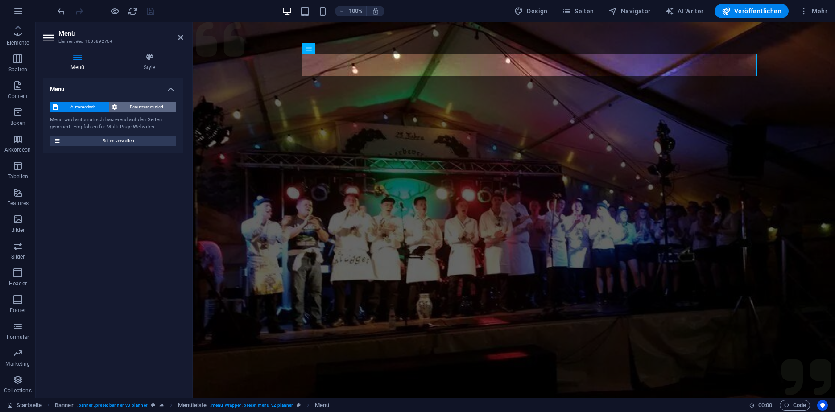
click at [144, 108] on span "Benutzerdefiniert" at bounding box center [147, 107] width 54 height 11
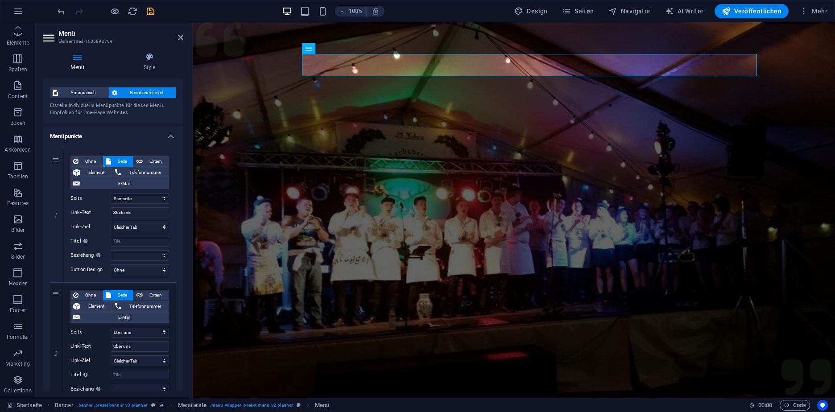
scroll to position [16, 0]
click at [156, 269] on select "Ohne Standard Primär Sekundär" at bounding box center [140, 268] width 58 height 11
click at [154, 9] on icon "save" at bounding box center [150, 11] width 10 height 10
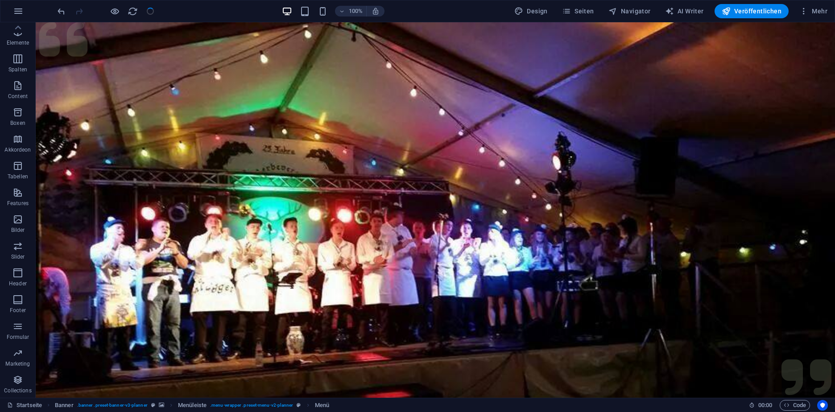
checkbox input "false"
click at [87, 28] on span "Menüleiste" at bounding box center [77, 27] width 26 height 5
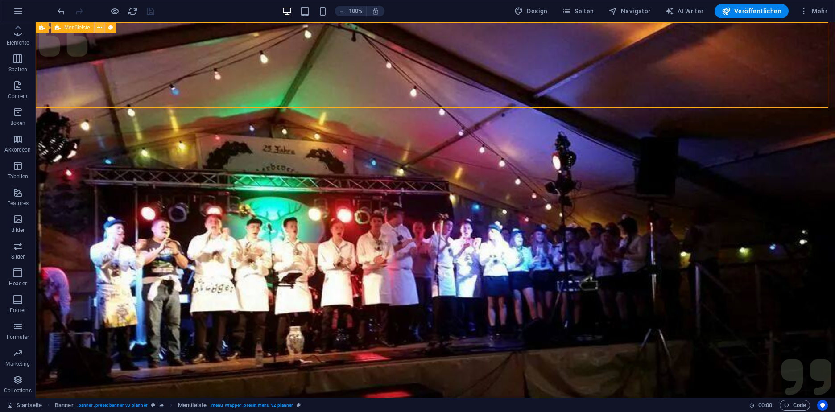
click at [101, 28] on icon at bounding box center [99, 27] width 5 height 9
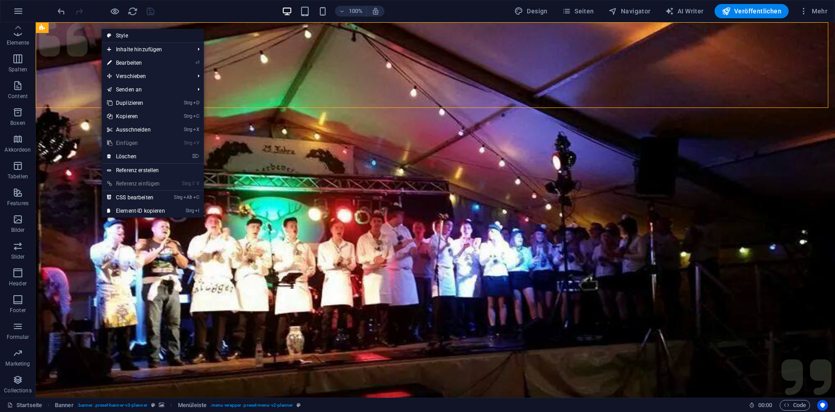
click at [154, 38] on link "Style" at bounding box center [153, 35] width 102 height 13
select select "rem"
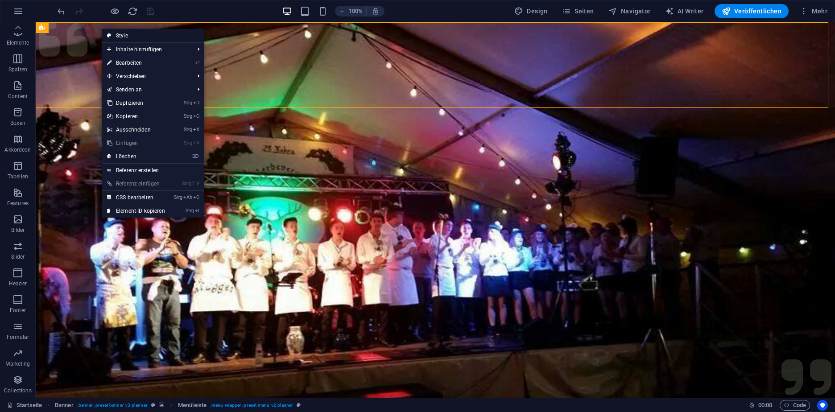
select select "rem"
select select "sticky_menu"
select select "px"
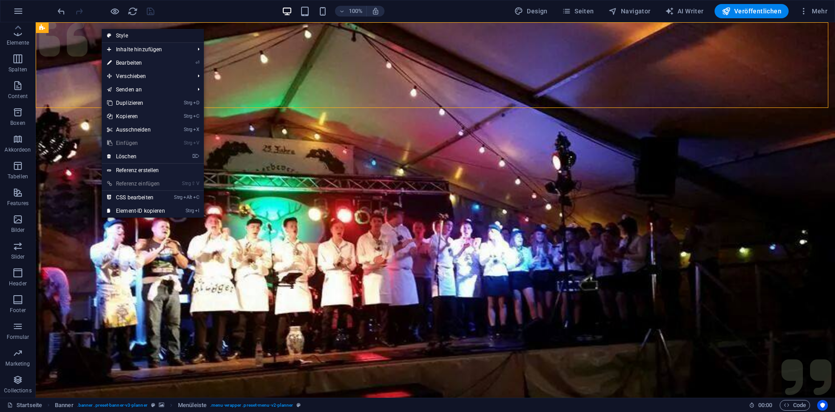
select select "px"
select select "hover_box_top"
select select "px"
select select "rem"
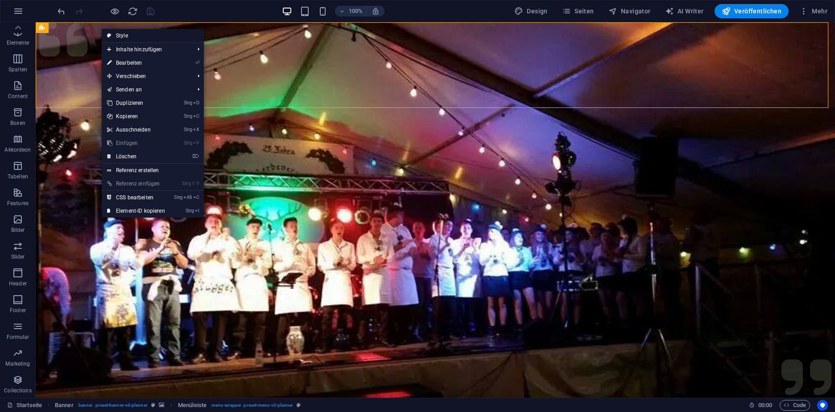
select select "rem"
select select "px"
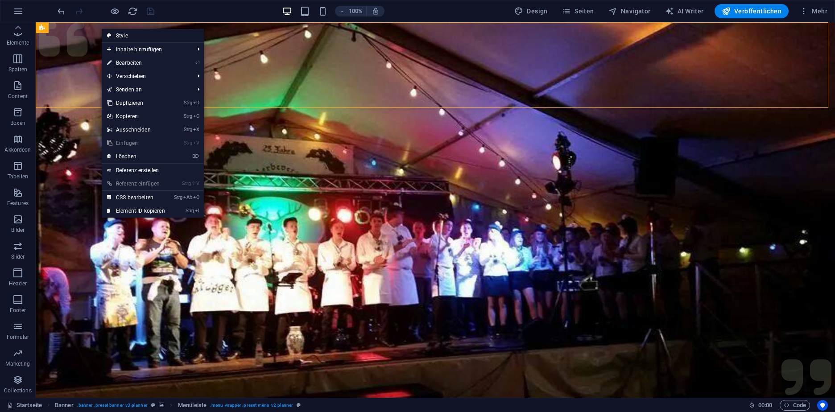
select select "400"
select select "px"
select select "rem"
select select "px"
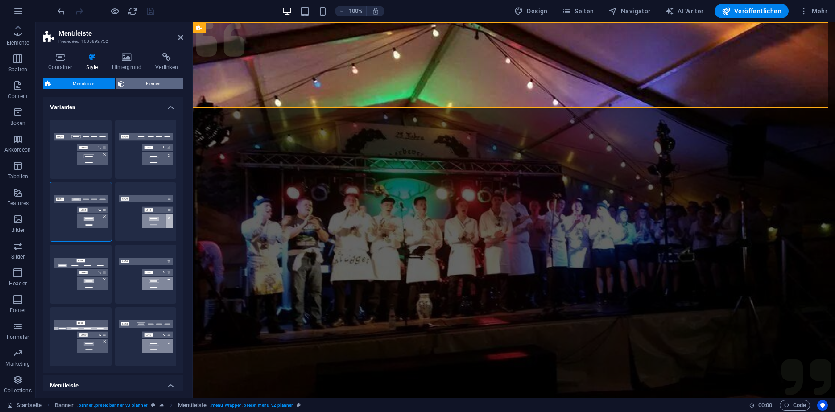
click at [143, 86] on span "Element" at bounding box center [153, 83] width 53 height 11
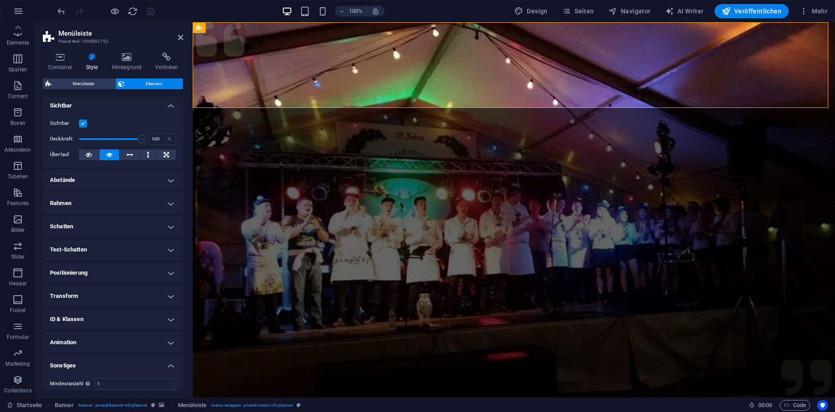
scroll to position [111, 0]
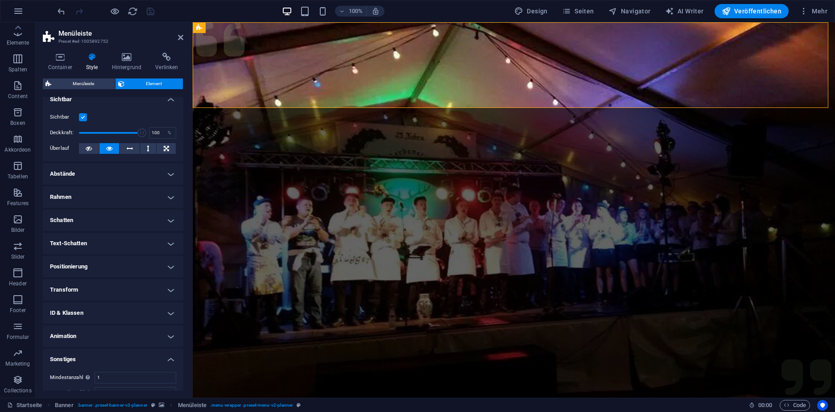
click at [152, 177] on h4 "Abstände" at bounding box center [113, 173] width 140 height 21
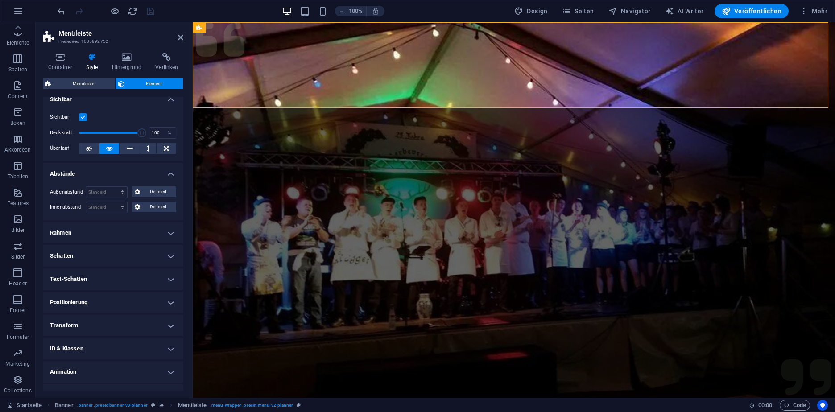
click at [152, 177] on h4 "Abstände" at bounding box center [113, 171] width 140 height 16
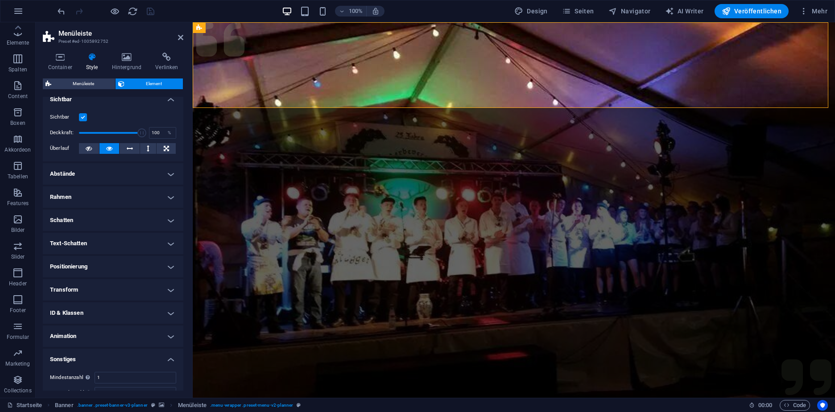
scroll to position [146, 0]
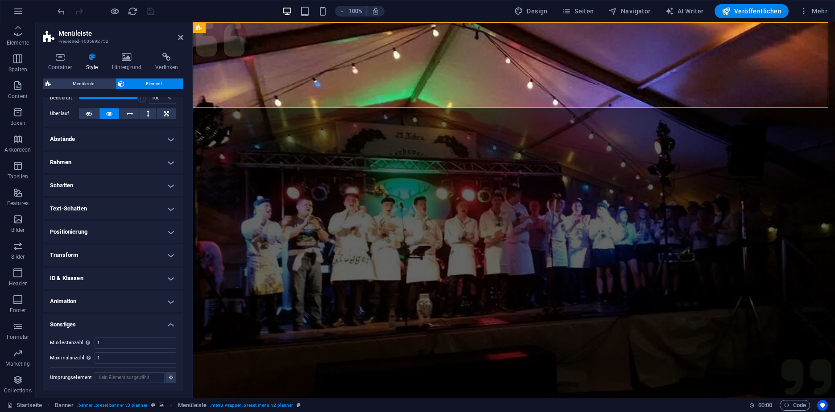
click at [140, 230] on h4 "Positionierung" at bounding box center [113, 231] width 140 height 21
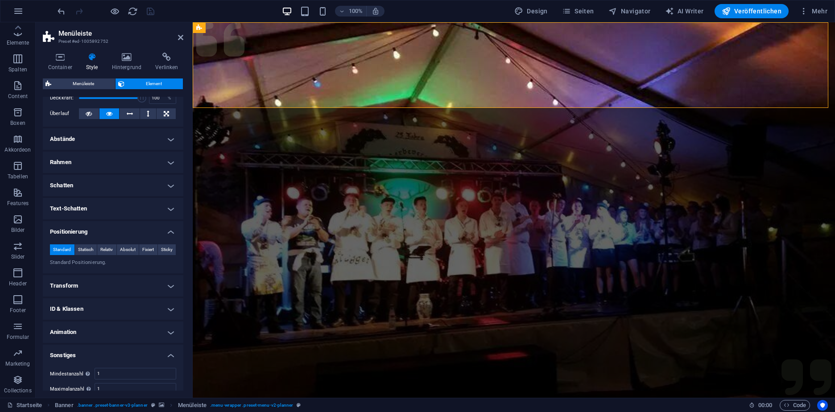
click at [140, 230] on h4 "Positionierung" at bounding box center [113, 229] width 140 height 16
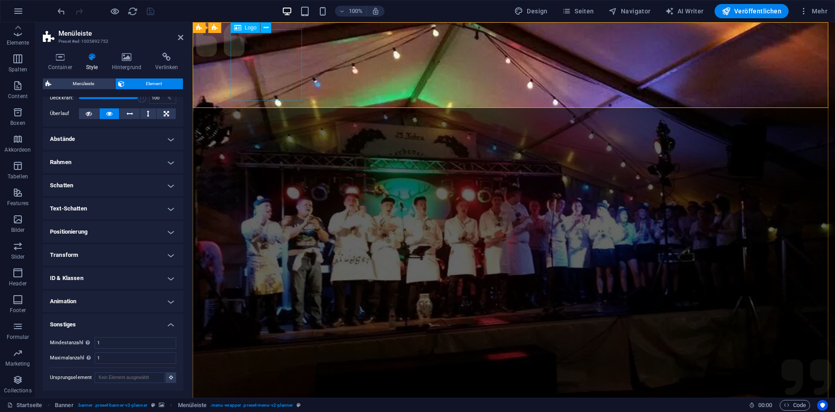
click at [264, 26] on icon at bounding box center [266, 27] width 5 height 9
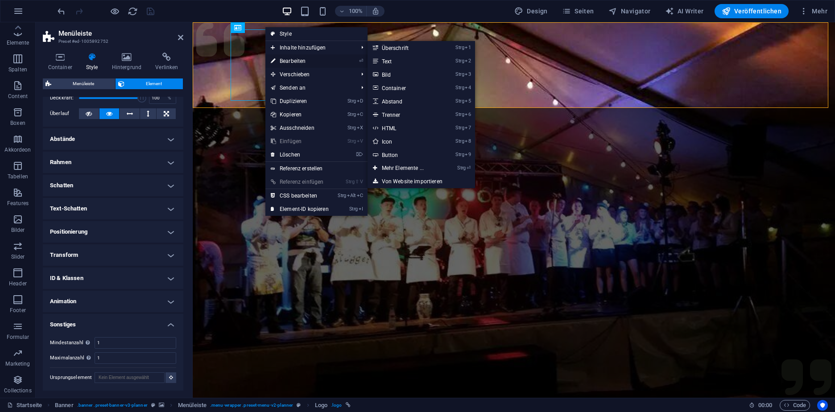
click at [296, 62] on link "⏎ Bearbeiten" at bounding box center [299, 60] width 69 height 13
select select "px"
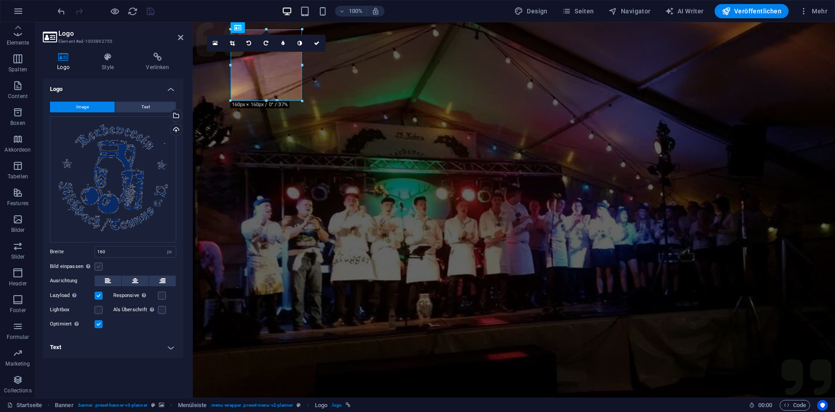
click at [98, 266] on label at bounding box center [99, 267] width 8 height 8
click at [0, 0] on input "Bild einpassen Bild automatisch anhand einer fixen Breite und Höhe einpassen" at bounding box center [0, 0] width 0 height 0
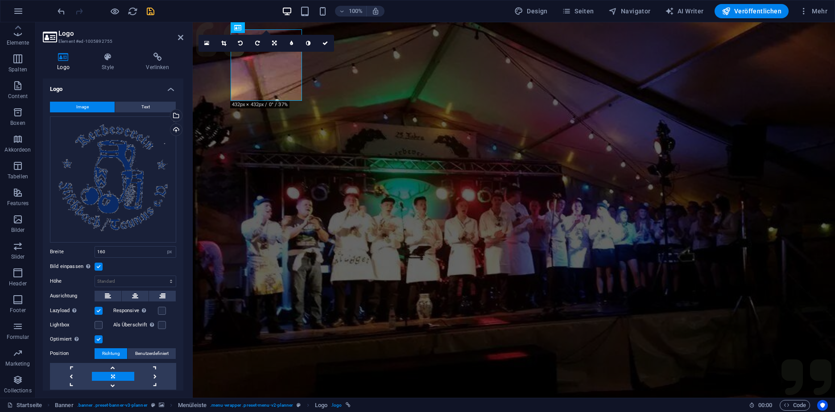
click at [98, 266] on label at bounding box center [99, 267] width 8 height 8
click at [0, 0] on input "Bild einpassen Bild automatisch anhand einer fixen Breite und Höhe einpassen" at bounding box center [0, 0] width 0 height 0
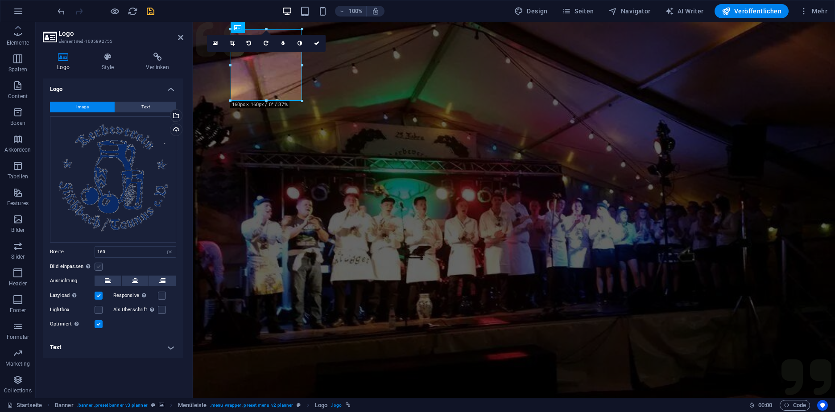
click at [98, 266] on label at bounding box center [99, 267] width 8 height 8
click at [0, 0] on input "Bild einpassen Bild automatisch anhand einer fixen Breite und Höhe einpassen" at bounding box center [0, 0] width 0 height 0
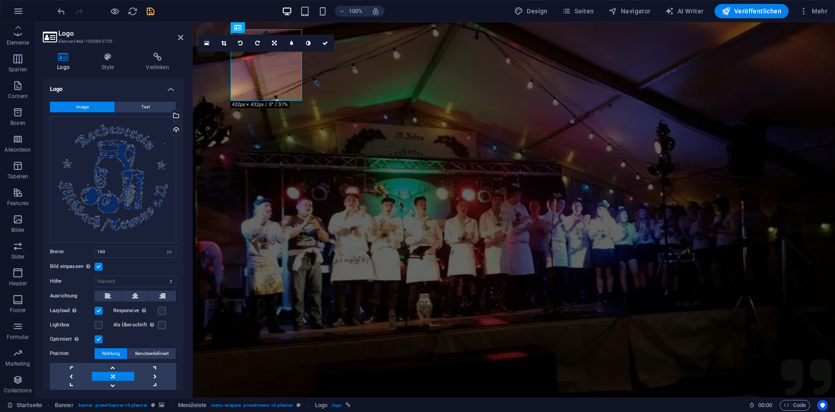
click at [98, 266] on label at bounding box center [99, 267] width 8 height 8
click at [0, 0] on input "Bild einpassen Bild automatisch anhand einer fixen Breite und Höhe einpassen" at bounding box center [0, 0] width 0 height 0
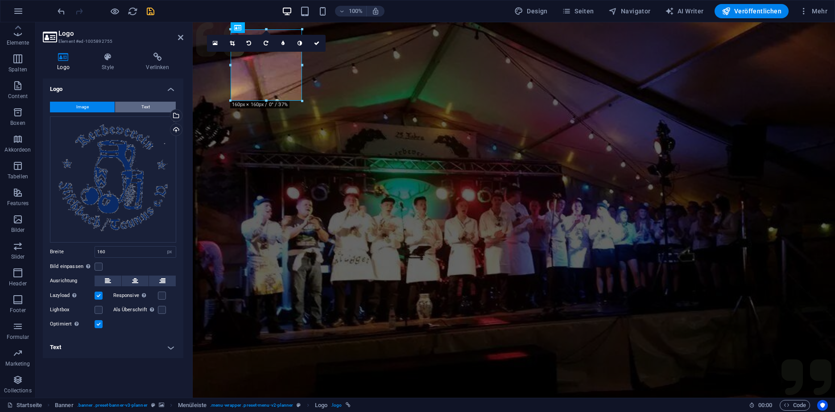
click at [139, 104] on button "Text" at bounding box center [145, 107] width 61 height 11
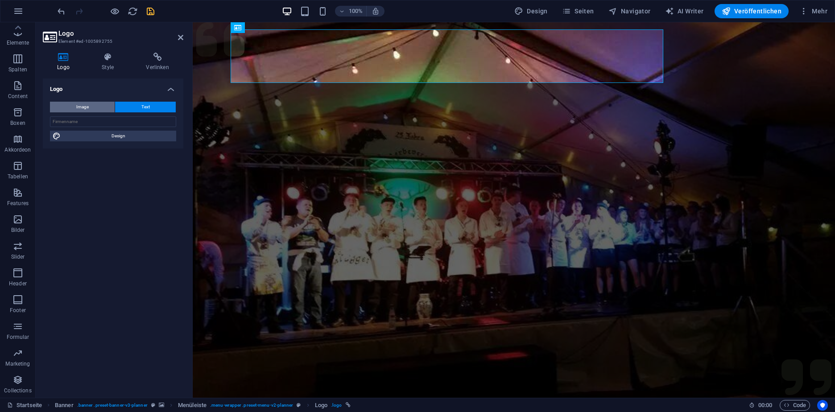
click at [83, 108] on span "Image" at bounding box center [82, 107] width 12 height 11
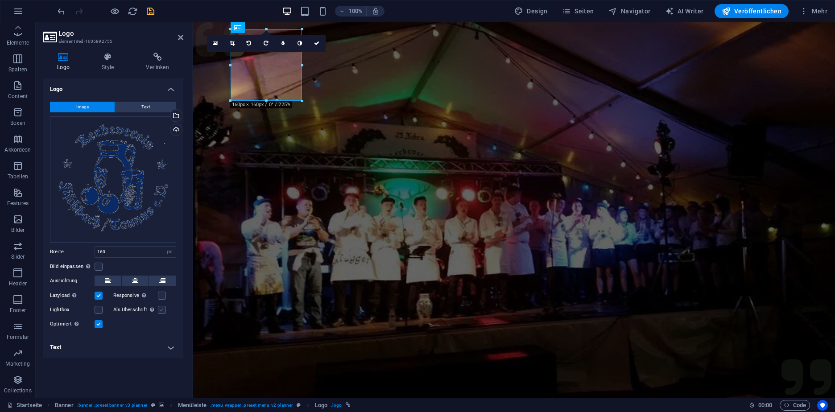
click at [163, 310] on label at bounding box center [162, 310] width 8 height 8
click at [0, 0] on input "Als Überschrift Das Bild in eine H1-Überschrift einfügen. Nützlich, um dem Alte…" at bounding box center [0, 0] width 0 height 0
click at [163, 310] on label at bounding box center [162, 310] width 8 height 8
click at [0, 0] on input "Als Überschrift Das Bild in eine H1-Überschrift einfügen. Nützlich, um dem Alte…" at bounding box center [0, 0] width 0 height 0
click at [103, 309] on div "Lightbox" at bounding box center [81, 310] width 63 height 11
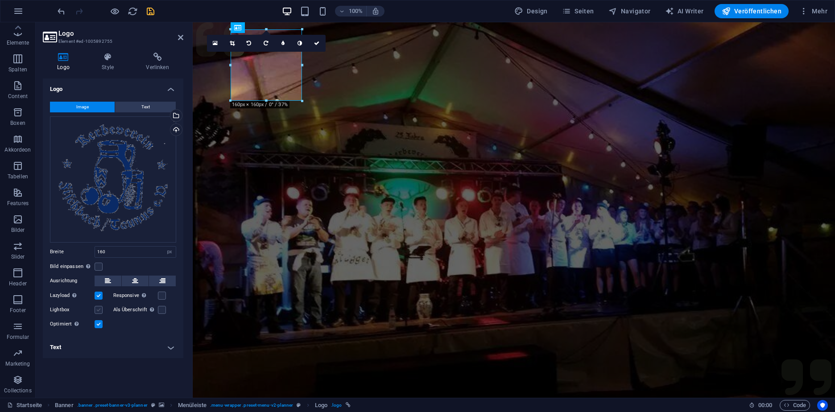
click at [96, 310] on label at bounding box center [99, 310] width 8 height 8
click at [0, 0] on input "Lightbox" at bounding box center [0, 0] width 0 height 0
click at [96, 310] on label at bounding box center [99, 310] width 8 height 8
click at [0, 0] on input "Lightbox" at bounding box center [0, 0] width 0 height 0
click at [152, 11] on icon "save" at bounding box center [150, 11] width 10 height 10
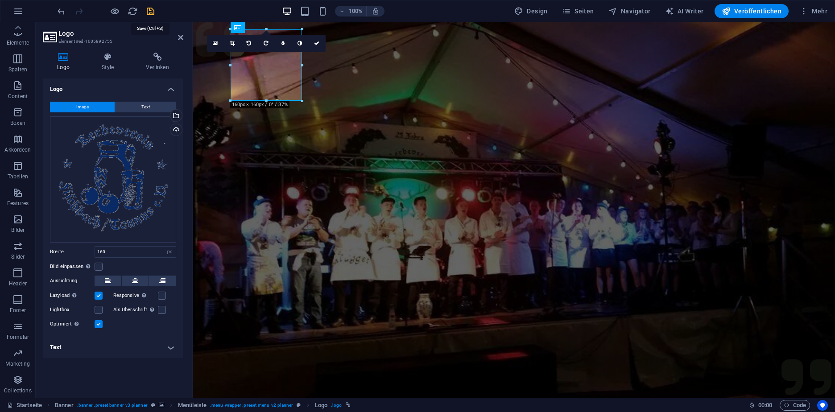
checkbox input "false"
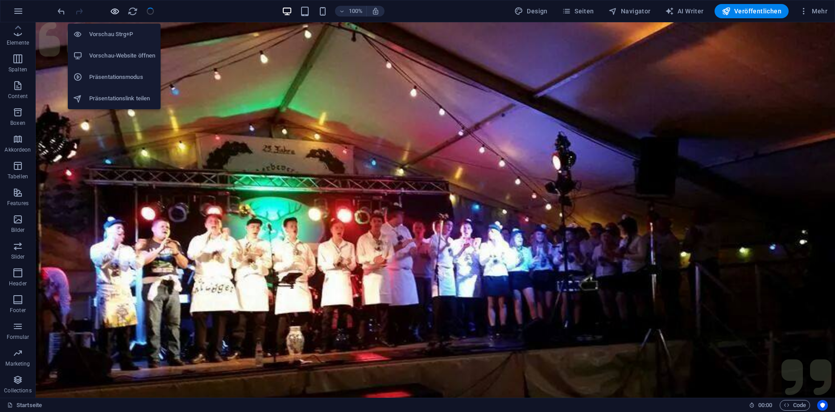
click at [113, 9] on icon "button" at bounding box center [115, 11] width 10 height 10
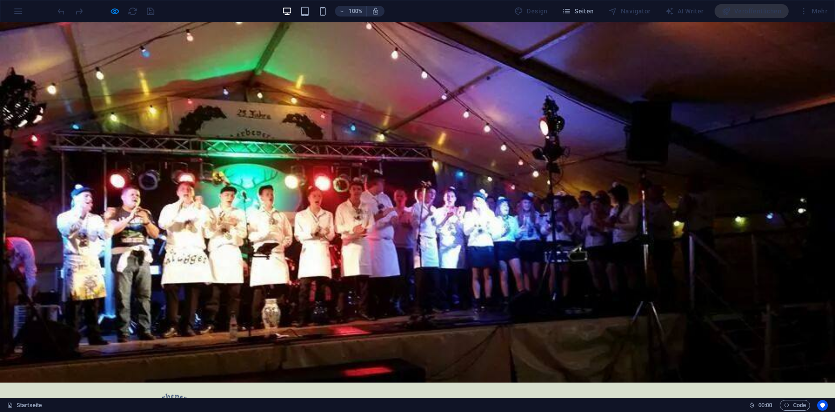
scroll to position [0, 0]
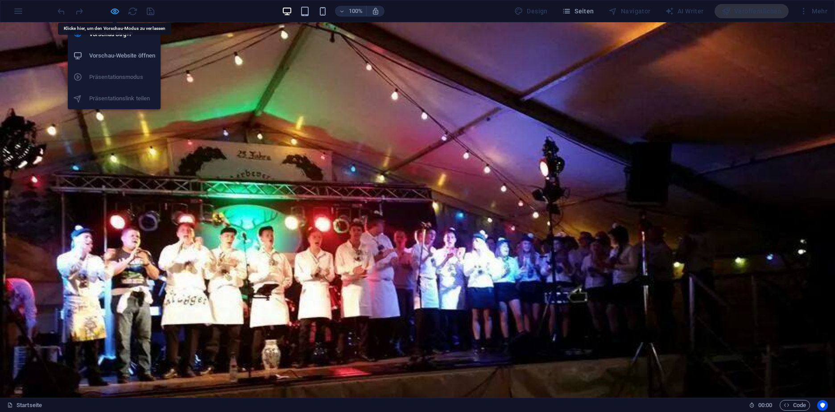
click at [110, 12] on icon "button" at bounding box center [115, 11] width 10 height 10
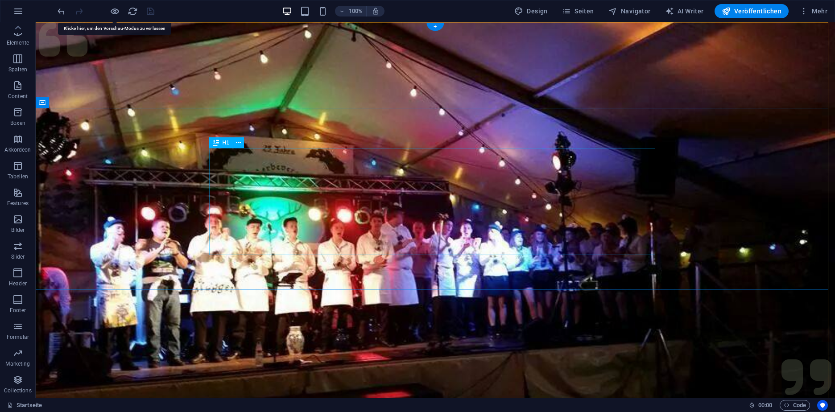
click at [131, 190] on div "Menu Startseite Über uns Kerbeborsch Veranstaltungen Galerie Kontakt Mitglied w…" at bounding box center [435, 379] width 799 height 714
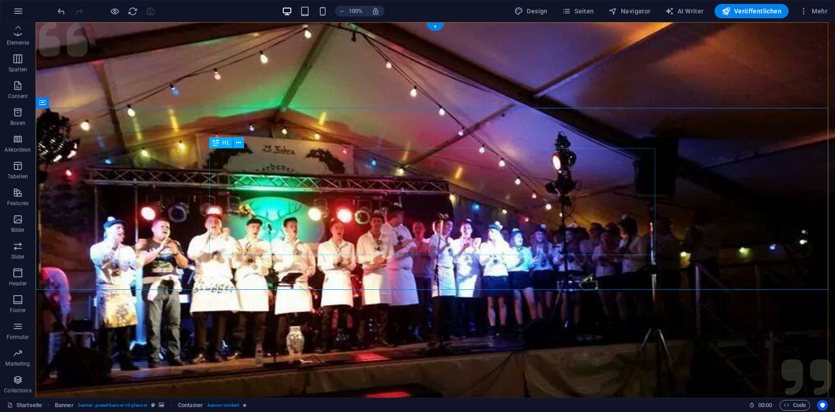
click at [238, 141] on icon at bounding box center [238, 142] width 5 height 9
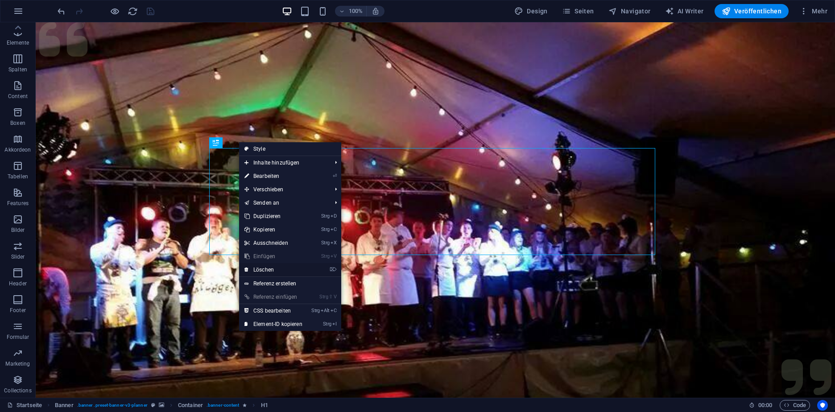
click at [285, 269] on link "⌦ Löschen" at bounding box center [273, 269] width 69 height 13
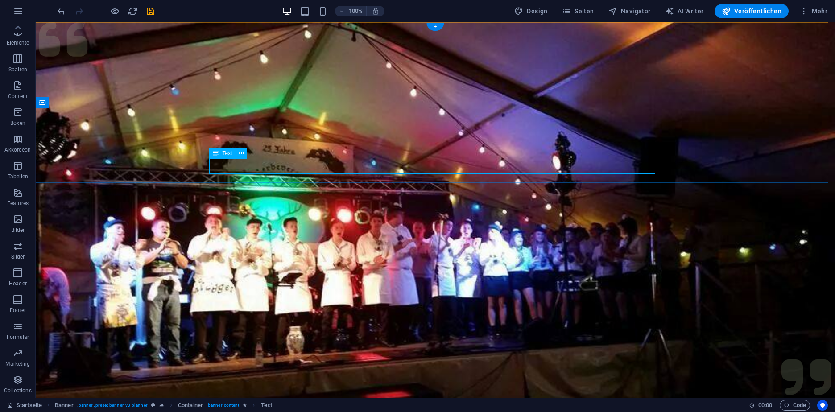
click at [241, 152] on icon at bounding box center [241, 153] width 5 height 9
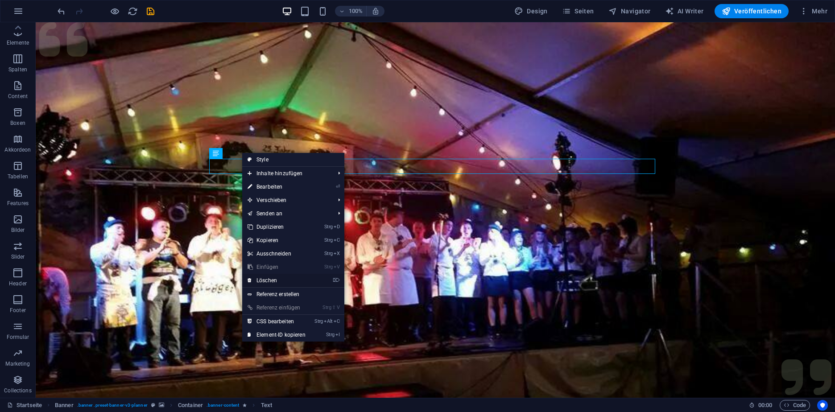
click at [298, 282] on link "⌦ Löschen" at bounding box center [276, 280] width 69 height 13
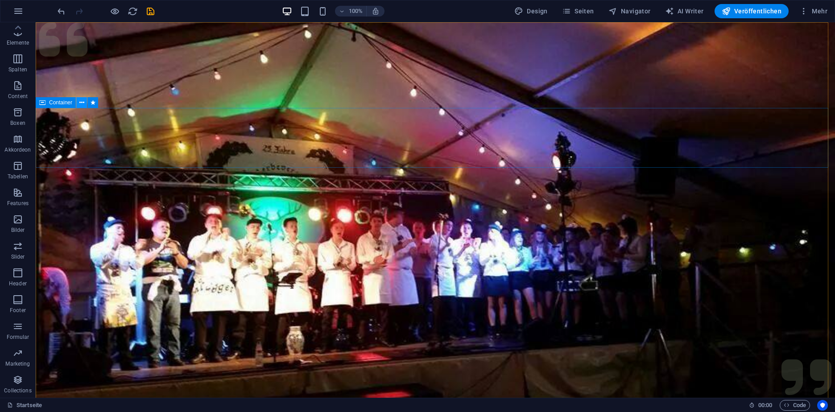
click at [82, 102] on icon at bounding box center [81, 102] width 5 height 9
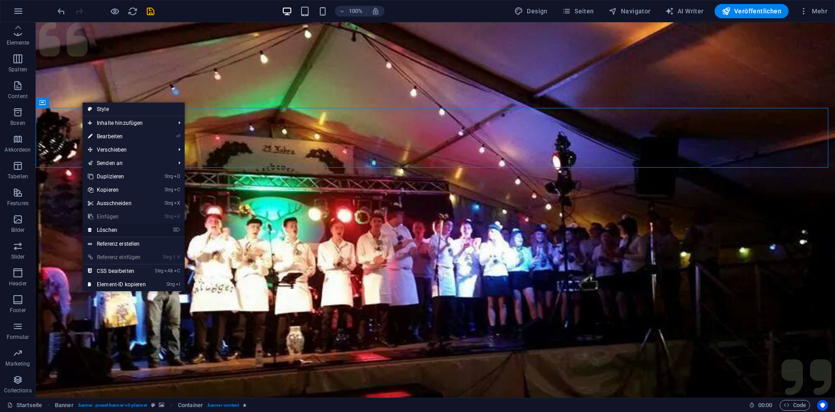
click at [139, 230] on link "⌦ Löschen" at bounding box center [117, 229] width 69 height 13
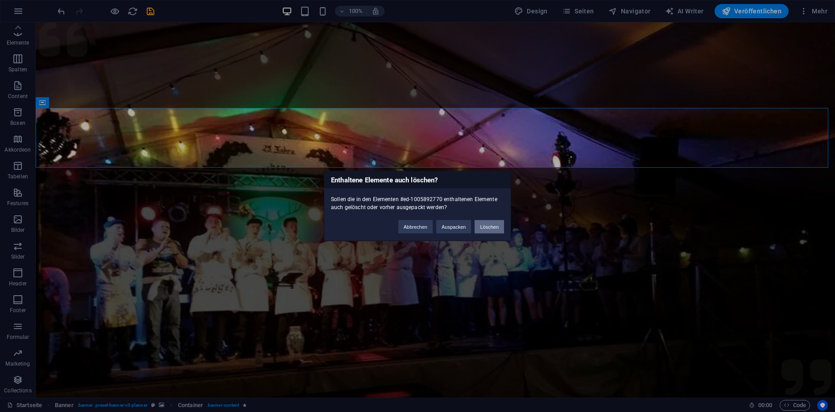
click at [485, 227] on button "Löschen" at bounding box center [489, 226] width 29 height 13
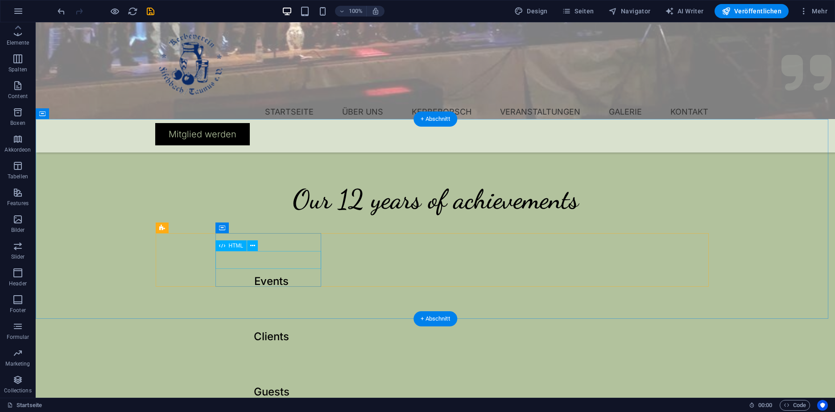
scroll to position [291, 0]
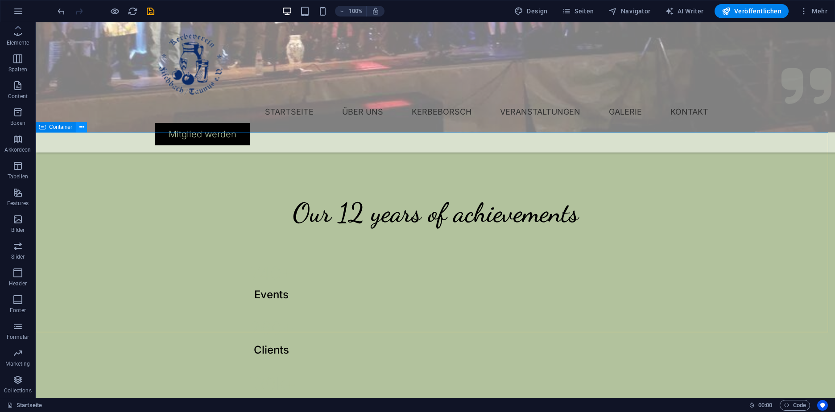
click at [81, 129] on icon at bounding box center [81, 127] width 5 height 9
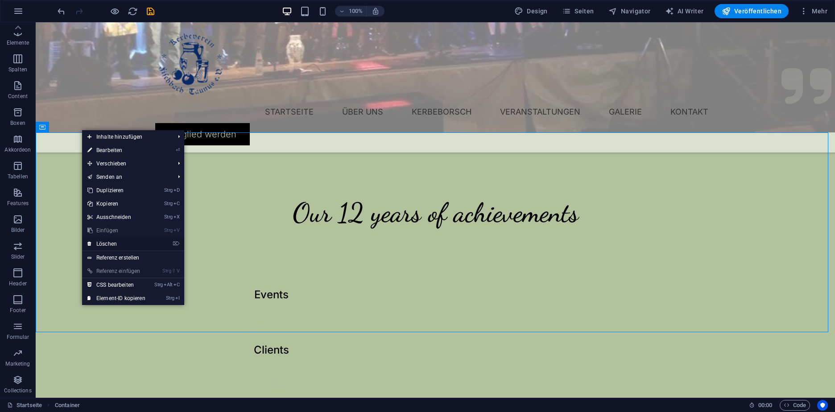
click at [118, 245] on link "⌦ Löschen" at bounding box center [116, 243] width 69 height 13
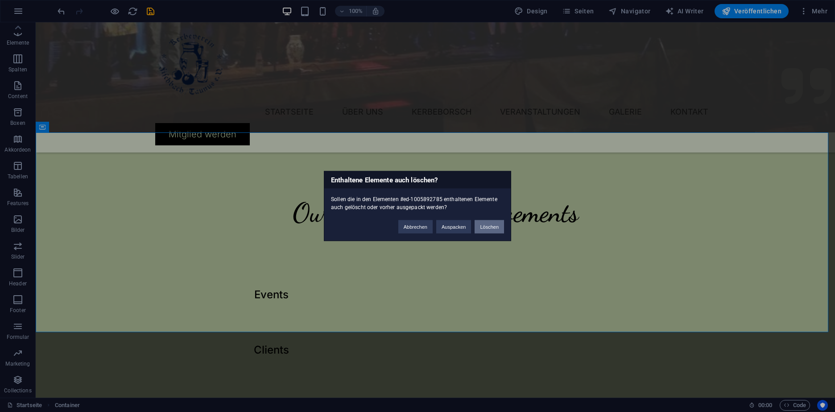
click at [494, 224] on button "Löschen" at bounding box center [489, 226] width 29 height 13
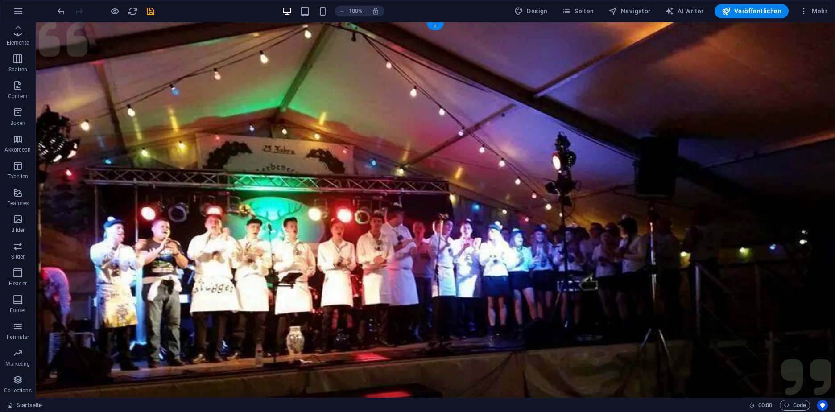
scroll to position [0, 0]
click at [190, 153] on figure at bounding box center [435, 222] width 799 height 401
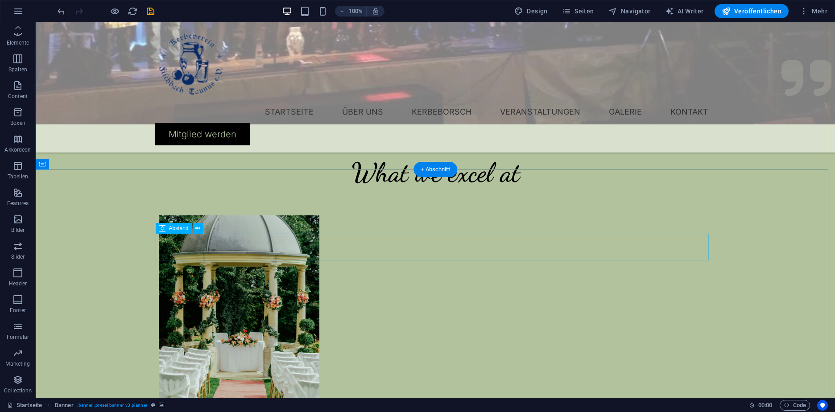
scroll to position [308, 0]
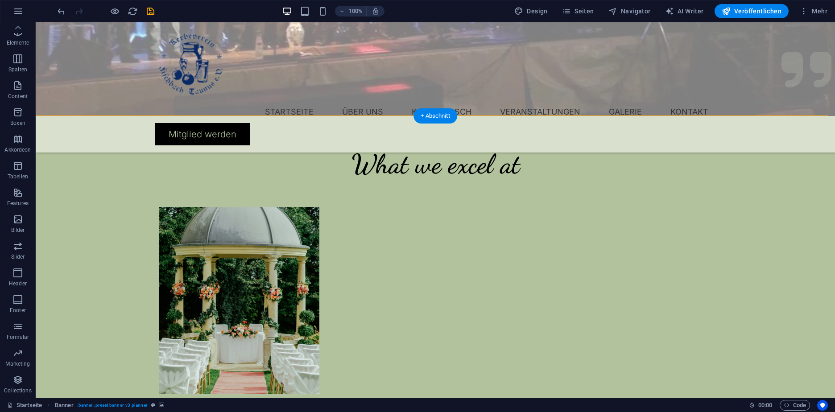
click at [270, 206] on div at bounding box center [435, 193] width 553 height 27
click at [190, 232] on figure at bounding box center [239, 300] width 161 height 187
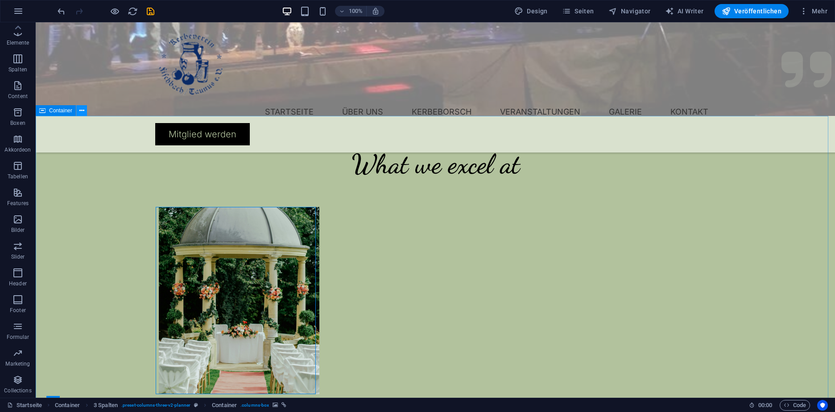
click at [80, 113] on icon at bounding box center [81, 110] width 5 height 9
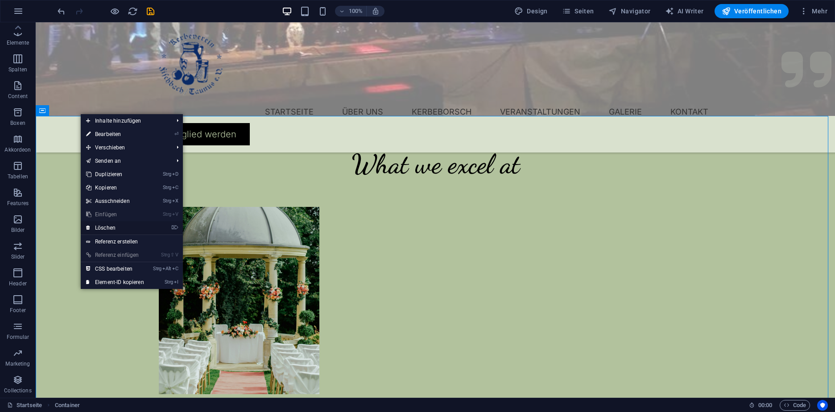
click at [111, 231] on link "⌦ Löschen" at bounding box center [115, 227] width 69 height 13
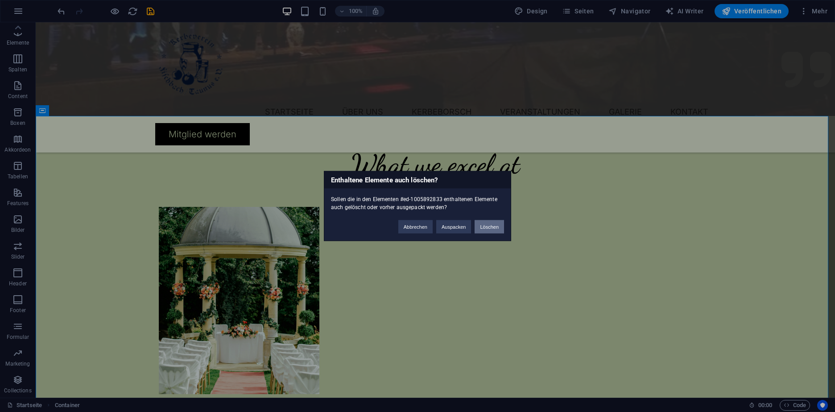
click at [499, 225] on button "Löschen" at bounding box center [489, 226] width 29 height 13
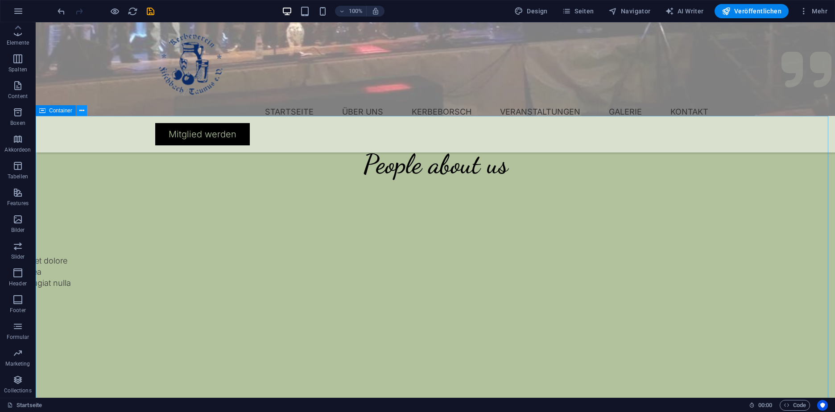
click at [79, 108] on icon at bounding box center [81, 110] width 5 height 9
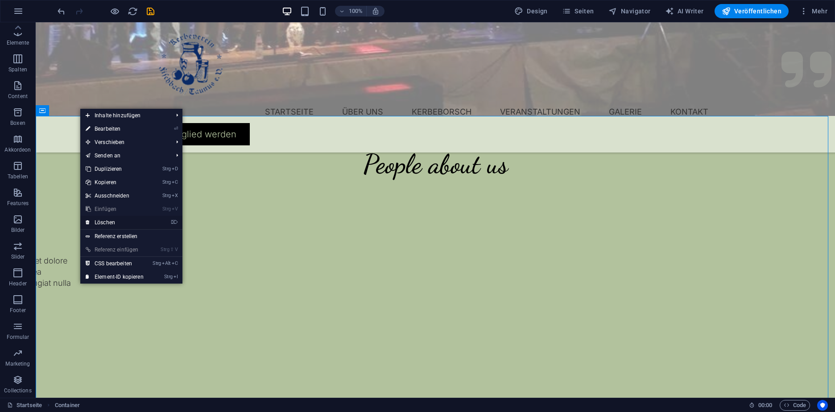
click at [113, 218] on link "⌦ Löschen" at bounding box center [114, 222] width 69 height 13
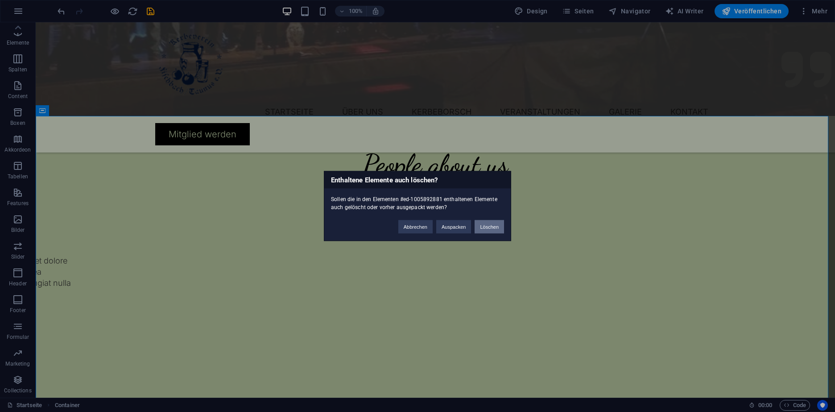
click at [491, 223] on button "Löschen" at bounding box center [489, 226] width 29 height 13
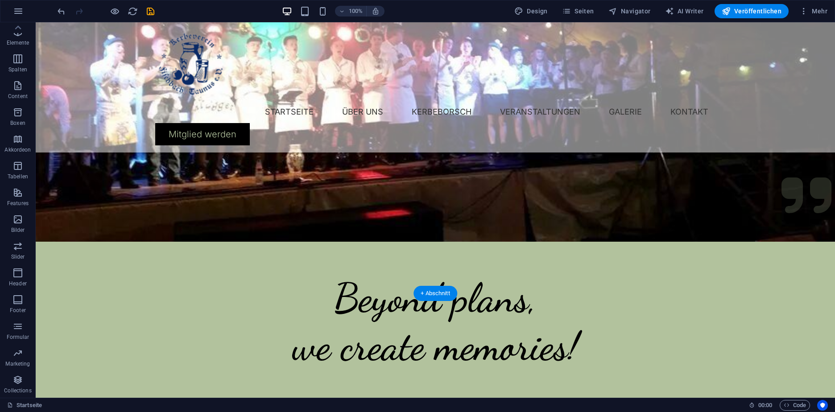
scroll to position [199, 0]
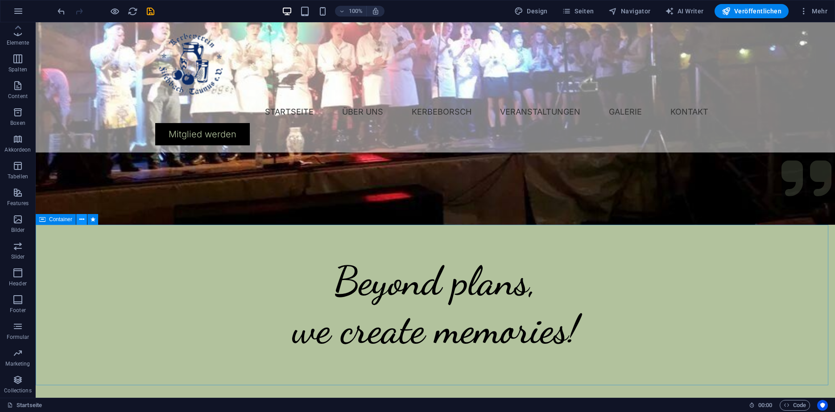
click at [82, 220] on icon at bounding box center [81, 219] width 5 height 9
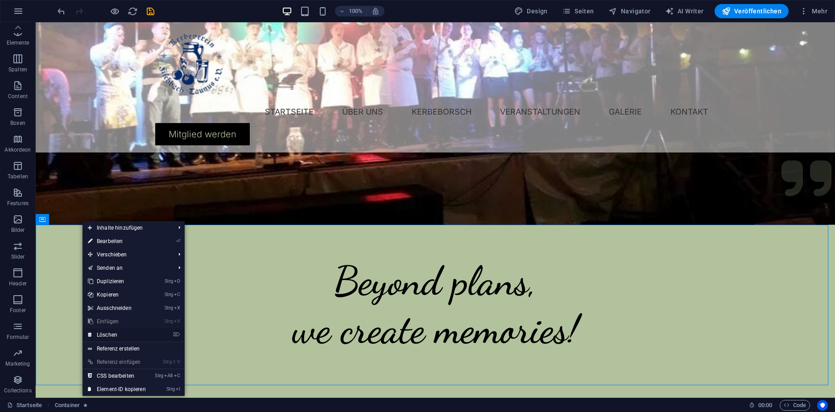
click at [124, 334] on link "⌦ Löschen" at bounding box center [117, 334] width 69 height 13
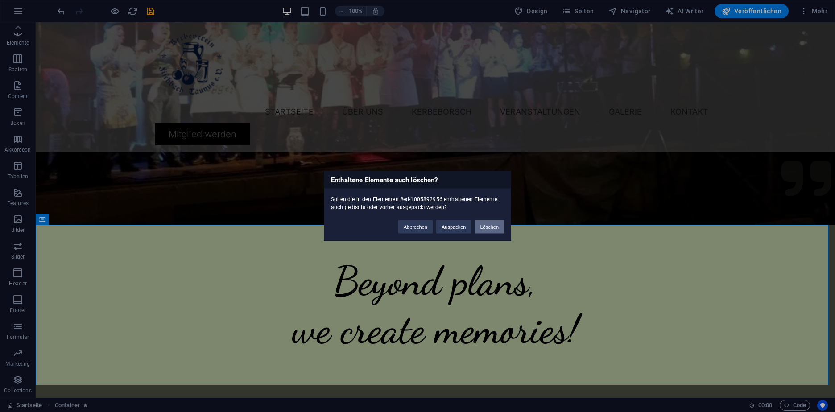
click at [495, 227] on button "Löschen" at bounding box center [489, 226] width 29 height 13
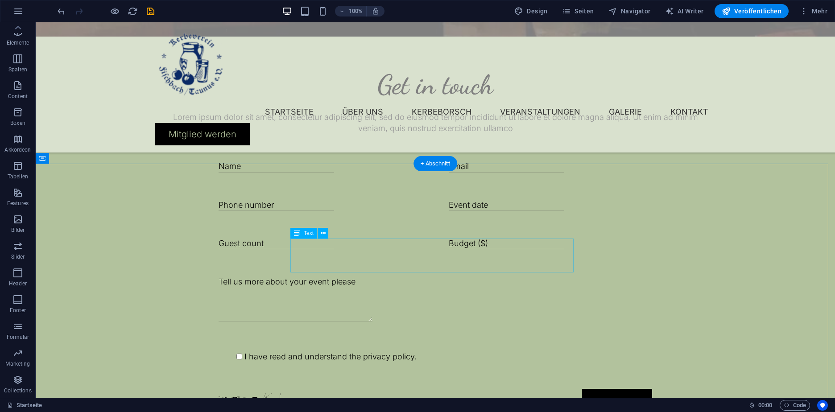
scroll to position [146, 0]
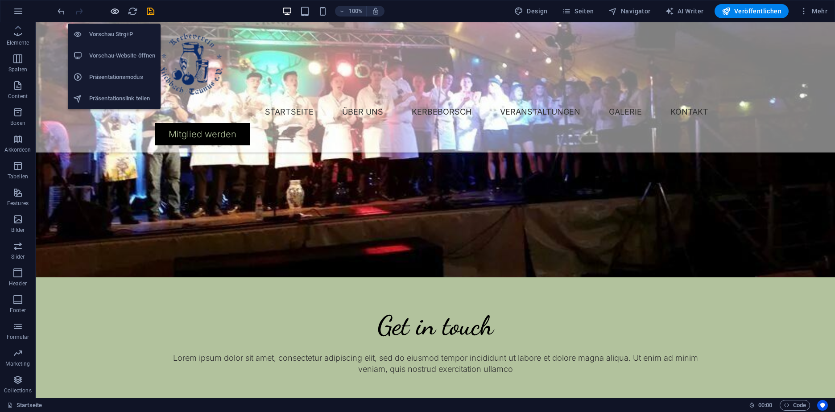
click at [116, 9] on icon "button" at bounding box center [115, 11] width 10 height 10
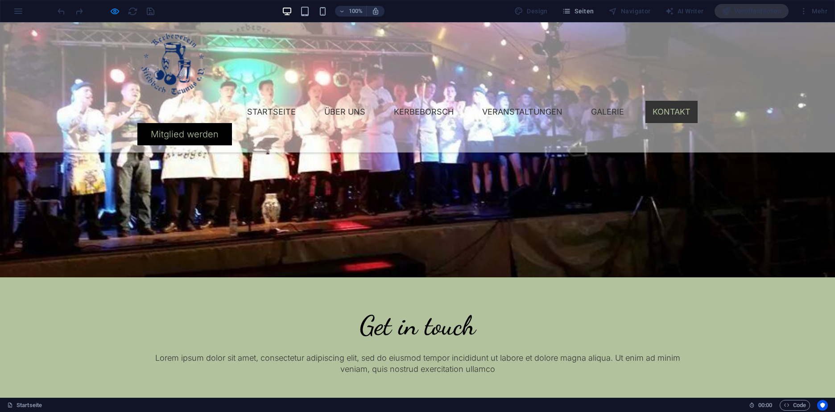
click at [645, 101] on link "Kontakt" at bounding box center [671, 112] width 52 height 22
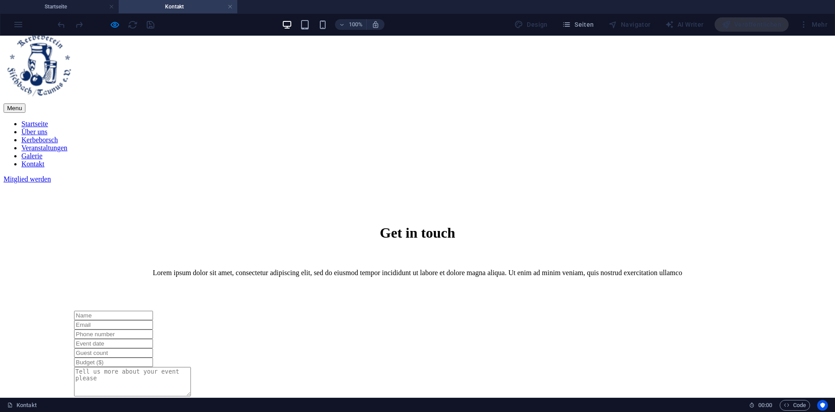
scroll to position [0, 0]
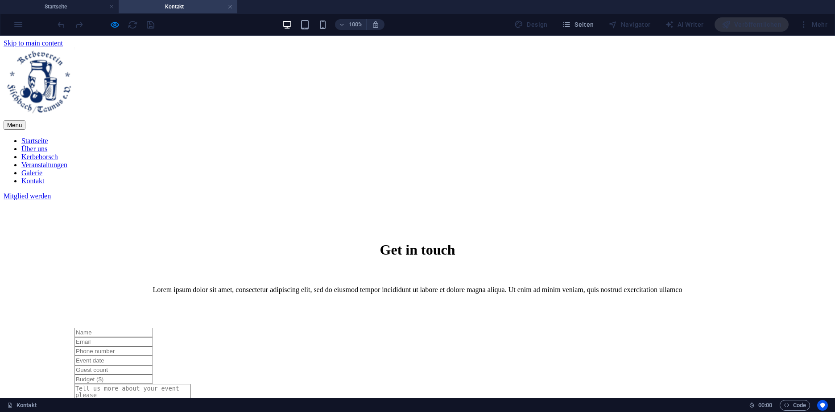
click at [244, 137] on nav "Startseite Über uns Kerbeborsch Veranstaltungen Galerie Kontakt" at bounding box center [418, 161] width 828 height 48
click at [245, 137] on nav "Startseite Über uns Kerbeborsch Veranstaltungen Galerie Kontakt" at bounding box center [418, 161] width 828 height 48
click at [310, 137] on nav "Startseite Über uns Kerbeborsch Veranstaltungen Galerie Kontakt" at bounding box center [418, 161] width 828 height 48
click at [69, 8] on h4 "Startseite" at bounding box center [59, 7] width 119 height 10
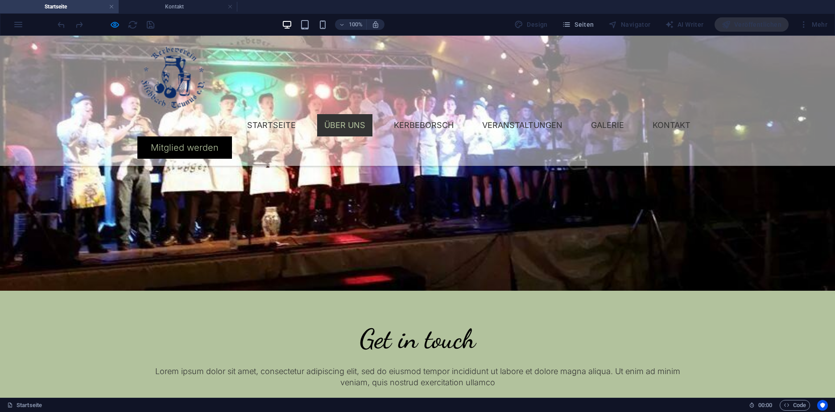
click at [317, 114] on link "Über uns" at bounding box center [344, 125] width 55 height 22
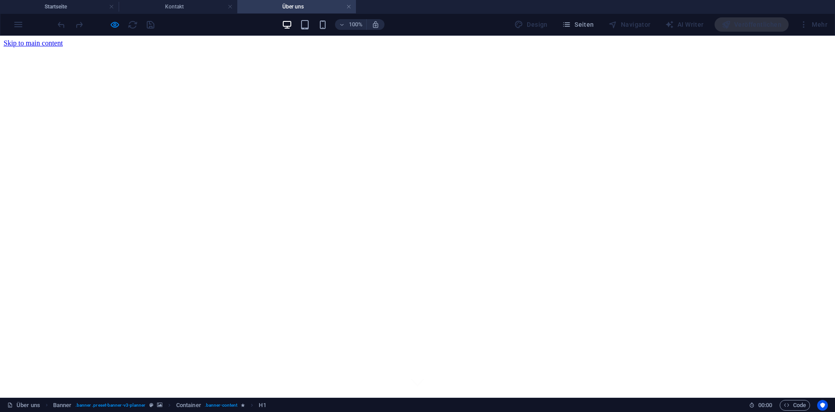
scroll to position [0, 0]
click at [64, 7] on h4 "Startseite" at bounding box center [59, 7] width 119 height 10
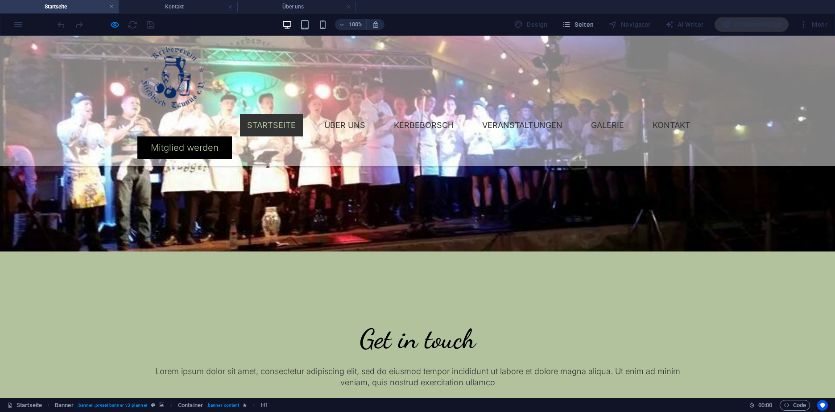
click at [240, 114] on link "Startseite" at bounding box center [271, 125] width 63 height 22
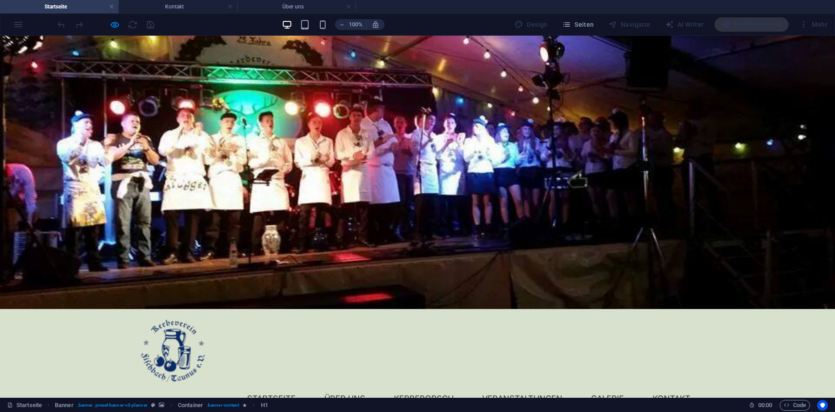
scroll to position [26, 0]
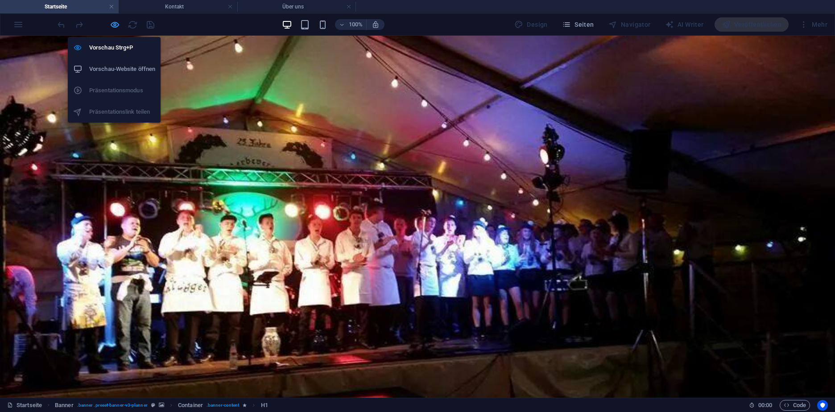
click at [111, 24] on icon "button" at bounding box center [115, 25] width 10 height 10
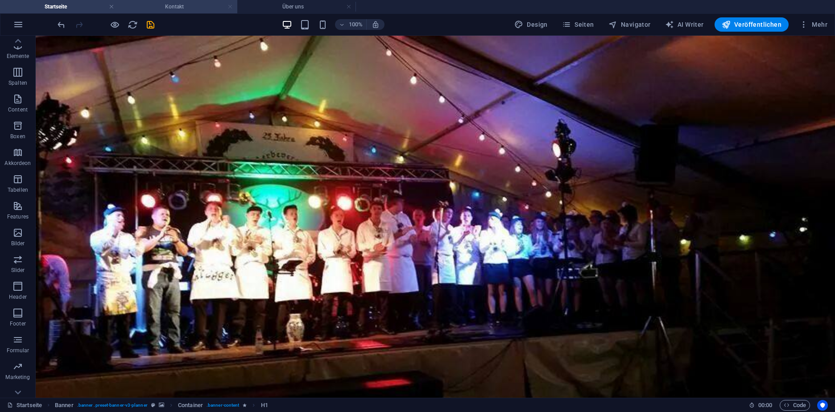
click at [231, 8] on link at bounding box center [229, 7] width 5 height 8
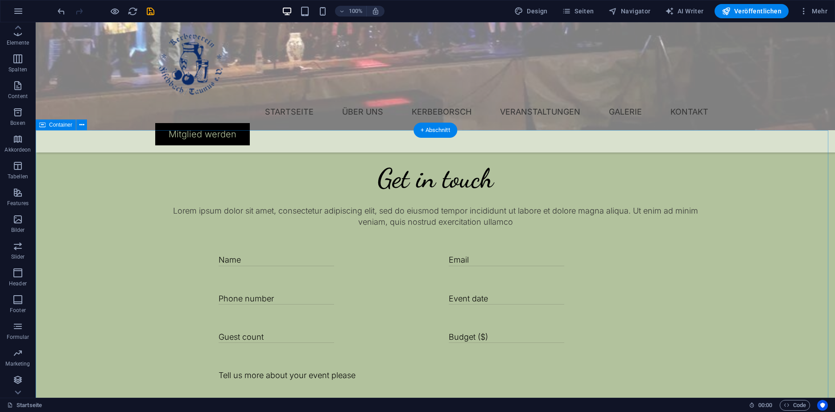
scroll to position [294, 0]
click at [82, 125] on icon at bounding box center [81, 124] width 5 height 9
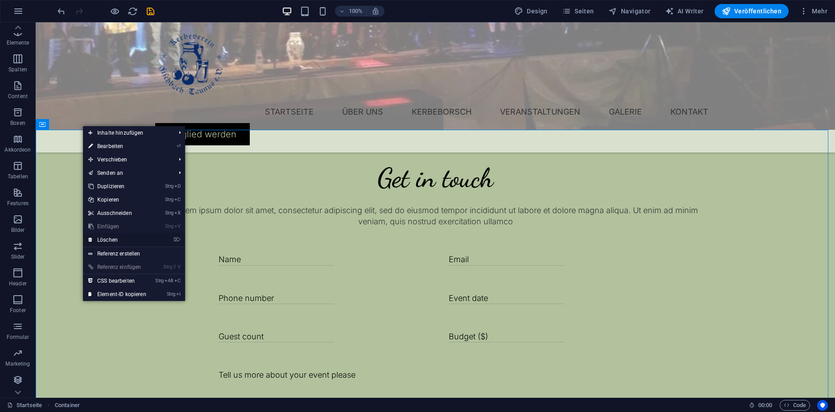
click at [123, 239] on link "⌦ Löschen" at bounding box center [117, 239] width 69 height 13
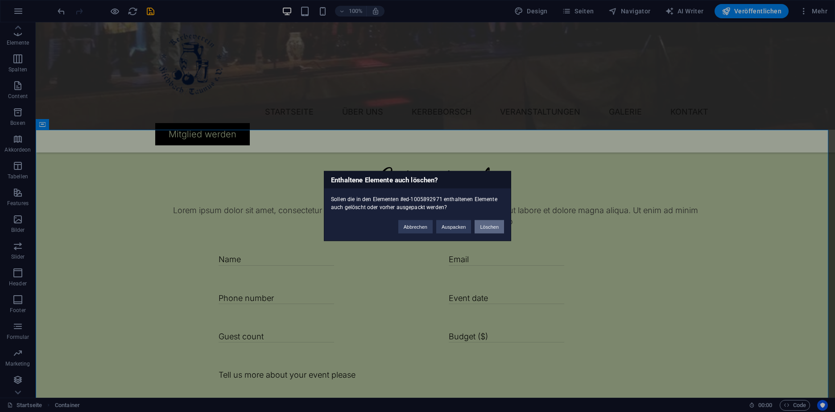
click at [492, 231] on button "Löschen" at bounding box center [489, 226] width 29 height 13
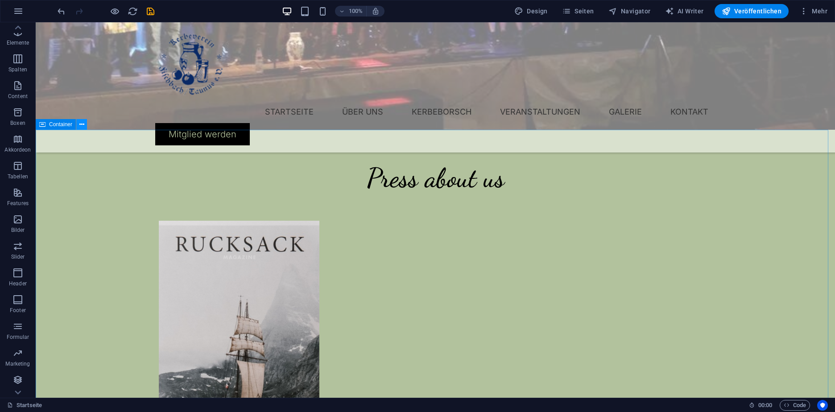
click at [81, 123] on icon at bounding box center [81, 124] width 5 height 9
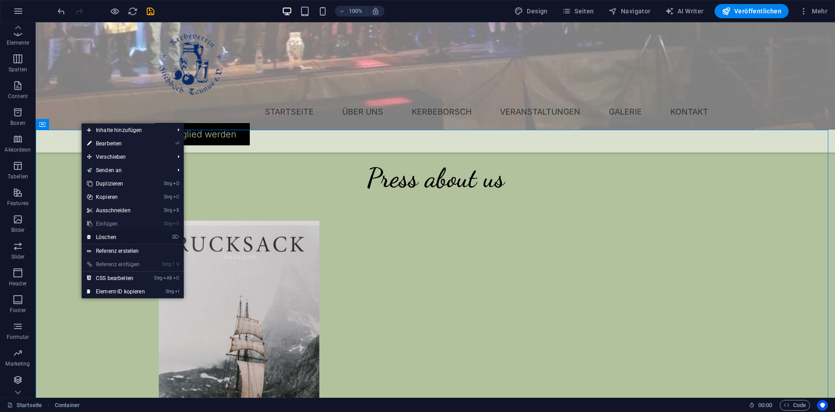
click at [127, 236] on link "⌦ Löschen" at bounding box center [116, 237] width 69 height 13
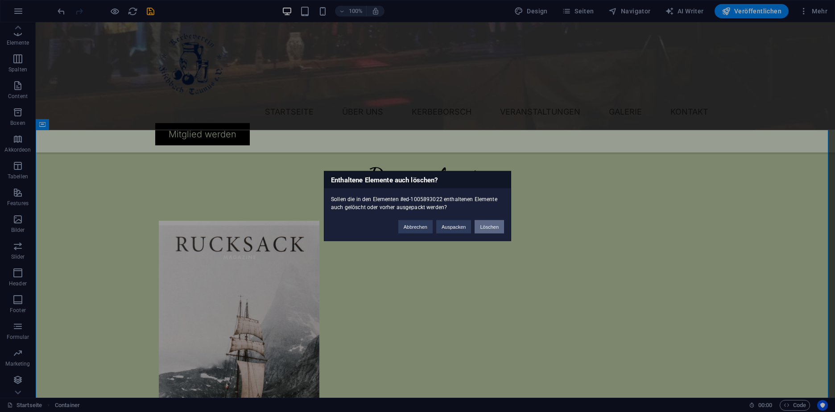
click at [493, 225] on button "Löschen" at bounding box center [489, 226] width 29 height 13
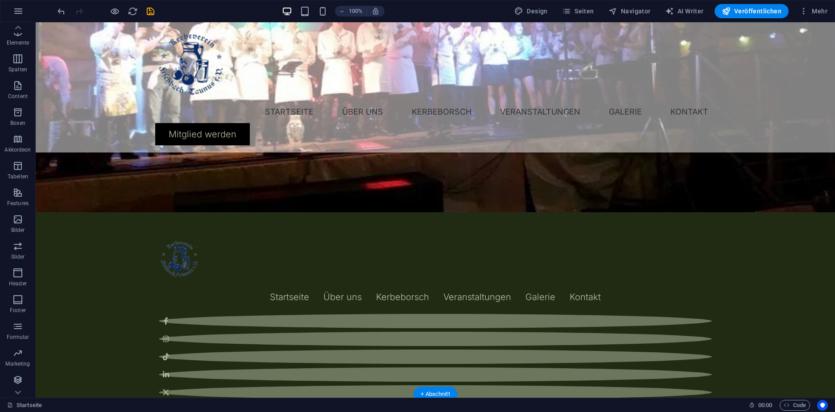
scroll to position [0, 0]
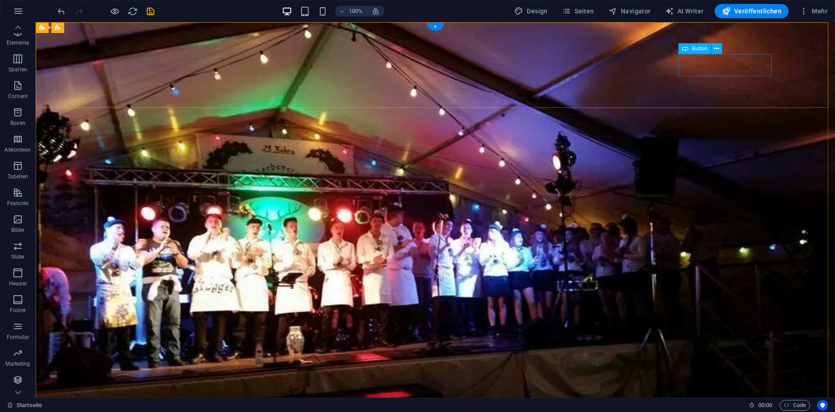
click at [717, 49] on icon at bounding box center [716, 48] width 5 height 9
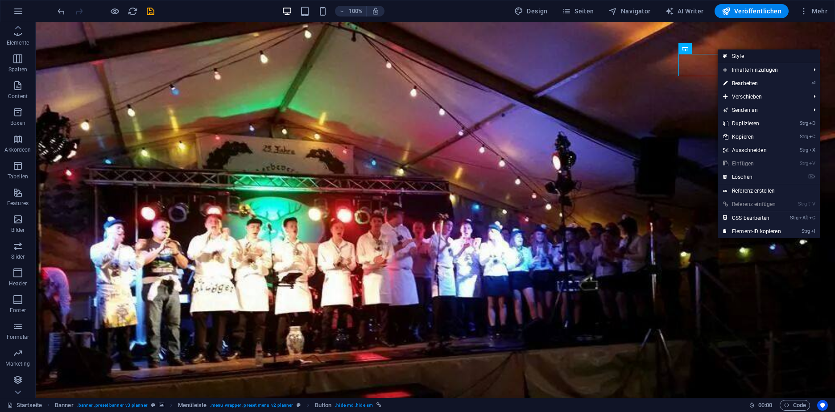
click at [772, 55] on link "Style" at bounding box center [769, 56] width 102 height 13
select select "rem"
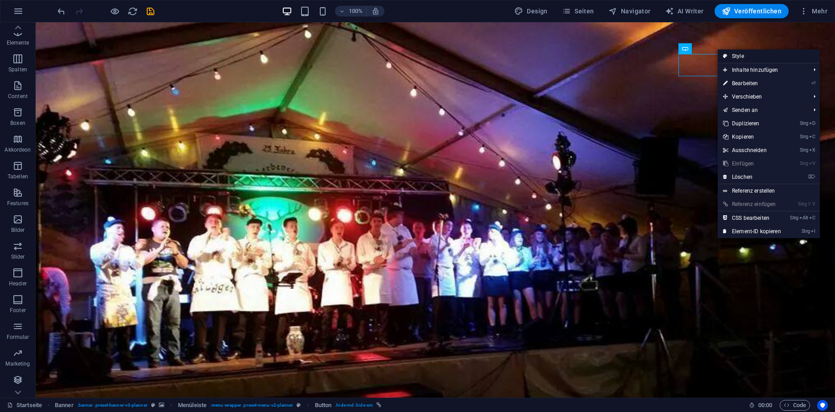
select select "rem"
select select "sticky_menu"
select select "px"
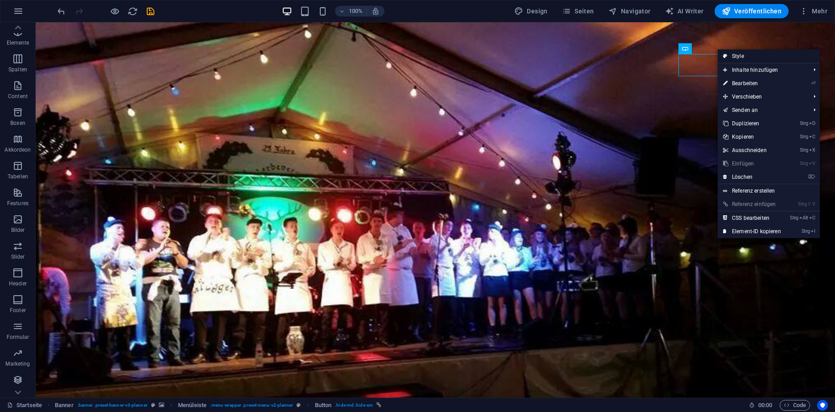
select select "px"
select select "hover_box_top"
select select "px"
select select "rem"
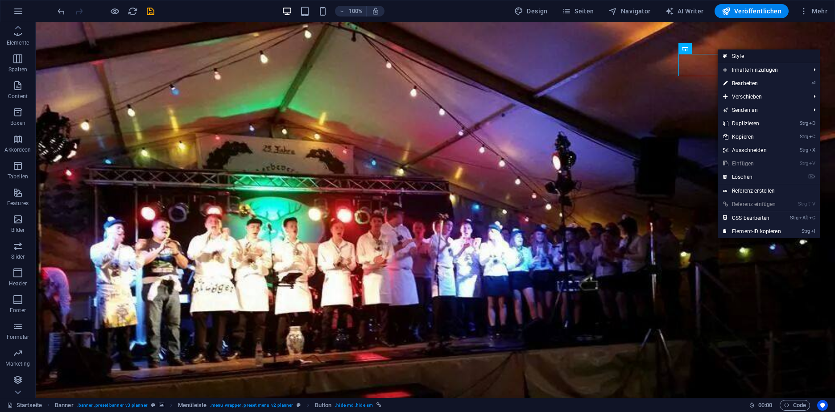
select select "rem"
select select "px"
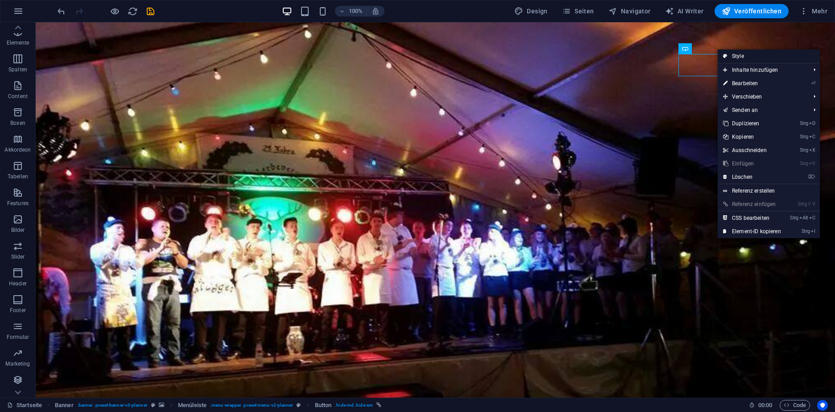
select select "400"
select select "px"
select select "rem"
select select "px"
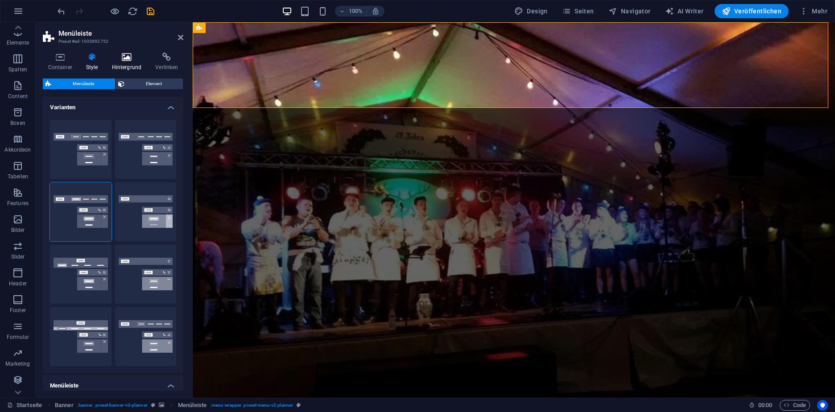
click at [125, 66] on h4 "Hintergrund" at bounding box center [129, 62] width 44 height 19
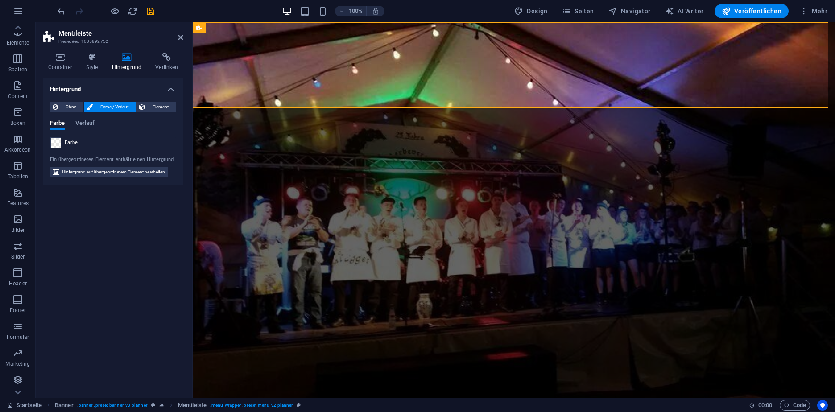
click at [55, 145] on span at bounding box center [56, 143] width 10 height 10
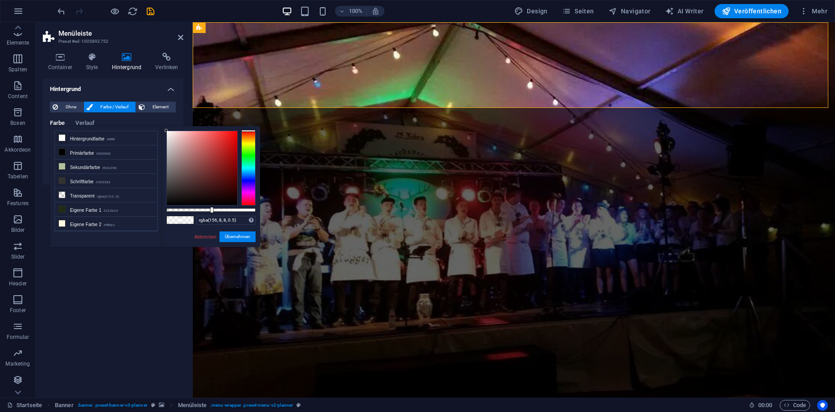
click at [236, 159] on div at bounding box center [202, 168] width 70 height 74
type input "rgba(174, 24, 24, 0.5)"
drag, startPoint x: 236, startPoint y: 159, endPoint x: 227, endPoint y: 154, distance: 10.6
click at [227, 154] on div at bounding box center [226, 153] width 3 height 3
click at [200, 237] on link "Abbrechen" at bounding box center [205, 237] width 24 height 7
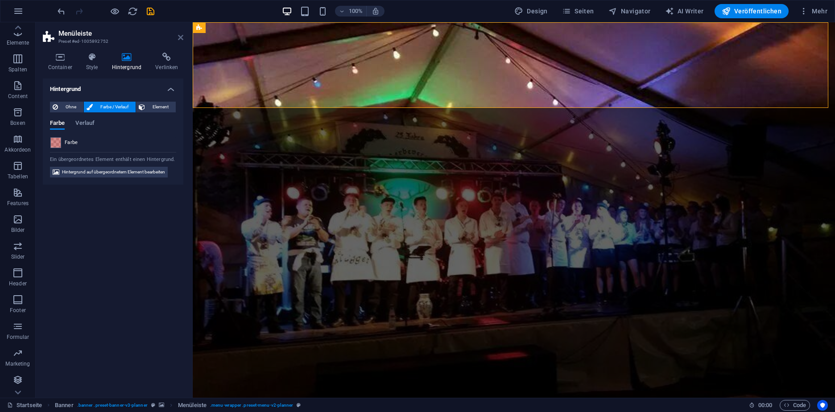
click at [178, 37] on icon at bounding box center [180, 37] width 5 height 7
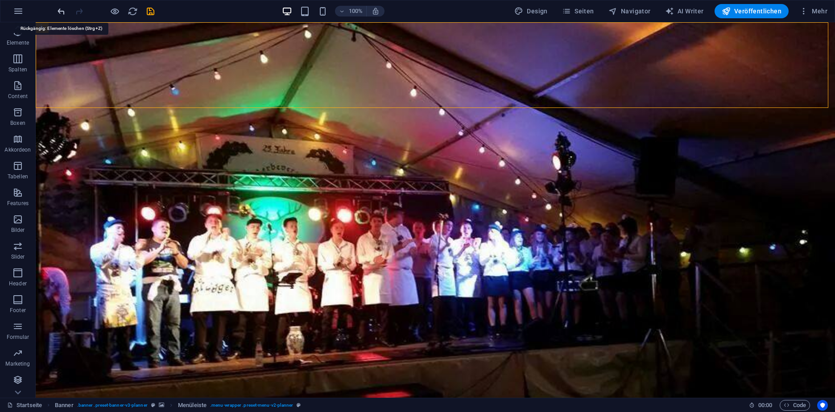
click at [59, 10] on icon "undo" at bounding box center [61, 11] width 10 height 10
click at [714, 47] on icon at bounding box center [716, 48] width 5 height 9
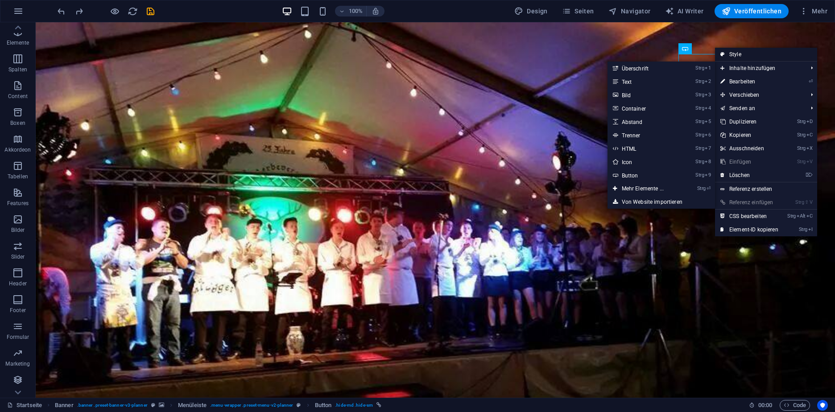
click at [741, 56] on link "Style" at bounding box center [766, 54] width 102 height 13
select select "rem"
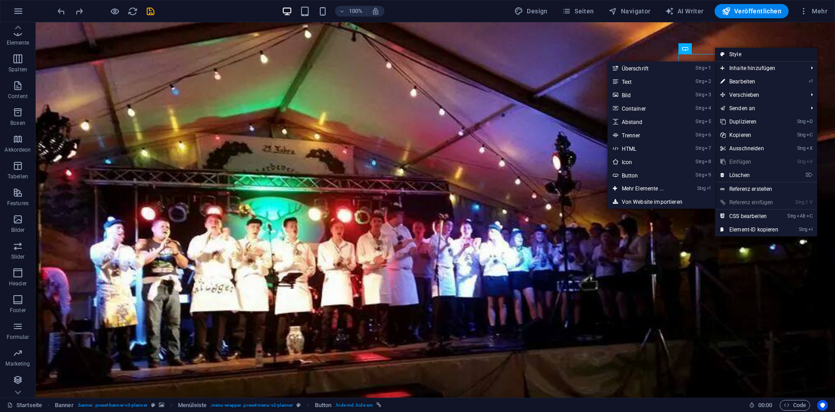
select select "rem"
select select "sticky_menu"
select select "px"
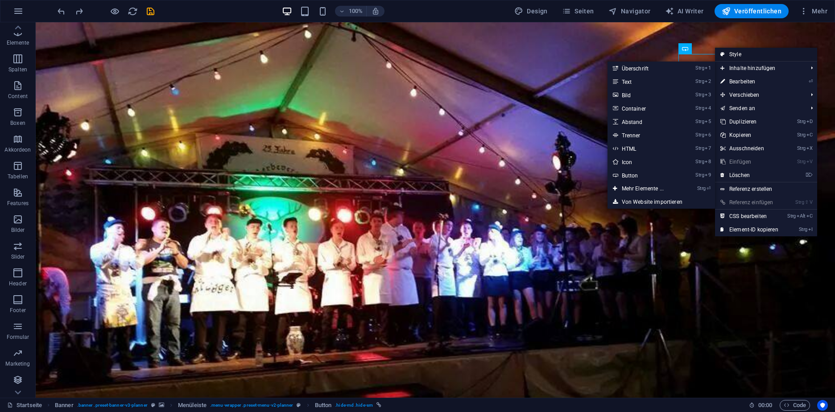
select select "px"
select select "hover_box_top"
select select "px"
select select "rem"
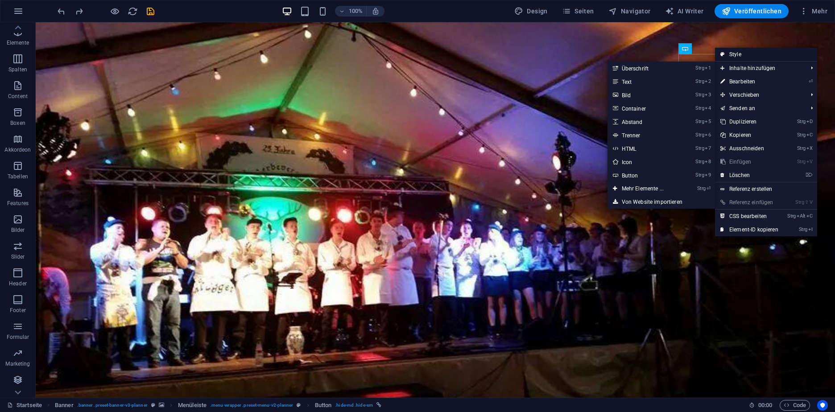
select select "rem"
select select "px"
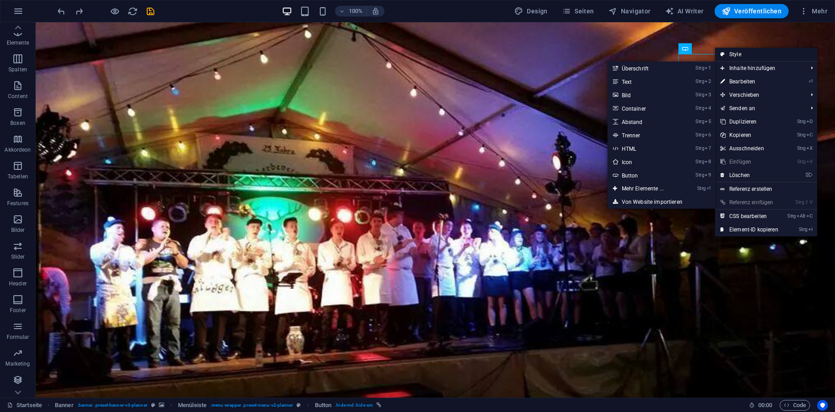
select select "400"
select select "px"
select select "rem"
select select "px"
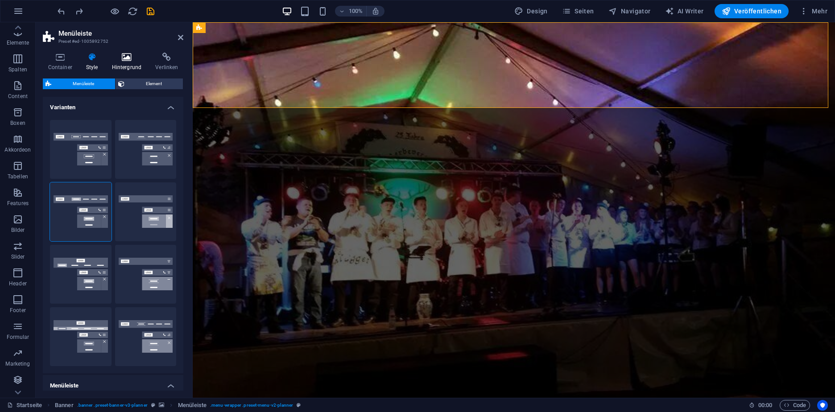
click at [130, 63] on h4 "Hintergrund" at bounding box center [129, 62] width 44 height 19
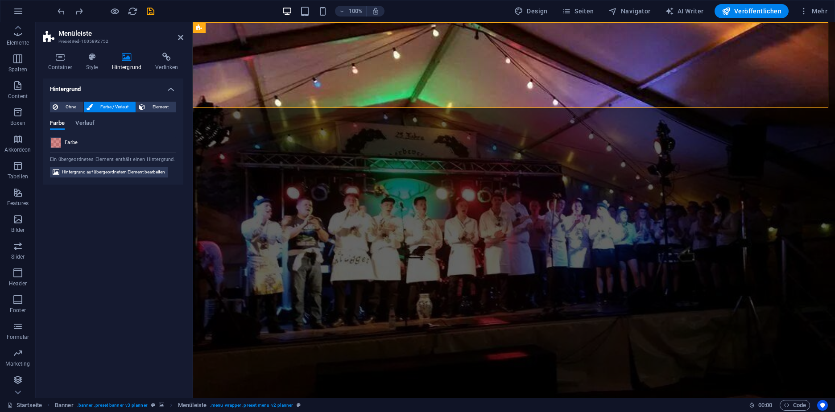
click at [59, 143] on span at bounding box center [56, 143] width 10 height 10
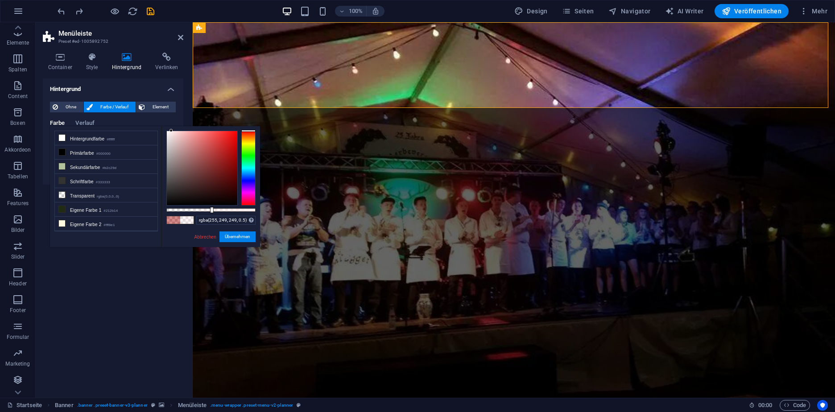
type input "rgba(255, 255, 255, 0.5)"
drag, startPoint x: 223, startPoint y: 169, endPoint x: 154, endPoint y: 112, distance: 89.1
click at [154, 112] on body "Kerbeverein Fischbach e.V. Startseite Favoriten Elemente Spalten Content Boxen …" at bounding box center [417, 206] width 835 height 412
click at [236, 235] on button "Übernehmen" at bounding box center [237, 236] width 36 height 11
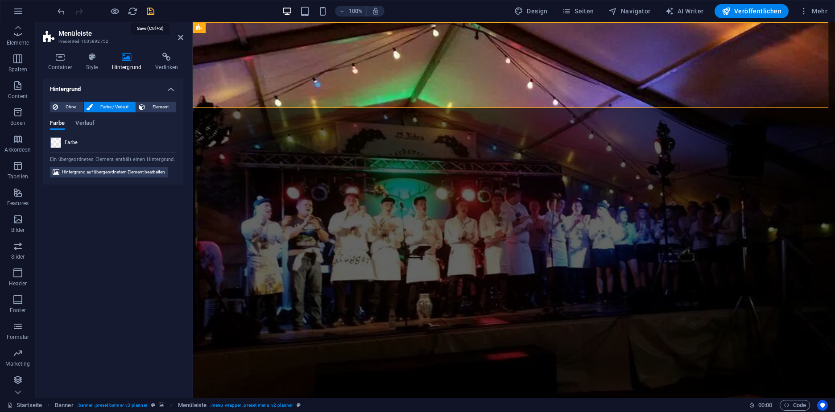
click at [154, 14] on icon "save" at bounding box center [150, 11] width 10 height 10
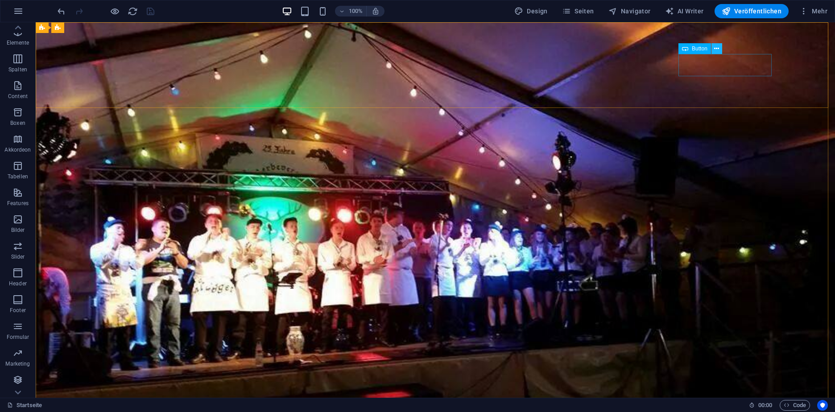
click at [719, 47] on button at bounding box center [716, 48] width 11 height 11
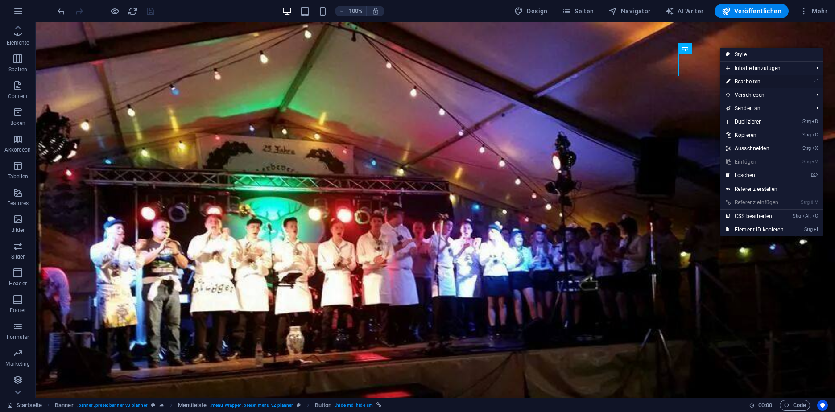
click at [756, 80] on link "⏎ Bearbeiten" at bounding box center [754, 81] width 69 height 13
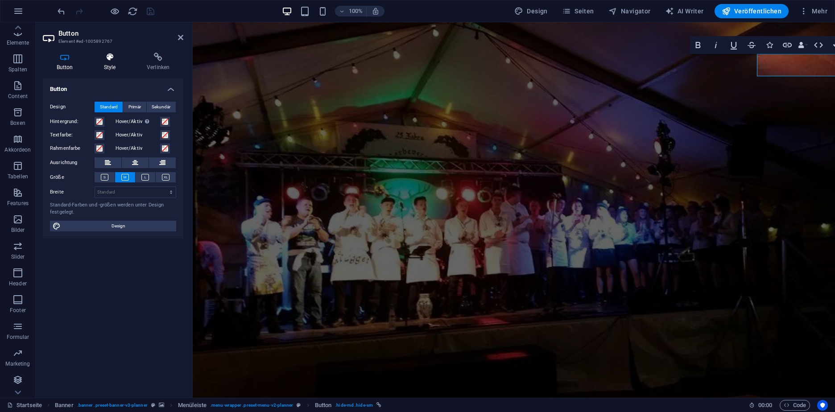
click at [116, 65] on h4 "Style" at bounding box center [111, 62] width 43 height 19
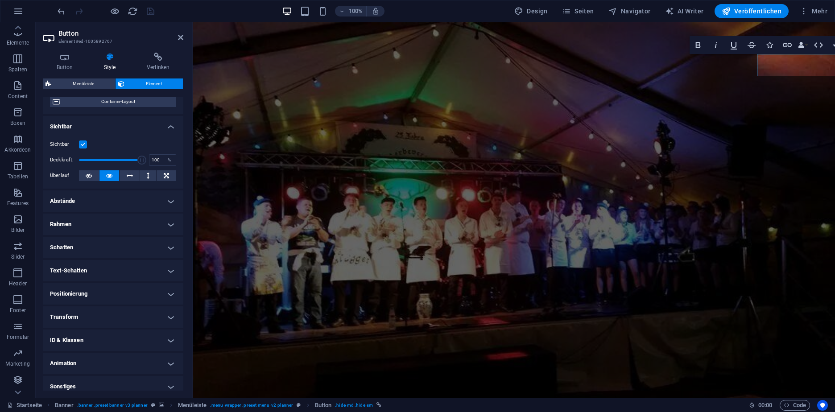
scroll to position [84, 0]
click at [137, 218] on h4 "Rahmen" at bounding box center [113, 223] width 140 height 21
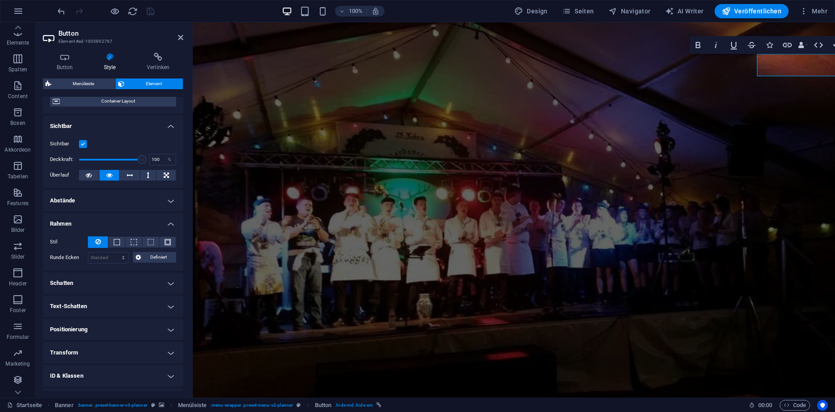
click at [137, 218] on h4 "Rahmen" at bounding box center [113, 221] width 140 height 16
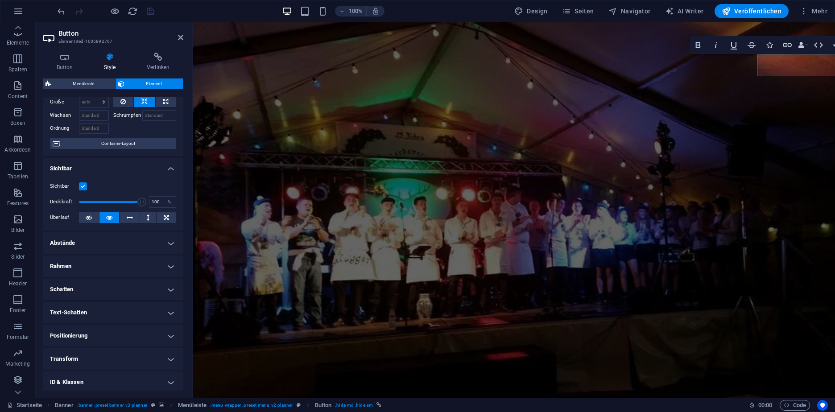
scroll to position [41, 0]
drag, startPoint x: 140, startPoint y: 203, endPoint x: 109, endPoint y: 200, distance: 30.9
click at [121, 200] on span at bounding box center [125, 202] width 9 height 9
type input "78"
drag, startPoint x: 113, startPoint y: 201, endPoint x: 127, endPoint y: 205, distance: 14.0
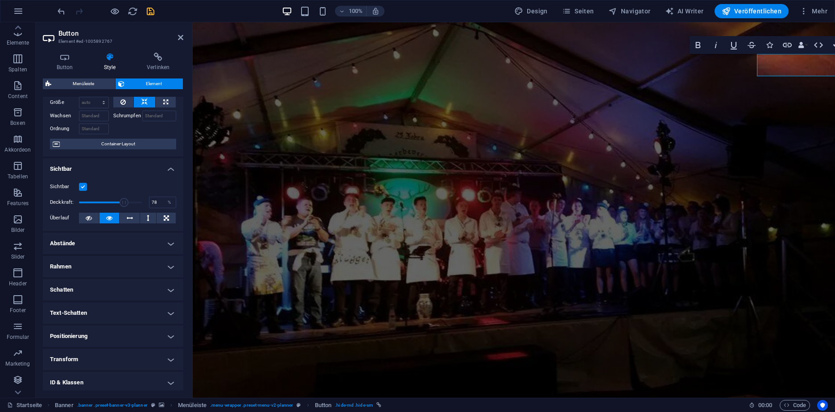
click at [127, 206] on span at bounding box center [124, 202] width 9 height 9
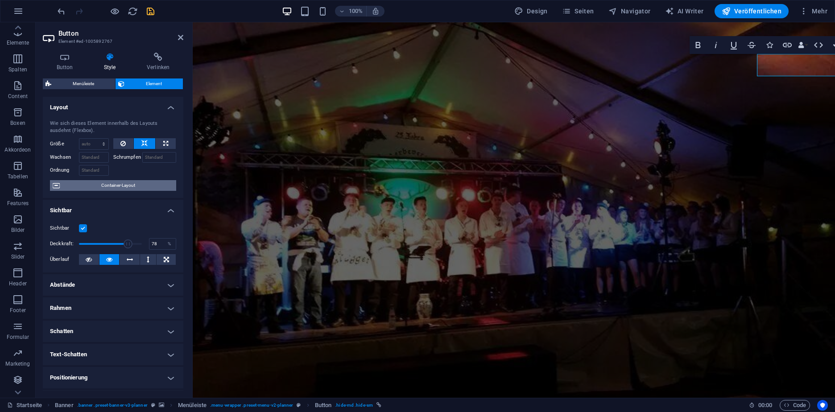
click at [136, 184] on span "Container-Layout" at bounding box center [117, 185] width 111 height 11
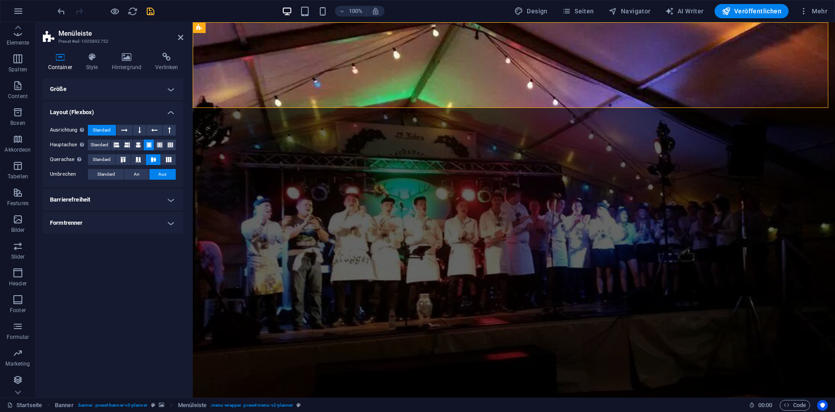
click at [113, 87] on h4 "Größe" at bounding box center [113, 88] width 140 height 21
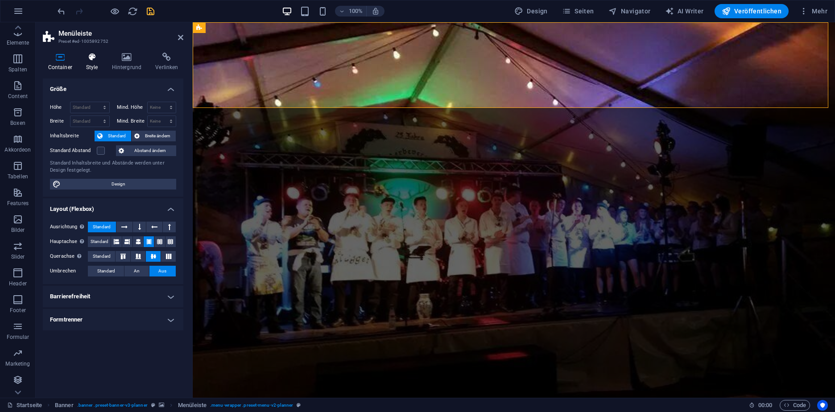
click at [95, 62] on h4 "Style" at bounding box center [94, 62] width 26 height 19
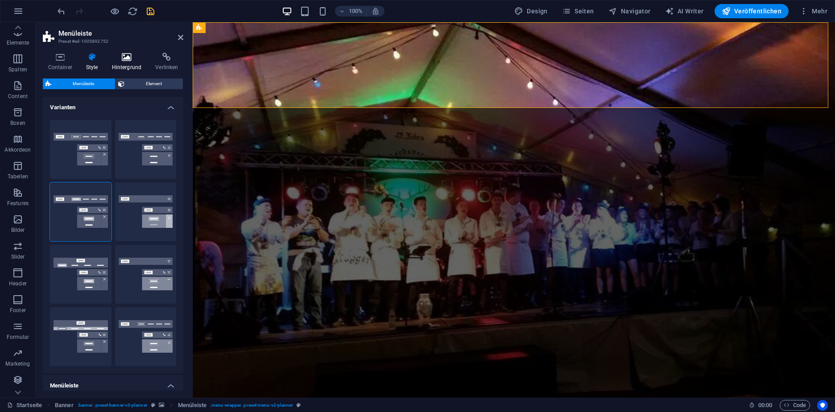
click at [134, 64] on h4 "Hintergrund" at bounding box center [129, 62] width 44 height 19
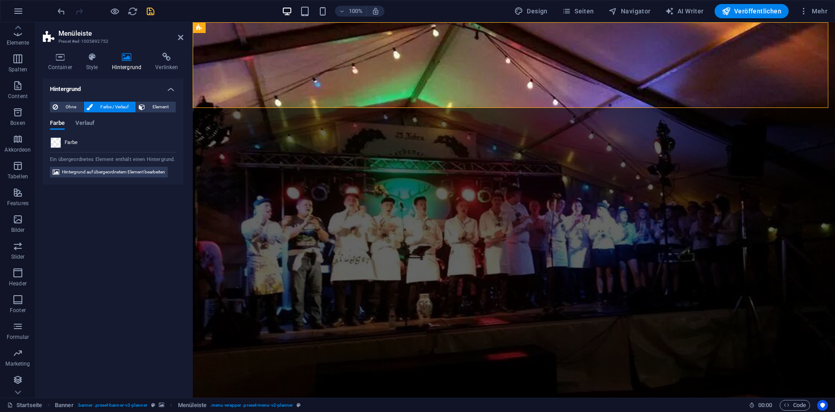
click at [57, 143] on span at bounding box center [56, 143] width 10 height 10
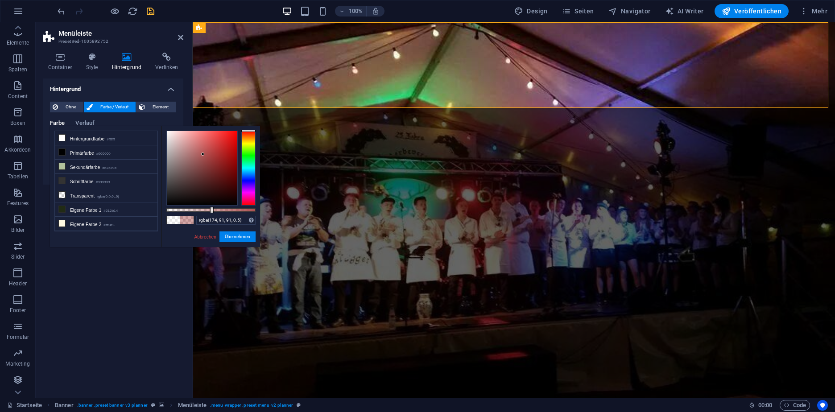
click at [205, 155] on div at bounding box center [202, 168] width 70 height 74
type input "rgba(255, 255, 255, 0.5)"
drag, startPoint x: 170, startPoint y: 123, endPoint x: 152, endPoint y: 99, distance: 29.9
click at [153, 99] on body "Kerbeverein Fischbach e.V. Startseite Favoriten Elemente Spalten Content Boxen …" at bounding box center [417, 206] width 835 height 412
click at [230, 235] on button "Übernehmen" at bounding box center [237, 236] width 36 height 11
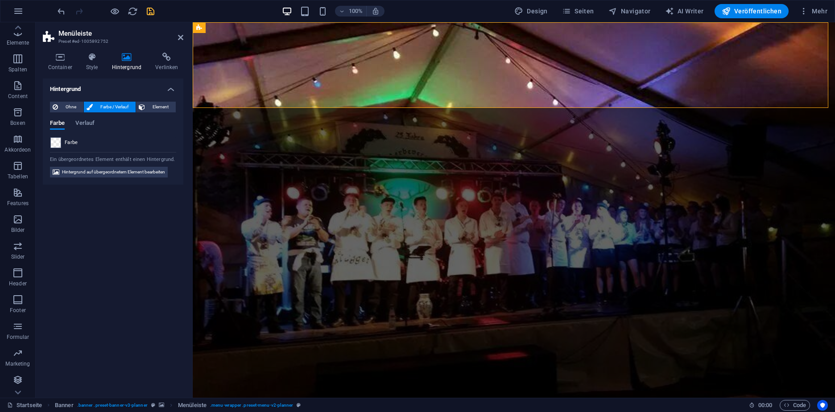
click at [153, 5] on div at bounding box center [106, 11] width 100 height 14
click at [150, 11] on icon "save" at bounding box center [150, 11] width 10 height 10
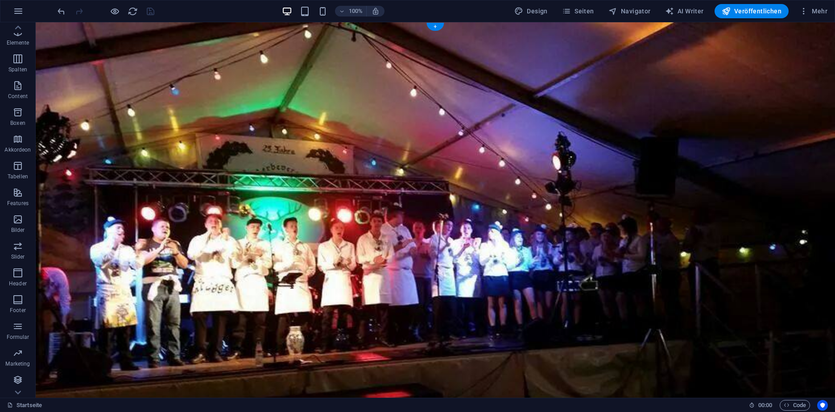
click at [98, 149] on figure at bounding box center [435, 222] width 799 height 401
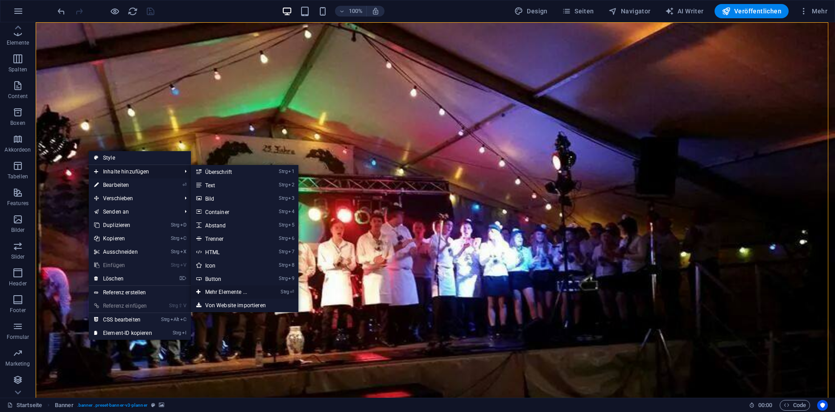
drag, startPoint x: 70, startPoint y: 251, endPoint x: 244, endPoint y: 291, distance: 178.9
click at [244, 291] on link "Strg ⏎ Mehr Elemente ..." at bounding box center [228, 291] width 74 height 13
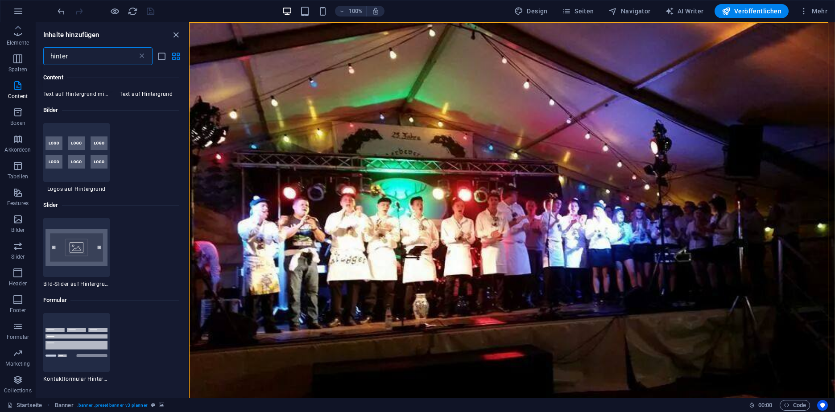
scroll to position [64, 0]
click at [95, 58] on input "hinter" at bounding box center [90, 56] width 94 height 18
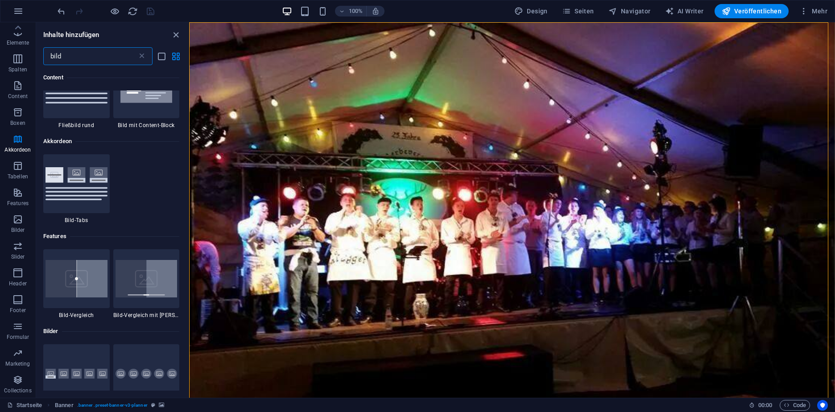
scroll to position [392, 0]
type input "bild"
click at [84, 186] on img at bounding box center [76, 184] width 62 height 33
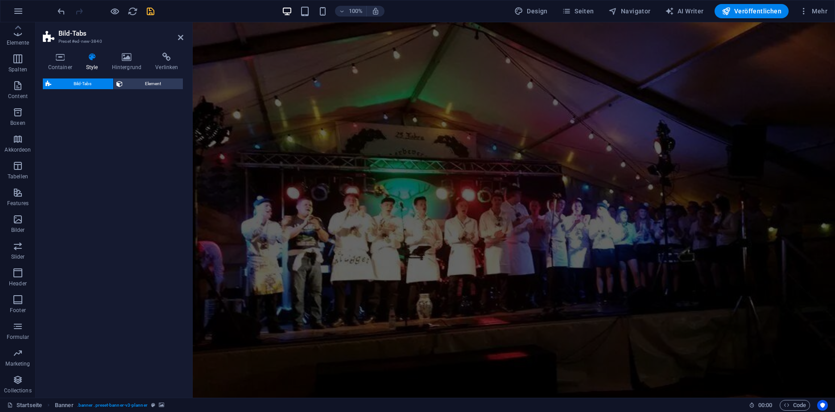
select select "rem"
select select "preset-image-accordion-v4-default"
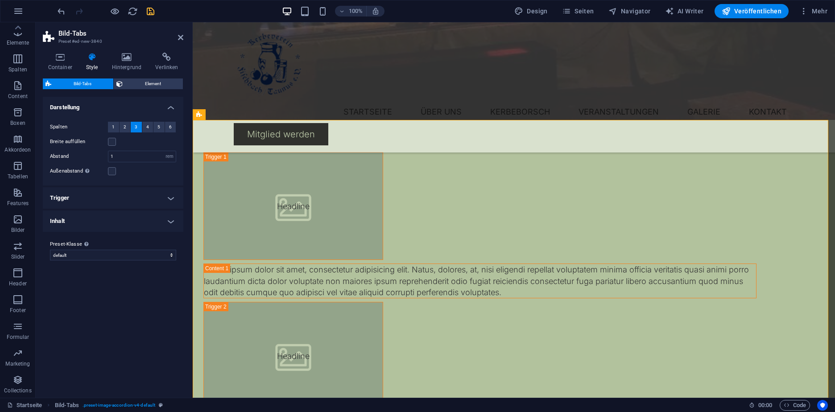
scroll to position [0, 0]
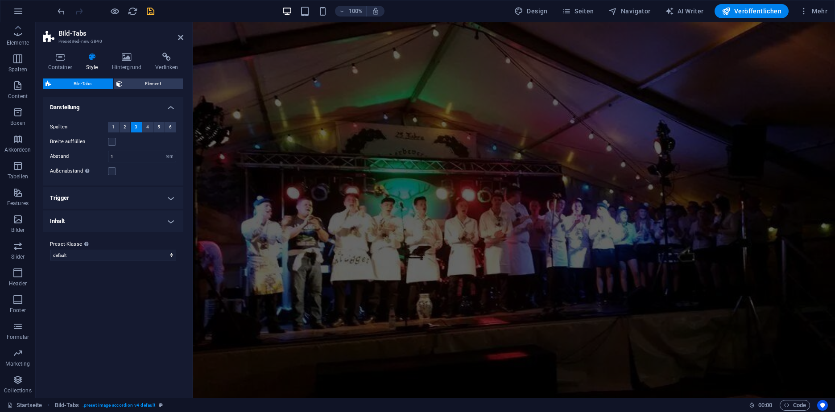
click at [271, 179] on figure at bounding box center [514, 222] width 642 height 401
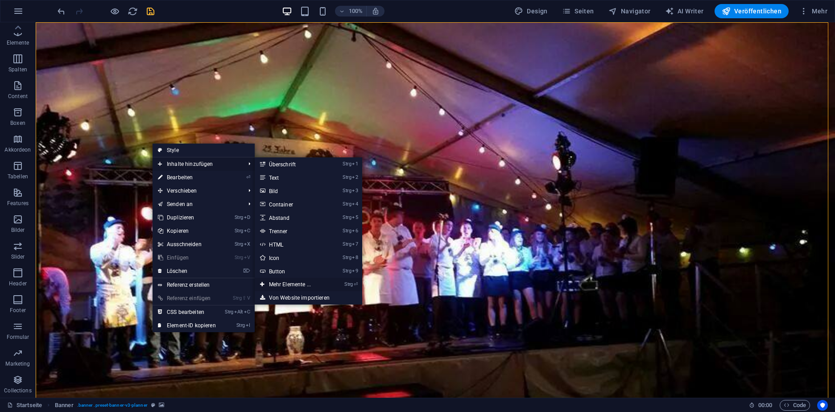
click at [313, 283] on link "Strg ⏎ Mehr Elemente ..." at bounding box center [292, 284] width 74 height 13
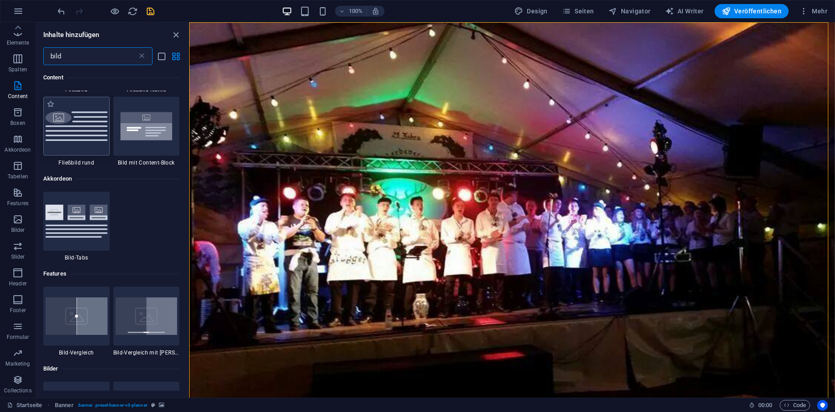
scroll to position [348, 0]
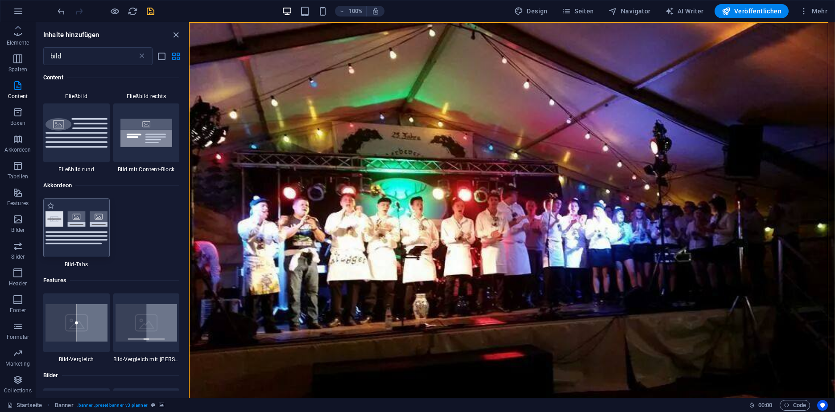
click at [81, 227] on img at bounding box center [76, 227] width 62 height 33
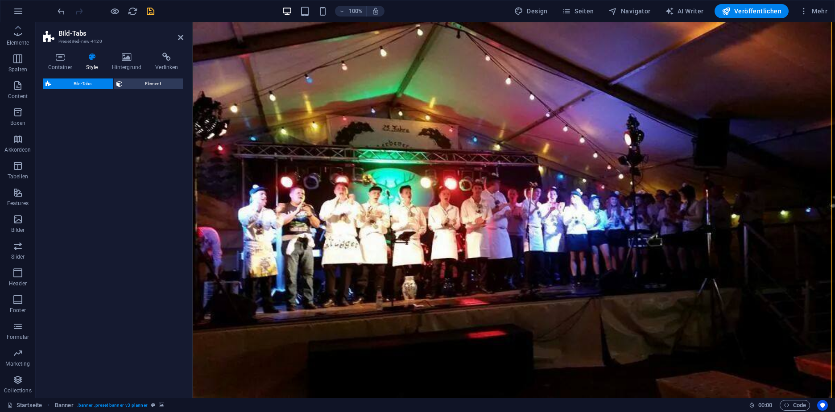
select select "rem"
select select "preset-image-accordion-v4-default"
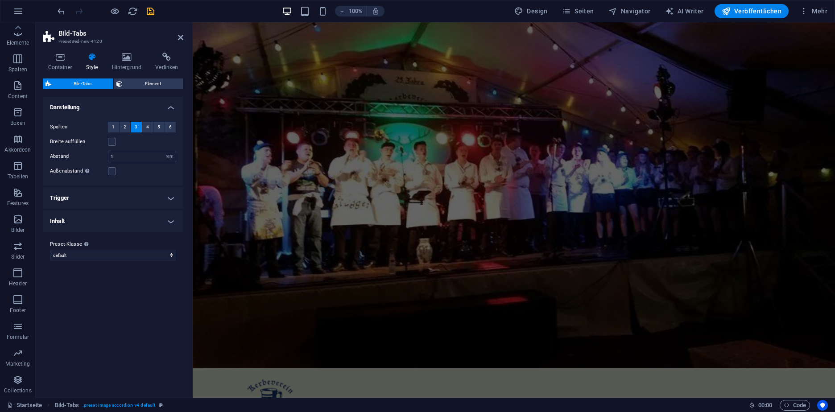
scroll to position [0, 0]
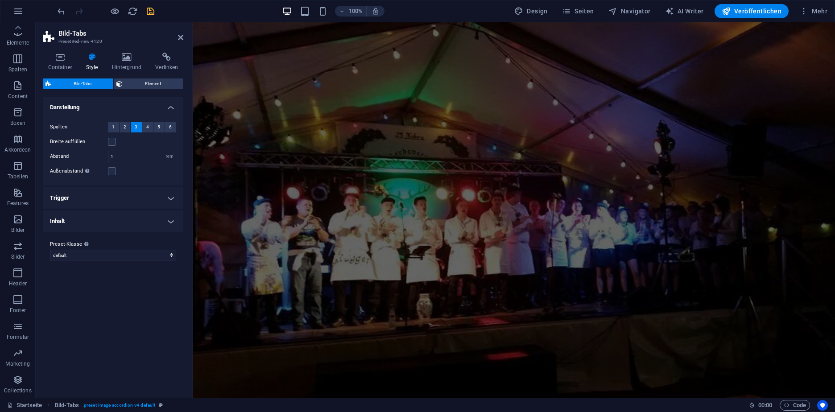
click at [336, 199] on figure at bounding box center [514, 222] width 642 height 401
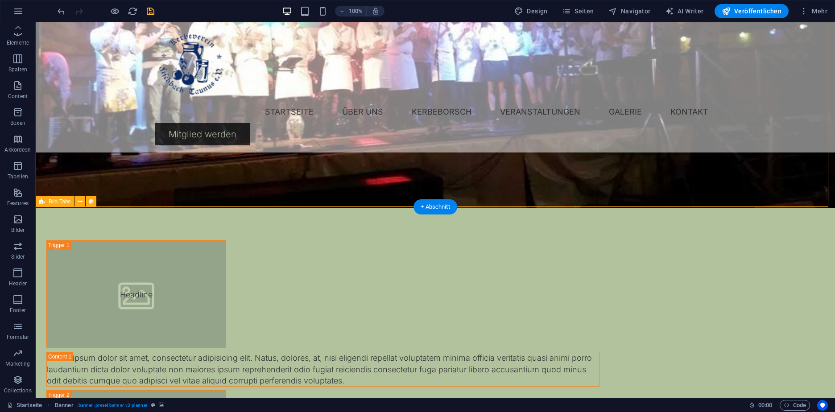
scroll to position [319, 0]
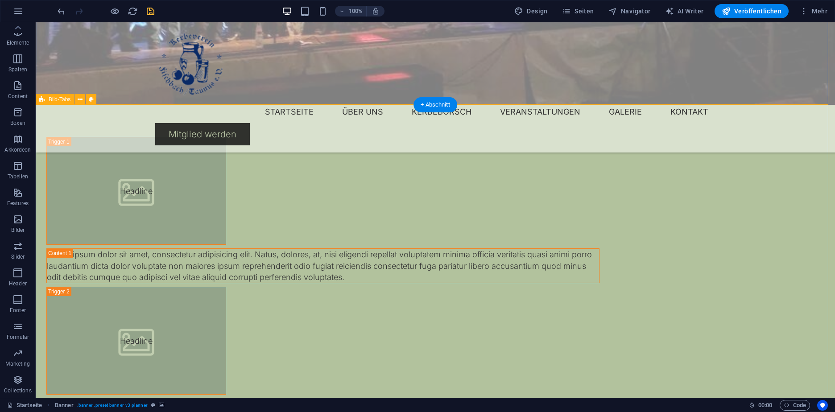
click at [104, 224] on div "Headline Lorem ipsum dolor sit amet, consectetur adipisicing elit. [PERSON_NAME…" at bounding box center [435, 360] width 799 height 510
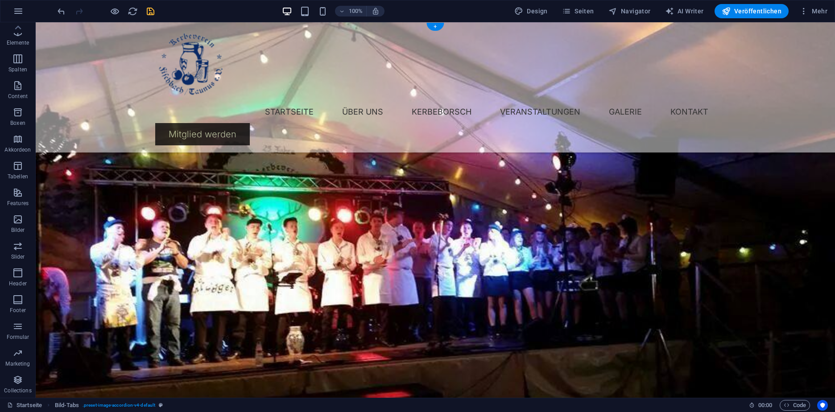
scroll to position [219, 0]
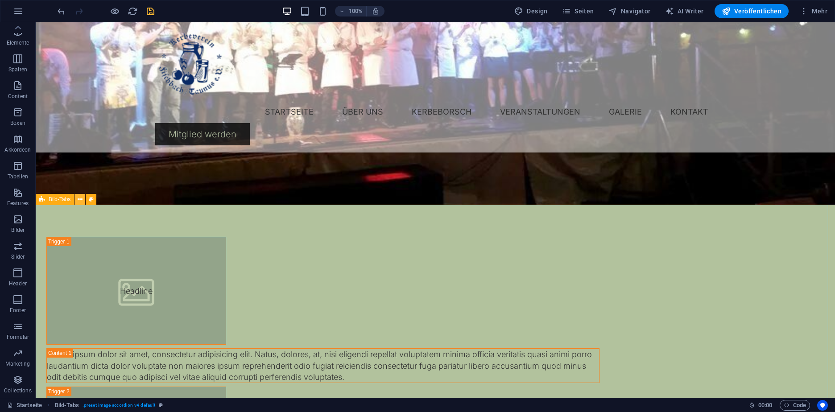
click at [82, 201] on icon at bounding box center [80, 199] width 5 height 9
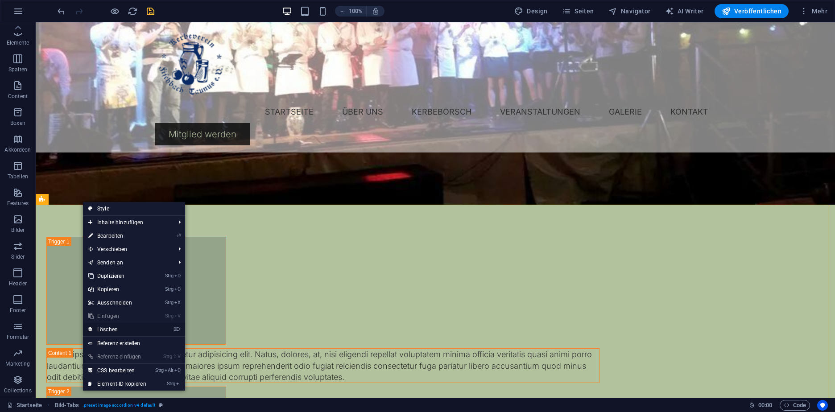
click at [140, 328] on link "⌦ Löschen" at bounding box center [117, 329] width 69 height 13
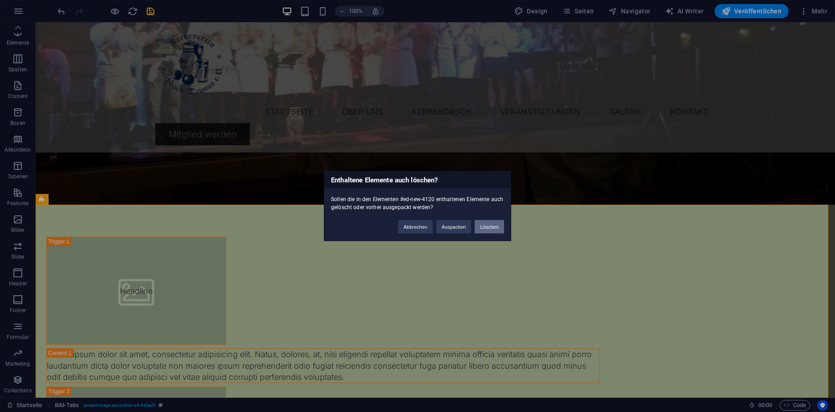
click at [487, 226] on button "Löschen" at bounding box center [489, 226] width 29 height 13
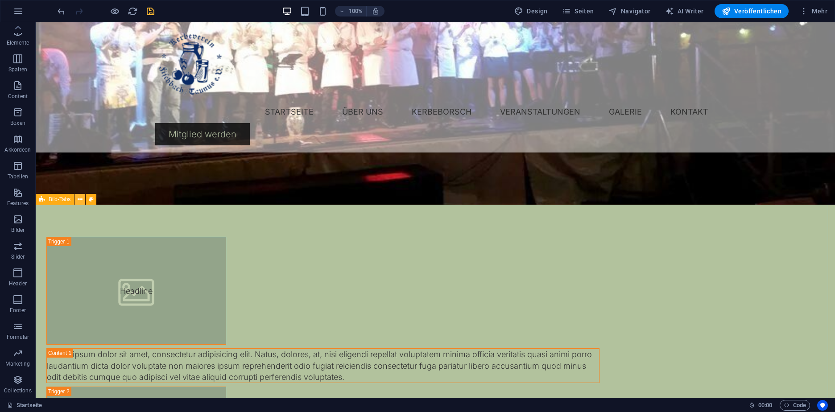
click at [82, 199] on icon at bounding box center [80, 199] width 5 height 9
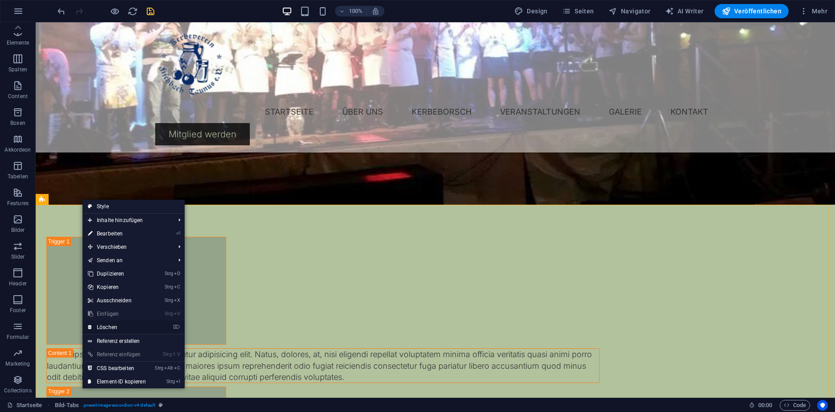
click at [130, 327] on link "⌦ Löschen" at bounding box center [117, 327] width 69 height 13
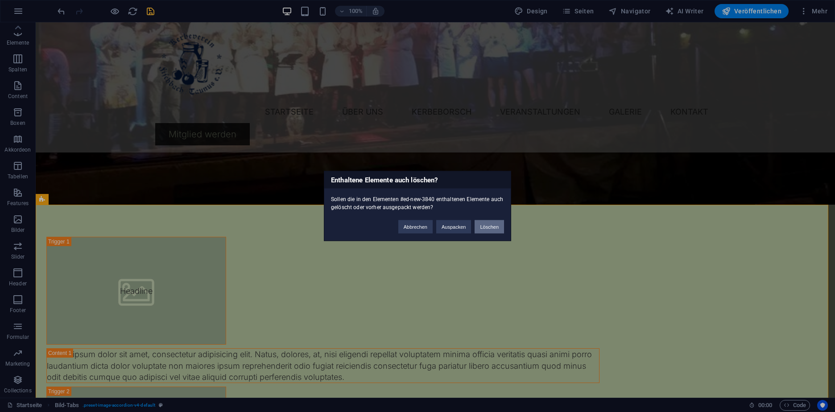
click at [482, 224] on button "Löschen" at bounding box center [489, 226] width 29 height 13
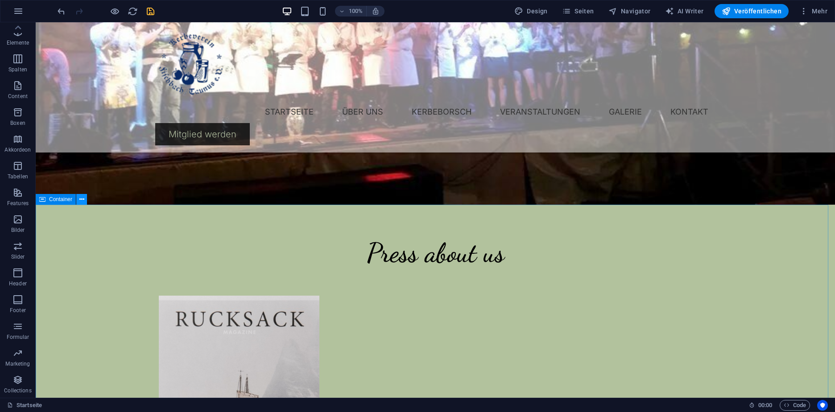
click at [82, 195] on icon at bounding box center [81, 199] width 5 height 9
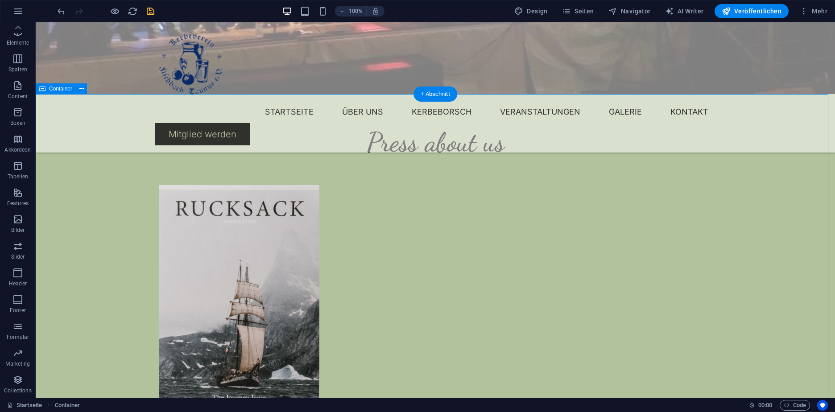
click at [221, 261] on figure at bounding box center [239, 296] width 161 height 223
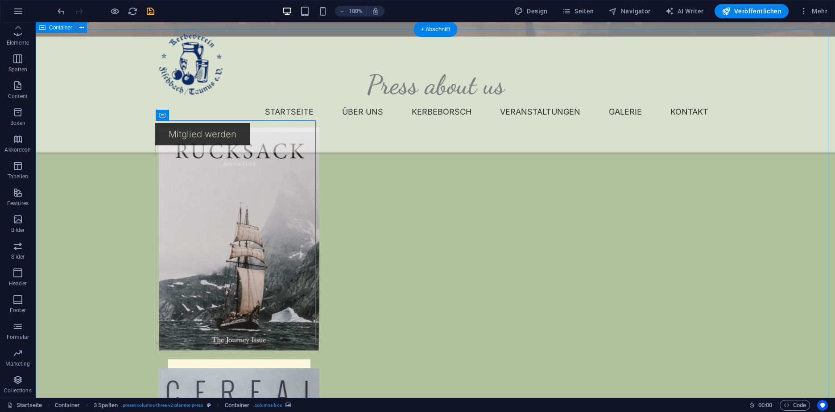
scroll to position [387, 0]
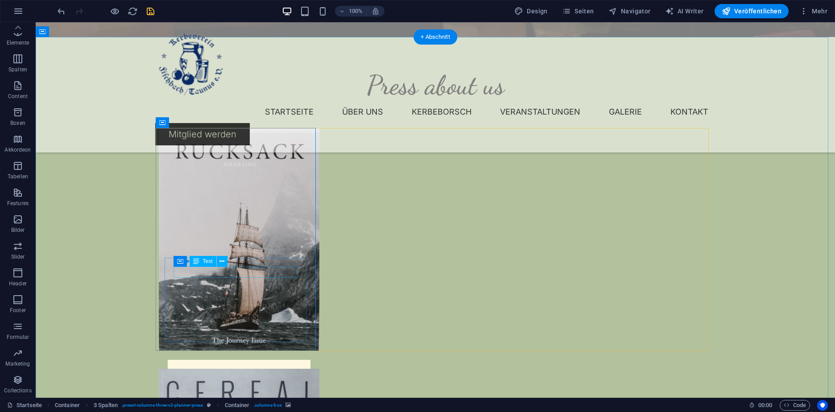
click at [223, 369] on div "[DATE]" at bounding box center [239, 374] width 125 height 11
click at [248, 410] on div at bounding box center [239, 417] width 125 height 14
click at [235, 233] on figure at bounding box center [239, 239] width 161 height 223
click at [159, 233] on figure at bounding box center [239, 239] width 161 height 223
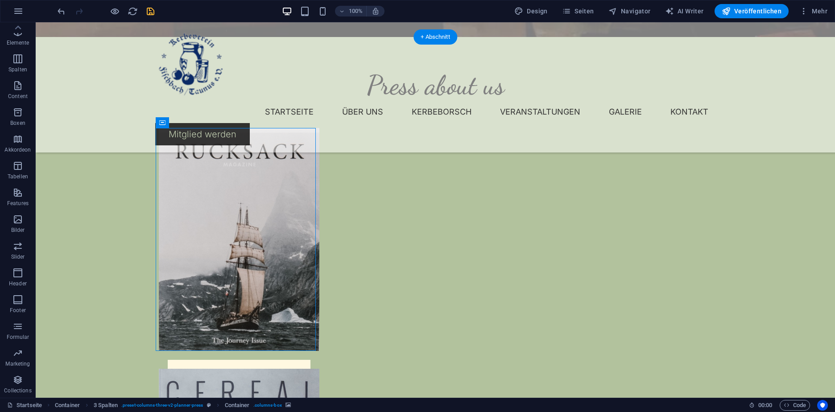
select select "px"
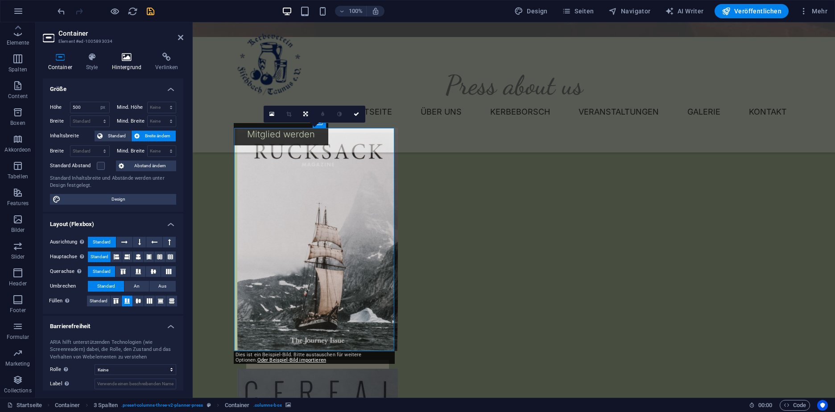
click at [131, 57] on icon at bounding box center [127, 57] width 40 height 9
